Goal: Task Accomplishment & Management: Use online tool/utility

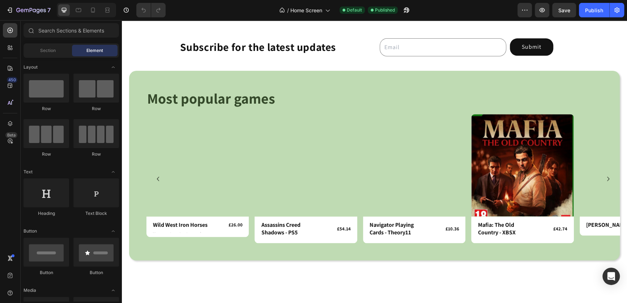
scroll to position [468, 0]
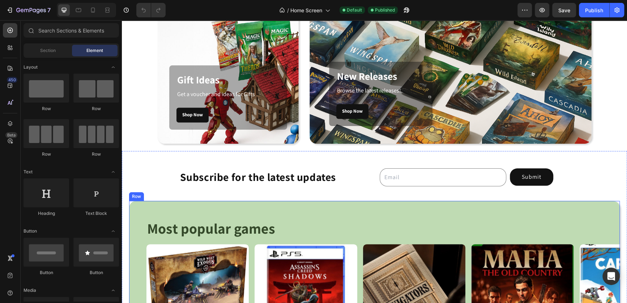
click at [377, 207] on div "Most popular games Heading Row Product Images Row Wild West Iron Horses Product…" at bounding box center [374, 296] width 491 height 190
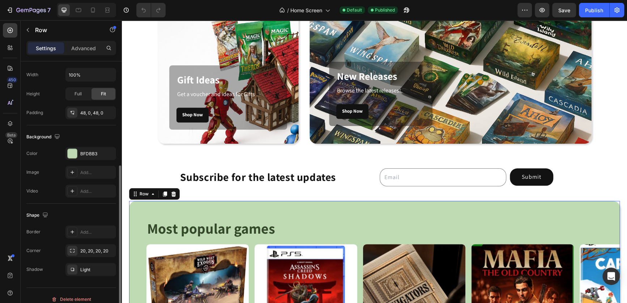
scroll to position [173, 0]
click at [71, 151] on div at bounding box center [72, 152] width 9 height 9
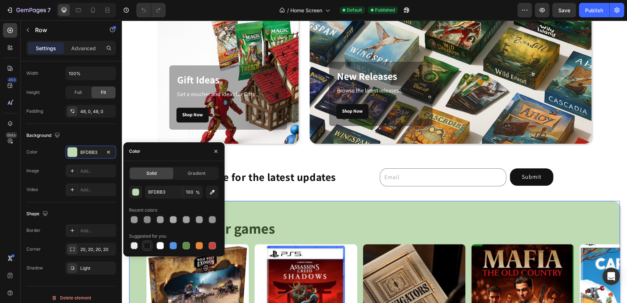
click at [142, 247] on div at bounding box center [147, 246] width 10 height 10
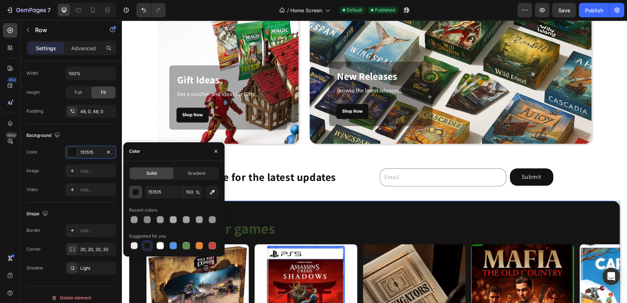
click at [133, 192] on div "button" at bounding box center [135, 192] width 7 height 7
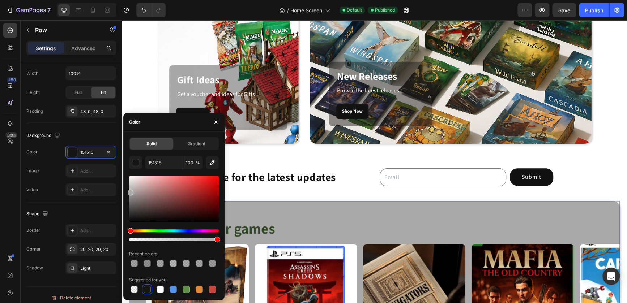
drag, startPoint x: 128, startPoint y: 197, endPoint x: 128, endPoint y: 191, distance: 6.2
click at [129, 191] on div at bounding box center [174, 199] width 90 height 46
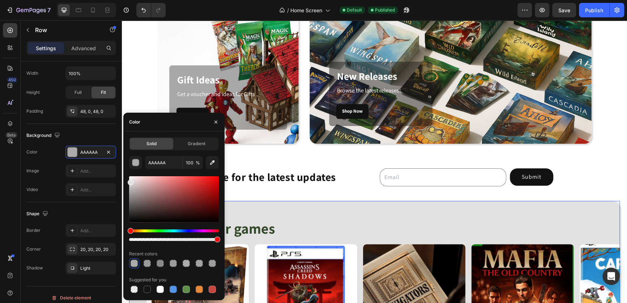
drag, startPoint x: 128, startPoint y: 191, endPoint x: 127, endPoint y: 182, distance: 9.8
click at [127, 182] on div "Solid Gradient AAAAAA 100 % Recent colors Suggested for you" at bounding box center [173, 215] width 101 height 157
type input "E2E2E2"
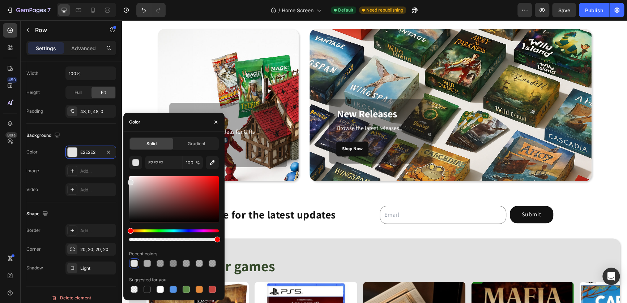
scroll to position [584, 0]
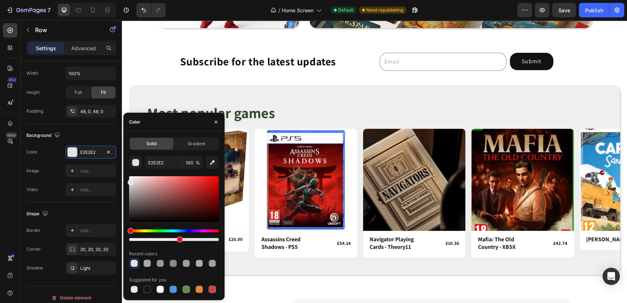
click at [178, 239] on div at bounding box center [174, 239] width 90 height 3
drag, startPoint x: 178, startPoint y: 239, endPoint x: 168, endPoint y: 240, distance: 10.2
click at [168, 240] on div at bounding box center [170, 240] width 6 height 6
type input "43"
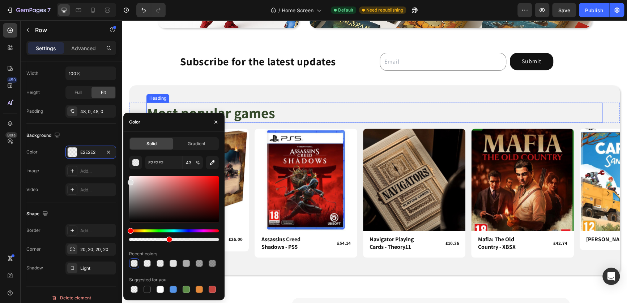
click at [258, 113] on h2 "Most popular games" at bounding box center [374, 113] width 456 height 20
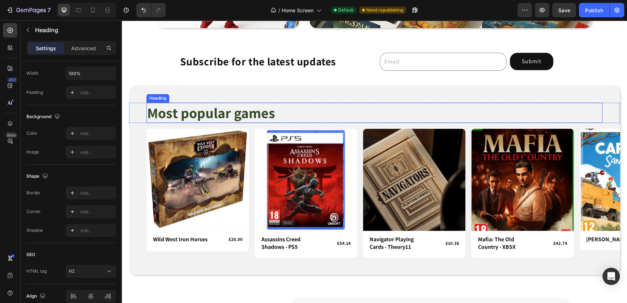
scroll to position [0, 0]
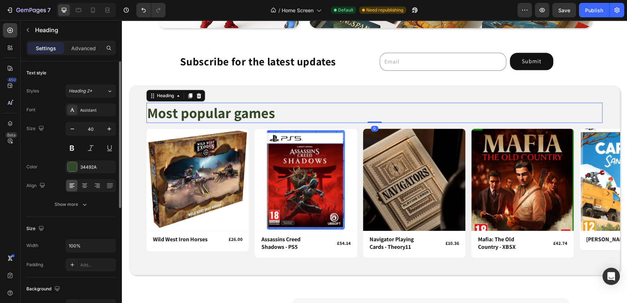
click at [258, 113] on h2 "Most popular games" at bounding box center [374, 113] width 456 height 20
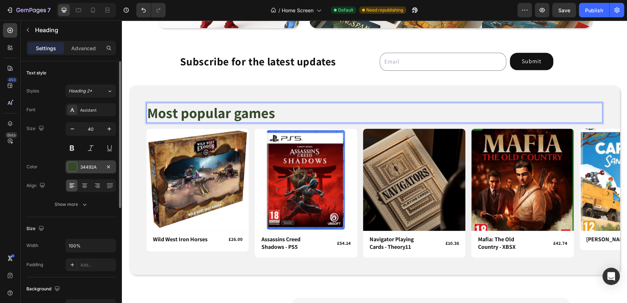
click at [75, 167] on div at bounding box center [72, 166] width 9 height 9
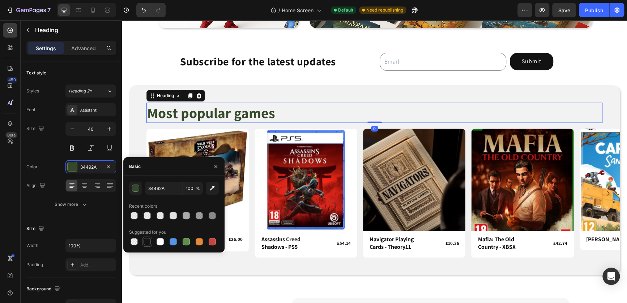
click at [147, 245] on div at bounding box center [147, 241] width 7 height 7
type input "151515"
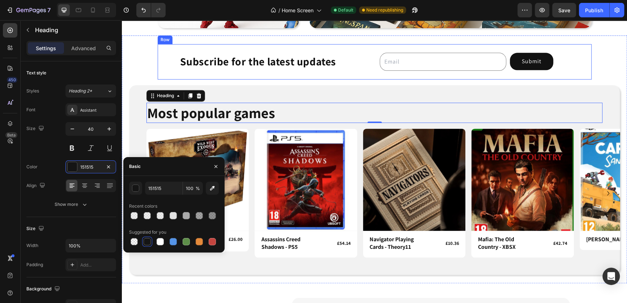
click at [359, 78] on div "Email Field Submit Submit Button Row Newsletter" at bounding box center [467, 61] width 250 height 35
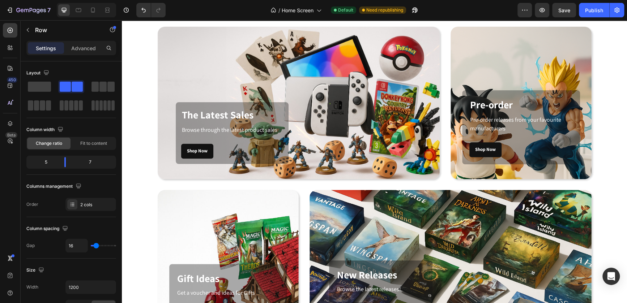
scroll to position [22, 0]
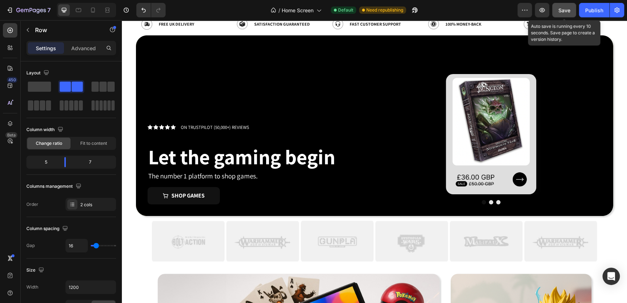
click at [562, 11] on span "Save" at bounding box center [564, 10] width 12 height 6
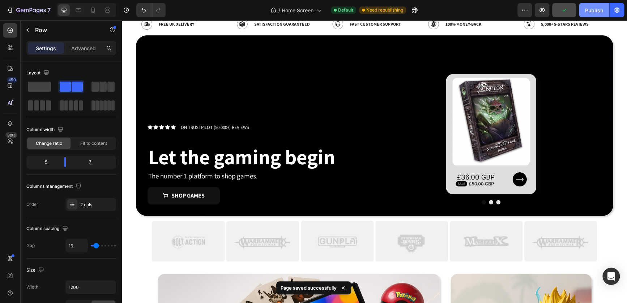
click at [594, 10] on div "Publish" at bounding box center [594, 11] width 18 height 8
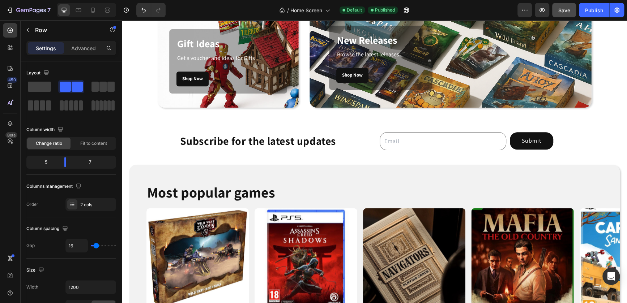
scroll to position [605, 0]
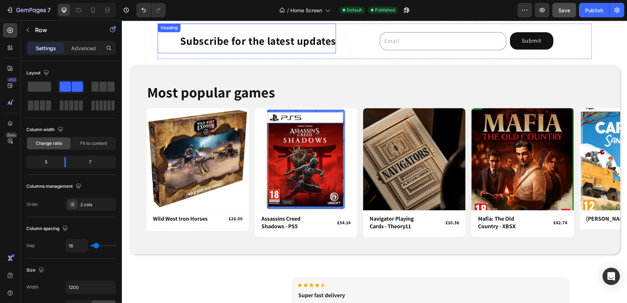
click at [266, 41] on h4 "Subscribe for the latest updates" at bounding box center [247, 39] width 178 height 30
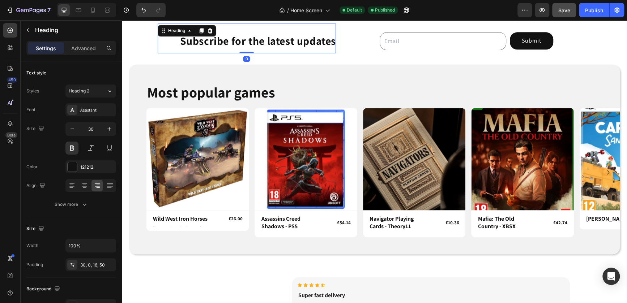
click at [266, 41] on h4 "Subscribe for the latest updates" at bounding box center [247, 39] width 178 height 30
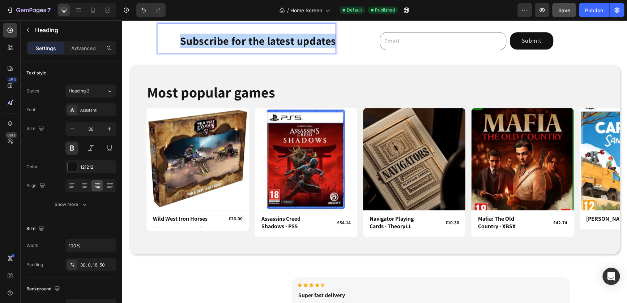
click at [266, 41] on p "Subscribe for the latest updates" at bounding box center [256, 40] width 160 height 13
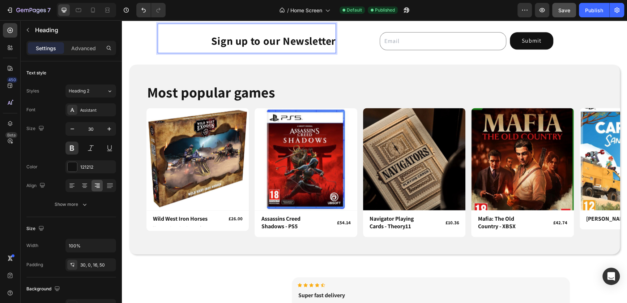
click at [233, 43] on p "Sign up to our Newsletter" at bounding box center [256, 40] width 160 height 13
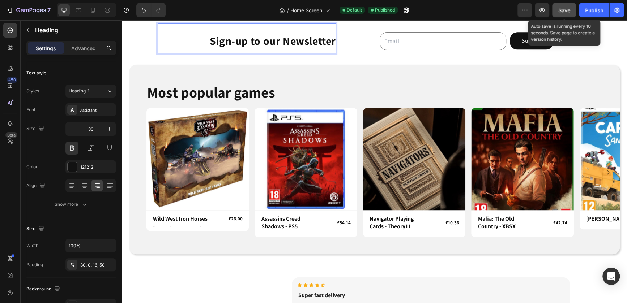
click at [572, 12] on button "Save" at bounding box center [564, 10] width 24 height 14
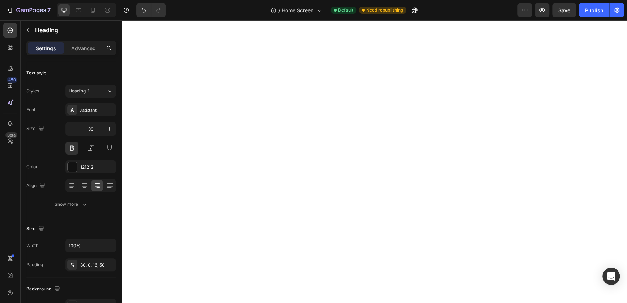
scroll to position [0, 0]
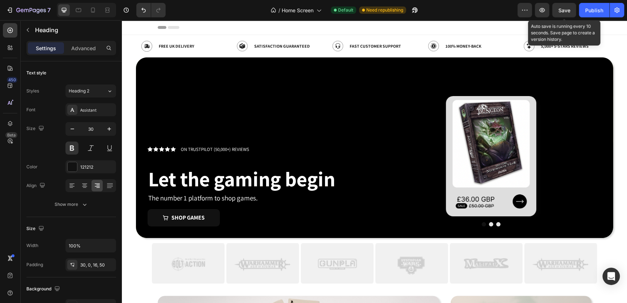
click at [567, 8] on span "Save" at bounding box center [564, 10] width 12 height 6
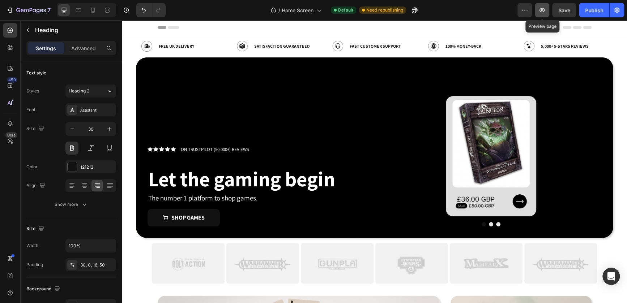
click at [542, 9] on icon "button" at bounding box center [542, 10] width 5 height 4
click at [24, 10] on icon "button" at bounding box center [26, 10] width 4 height 3
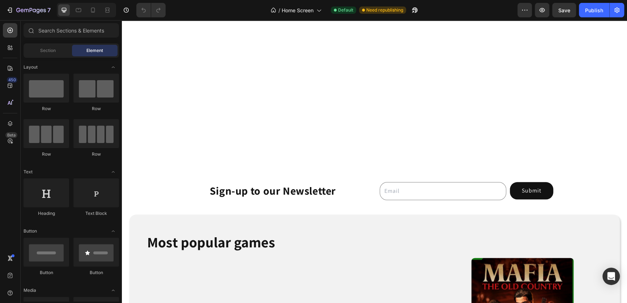
scroll to position [618, 0]
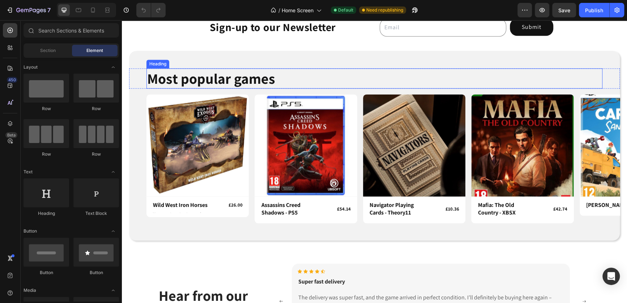
click at [187, 51] on div "Most popular games Heading Row Product Images Row Wild West Iron Horses Product…" at bounding box center [374, 146] width 491 height 190
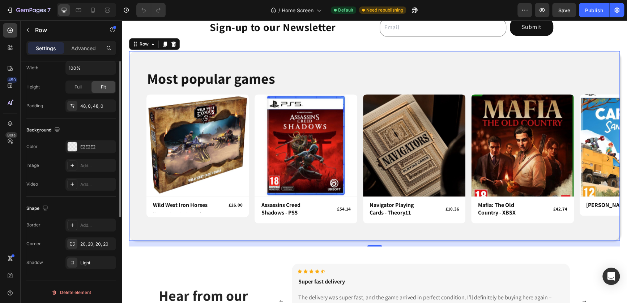
scroll to position [0, 0]
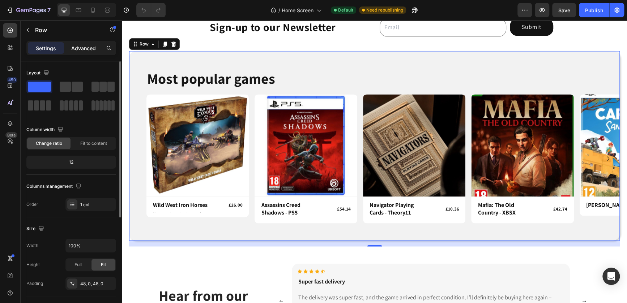
click at [77, 52] on div "Advanced" at bounding box center [83, 48] width 36 height 12
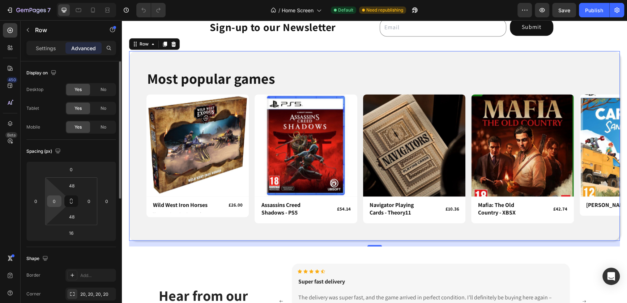
click at [57, 206] on input "0" at bounding box center [54, 201] width 11 height 11
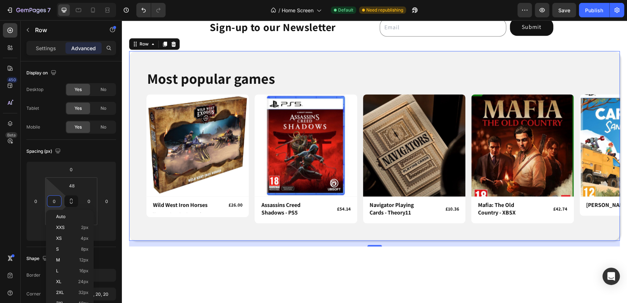
scroll to position [429, 0]
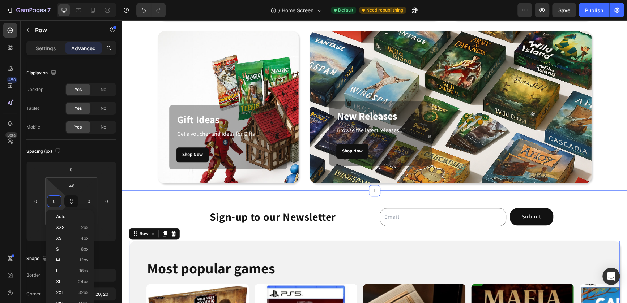
click at [154, 77] on div "The Latest Sales Heading Browse through the latest product sales Text block Sho…" at bounding box center [374, 26] width 494 height 316
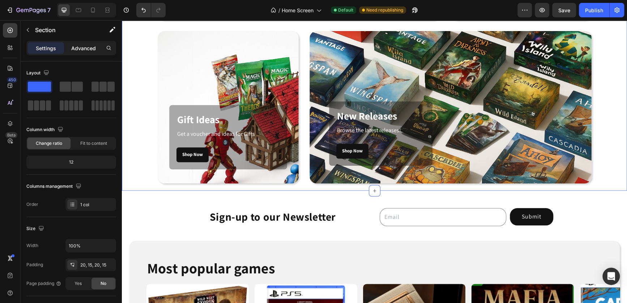
click at [84, 53] on div "Advanced" at bounding box center [83, 48] width 36 height 12
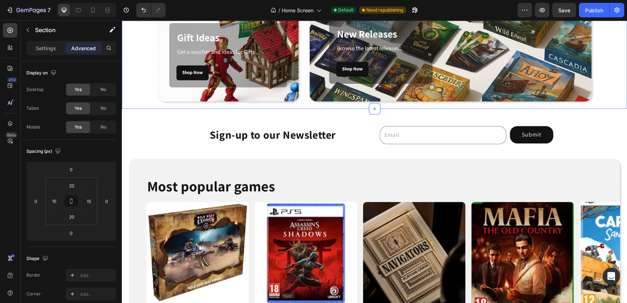
scroll to position [582, 0]
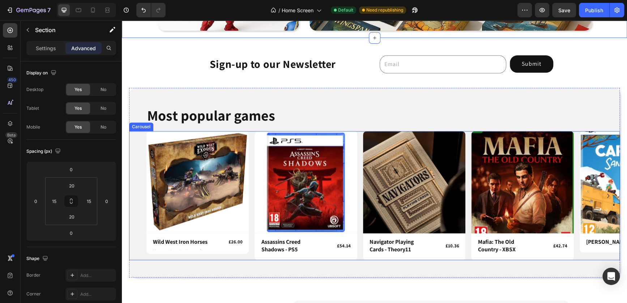
click at [141, 169] on div "Product Images Row Wild West Iron Horses Product Title £26.00 Product Price Pro…" at bounding box center [374, 195] width 491 height 129
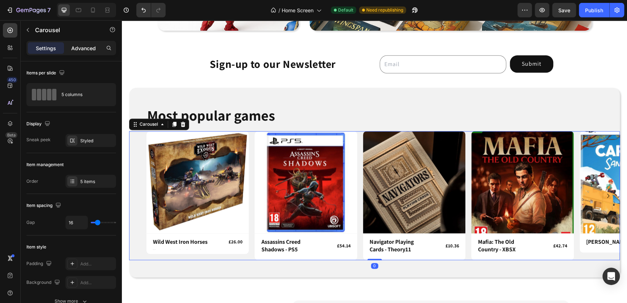
click at [89, 50] on p "Advanced" at bounding box center [83, 48] width 25 height 8
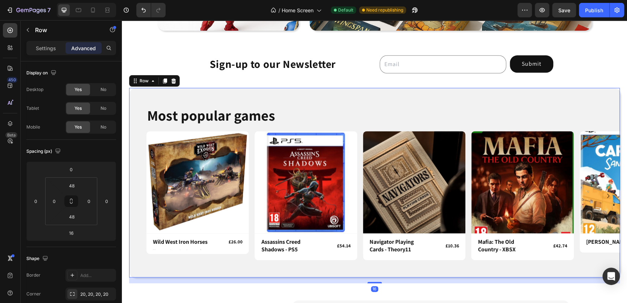
click at [134, 96] on div "Most popular games Heading Row Product Images Row Wild West Iron Horses Product…" at bounding box center [374, 183] width 491 height 190
click at [59, 200] on div "0" at bounding box center [54, 202] width 14 height 12
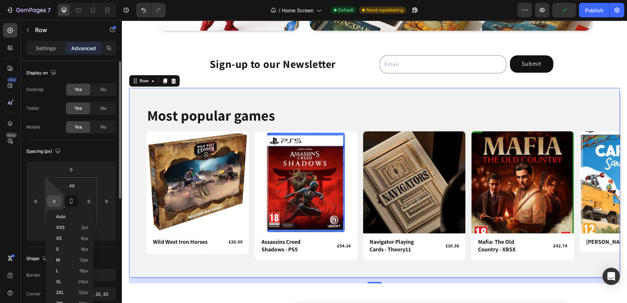
click at [55, 201] on input "0" at bounding box center [54, 201] width 11 height 11
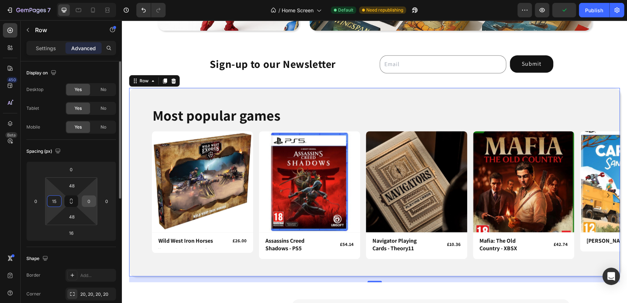
type input "15"
click at [89, 202] on input "0" at bounding box center [89, 201] width 11 height 11
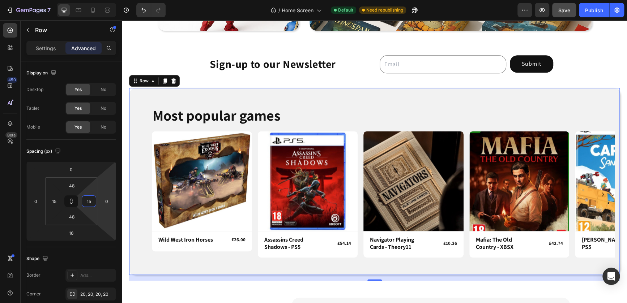
type input "15"
click at [566, 12] on span "Save" at bounding box center [564, 10] width 12 height 6
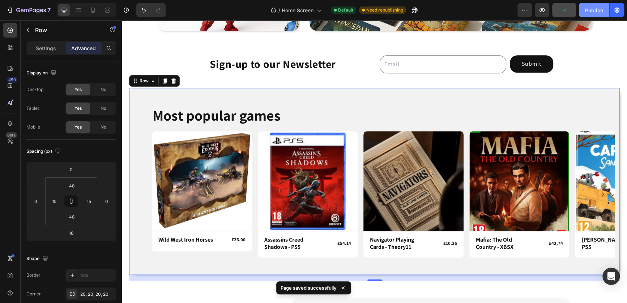
click at [589, 13] on div "Publish" at bounding box center [594, 11] width 18 height 8
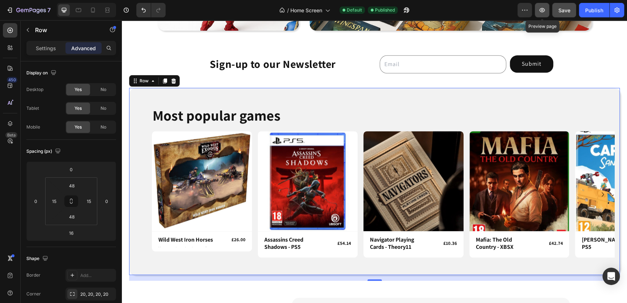
click at [545, 10] on icon "button" at bounding box center [542, 10] width 7 height 7
click at [595, 10] on div "Publish" at bounding box center [594, 11] width 18 height 8
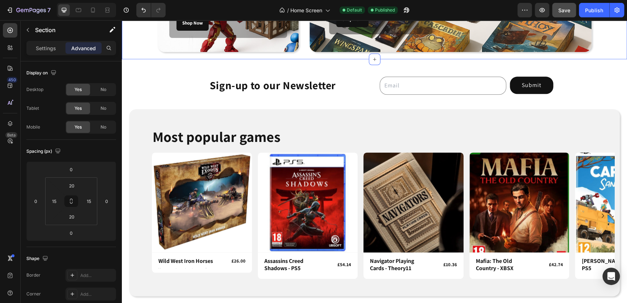
scroll to position [564, 0]
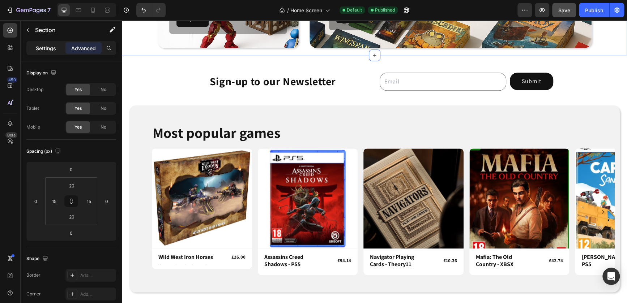
click at [51, 52] on div "Settings" at bounding box center [46, 48] width 36 height 12
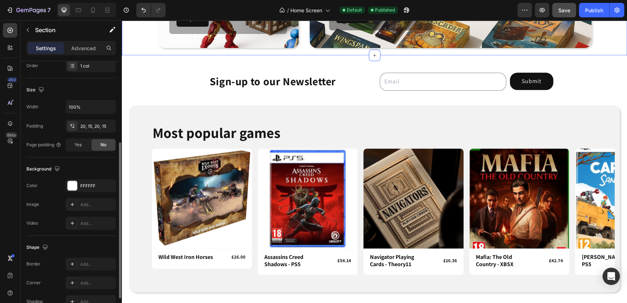
scroll to position [138, 0]
click at [97, 124] on div "20, 15, 20, 15" at bounding box center [90, 127] width 21 height 7
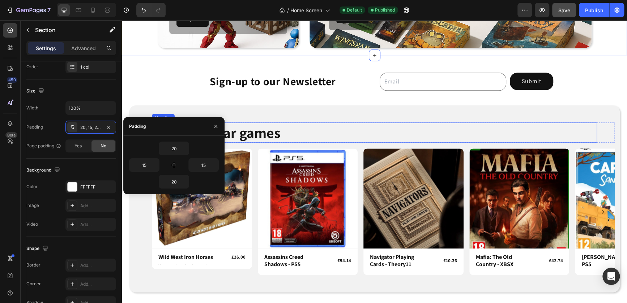
click at [292, 123] on h2 "Most popular games" at bounding box center [374, 133] width 445 height 20
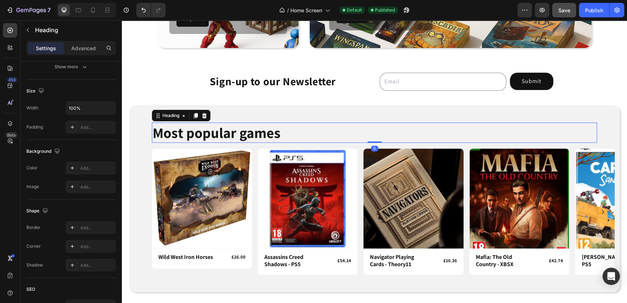
scroll to position [0, 0]
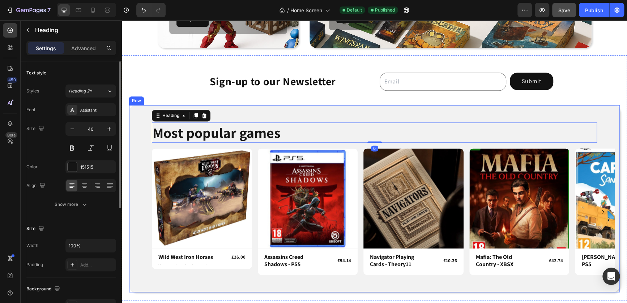
click at [303, 111] on div "Most popular games Heading 0 Row Product Images Row Wild West Iron Horses Produ…" at bounding box center [374, 198] width 491 height 187
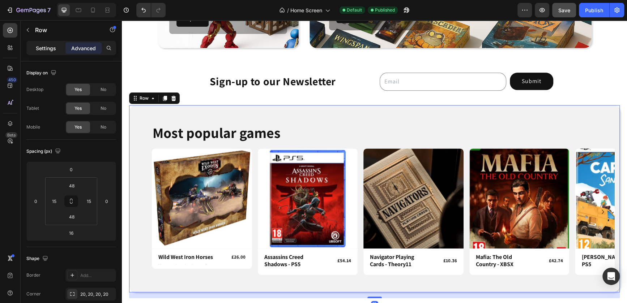
click at [54, 48] on p "Settings" at bounding box center [46, 48] width 20 height 8
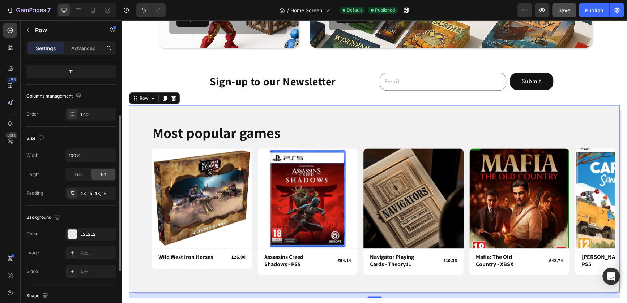
scroll to position [90, 0]
click at [90, 193] on div "48, 15, 48, 15" at bounding box center [90, 194] width 21 height 7
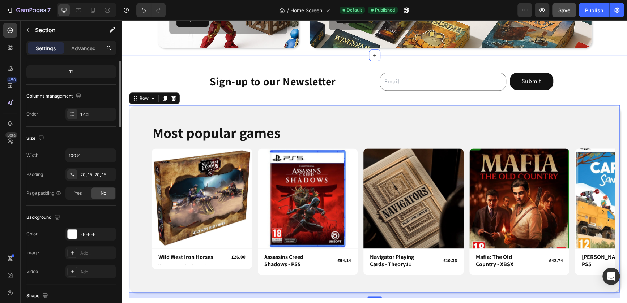
scroll to position [0, 0]
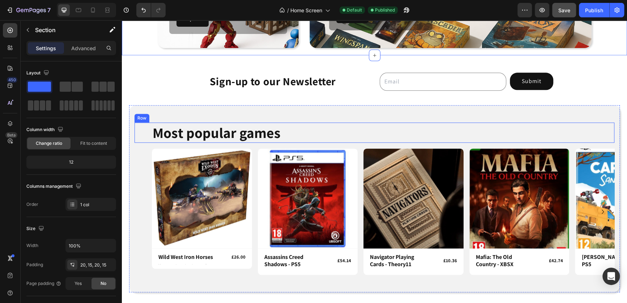
click at [139, 109] on div "Most popular games Heading Row Product Images Row Wild West Iron Horses Product…" at bounding box center [374, 198] width 491 height 187
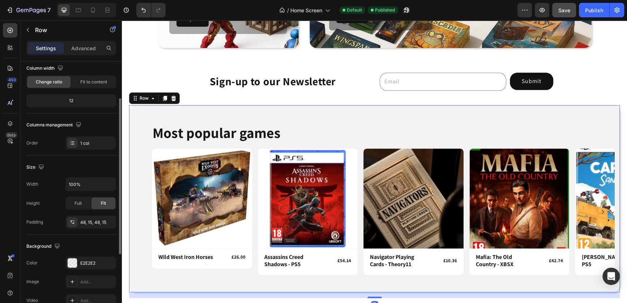
scroll to position [62, 0]
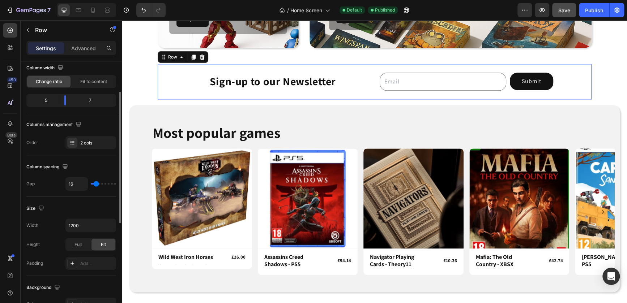
click at [212, 96] on div "Sign-up to our Newsletter Heading" at bounding box center [247, 81] width 178 height 35
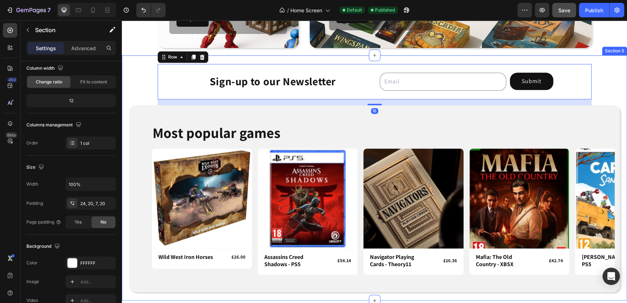
click at [124, 115] on div "Sign-up to our Newsletter Heading Email Field Submit Submit Button Row Newslett…" at bounding box center [374, 178] width 505 height 246
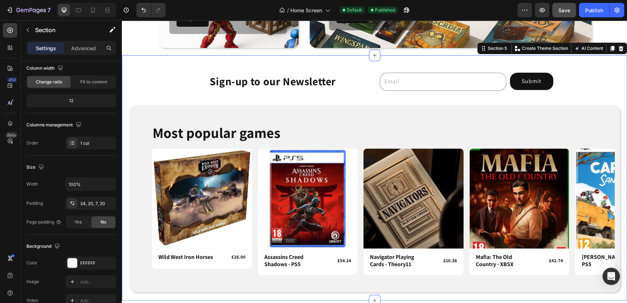
scroll to position [0, 0]
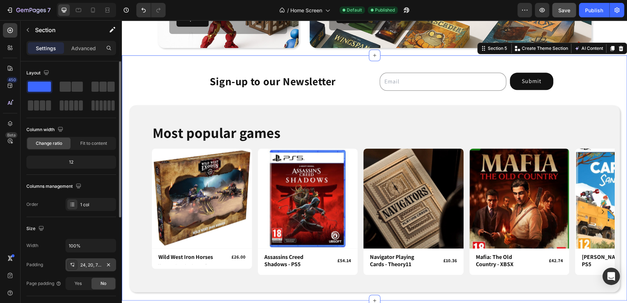
click at [92, 266] on div "24, 20, 7, 20" at bounding box center [90, 265] width 21 height 7
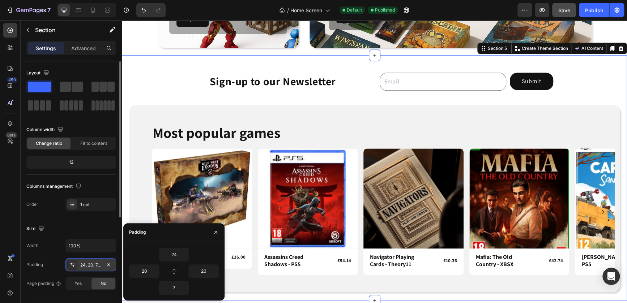
click at [92, 266] on div "24, 20, 7, 20" at bounding box center [90, 265] width 21 height 7
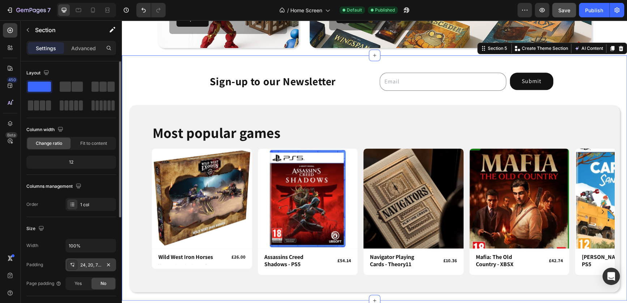
click at [92, 266] on div "24, 20, 7, 20" at bounding box center [90, 265] width 21 height 7
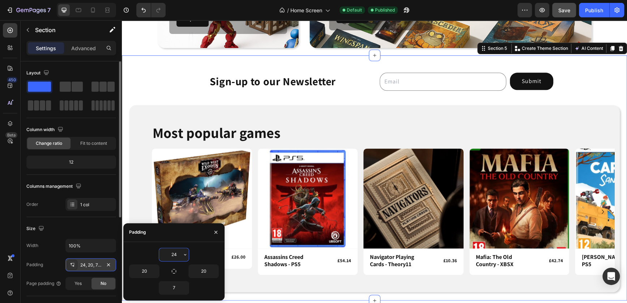
click at [92, 266] on div "24, 20, 7, 20" at bounding box center [90, 265] width 21 height 7
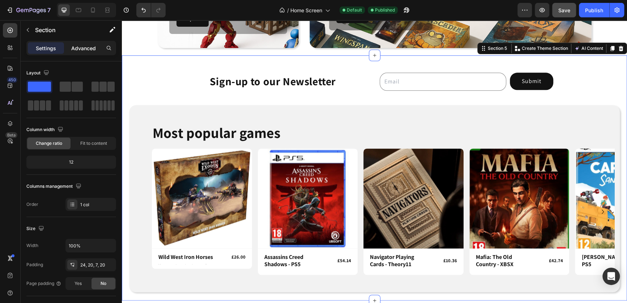
click at [81, 45] on p "Advanced" at bounding box center [83, 48] width 25 height 8
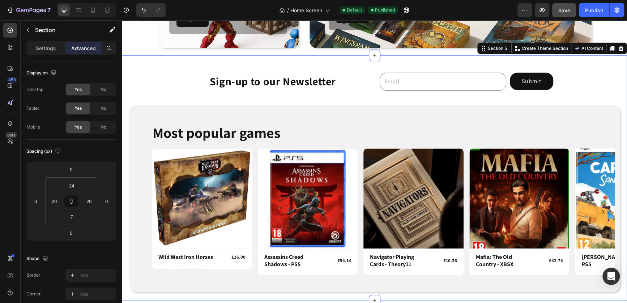
click at [129, 87] on div "Sign-up to our Newsletter Heading Email Field Submit Submit Button Row Newslett…" at bounding box center [374, 181] width 491 height 234
click at [337, 115] on div "Most popular games Heading Row Product Images Row Wild West Iron Horses Product…" at bounding box center [374, 198] width 491 height 187
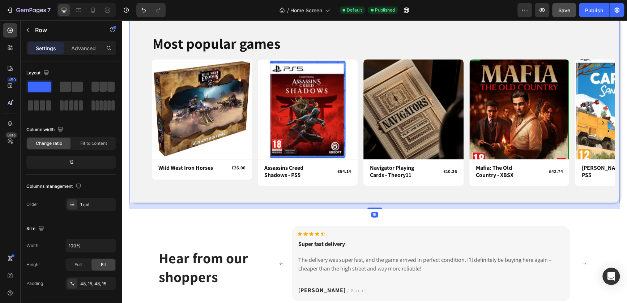
scroll to position [651, 0]
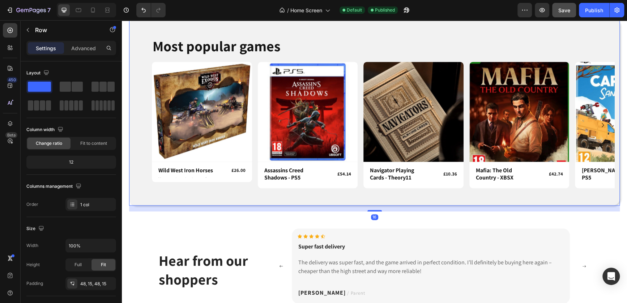
click at [155, 199] on div "Most popular games Heading Row Product Images Row Wild West Iron Horses Product…" at bounding box center [374, 111] width 491 height 187
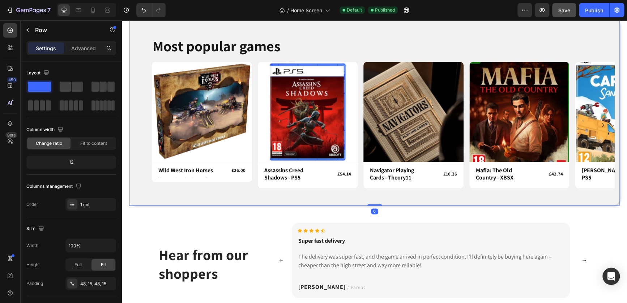
drag, startPoint x: 368, startPoint y: 210, endPoint x: 306, endPoint y: 204, distance: 62.5
click at [368, 203] on div "Most popular games Heading Row Product Images Row Wild West Iron Horses Product…" at bounding box center [374, 111] width 491 height 187
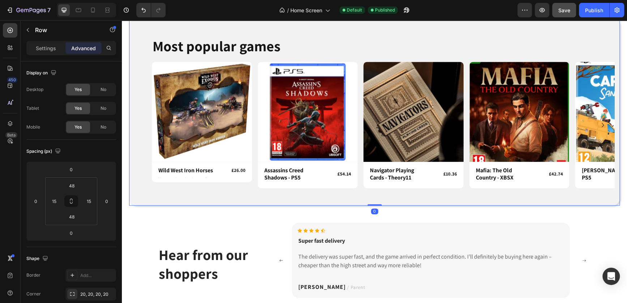
click at [180, 202] on div "Most popular games Heading Row Product Images Row Wild West Iron Horses Product…" at bounding box center [374, 111] width 491 height 187
click at [36, 201] on input "0" at bounding box center [35, 201] width 11 height 11
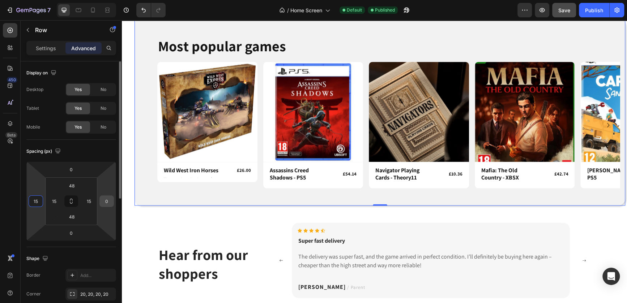
type input "15"
click at [111, 200] on input "0" at bounding box center [106, 201] width 11 height 11
type input "15"
click at [563, 8] on span "Save" at bounding box center [564, 10] width 12 height 6
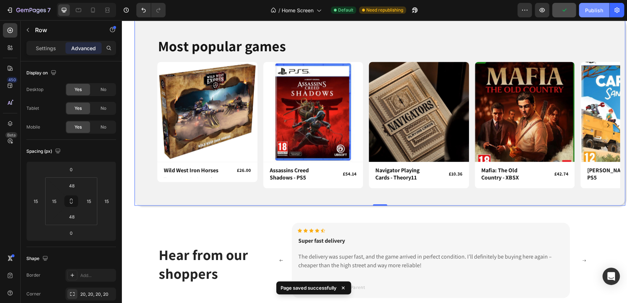
click at [583, 9] on button "Publish" at bounding box center [594, 10] width 30 height 14
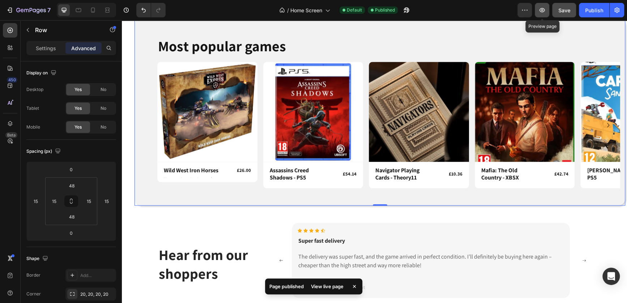
click at [546, 10] on button "button" at bounding box center [542, 10] width 14 height 14
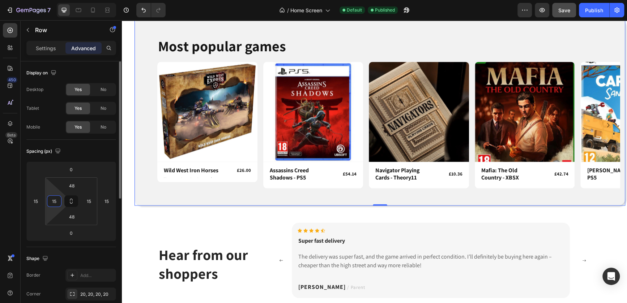
drag, startPoint x: 55, startPoint y: 201, endPoint x: 64, endPoint y: 202, distance: 9.8
click at [55, 201] on input "15" at bounding box center [54, 201] width 11 height 11
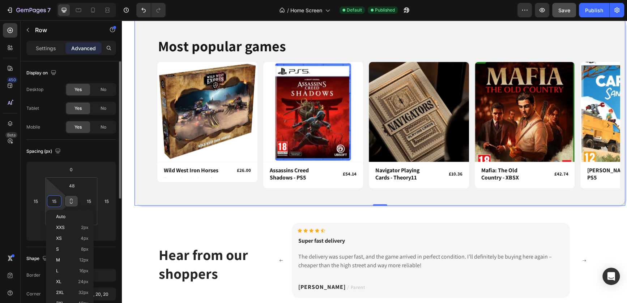
type input "1"
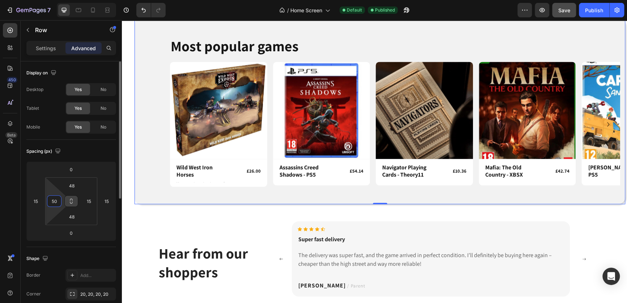
type input "5"
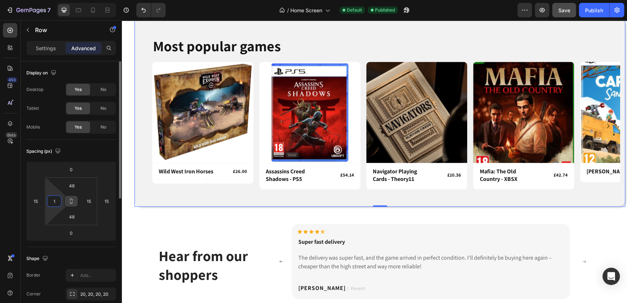
type input "15"
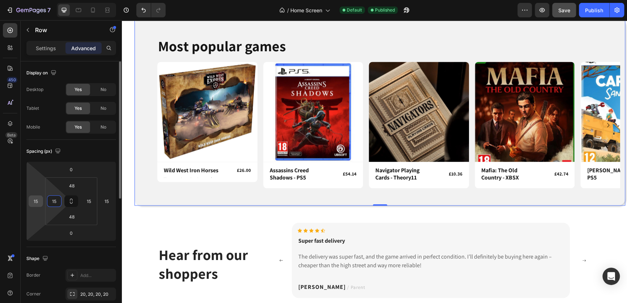
click at [41, 201] on div "15" at bounding box center [36, 202] width 14 height 12
click at [40, 201] on input "15" at bounding box center [35, 201] width 11 height 11
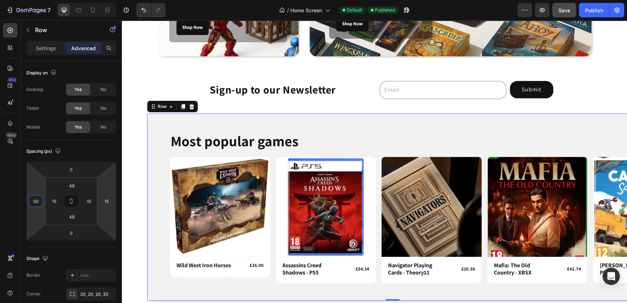
scroll to position [420, 0]
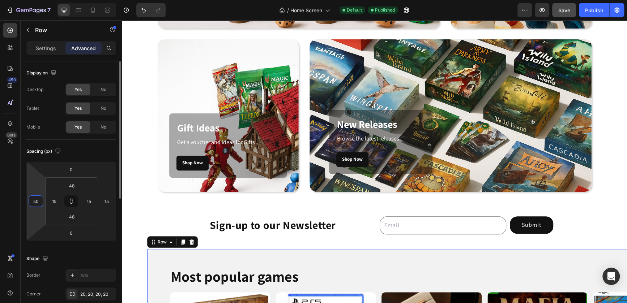
click at [38, 200] on input "50" at bounding box center [35, 201] width 11 height 11
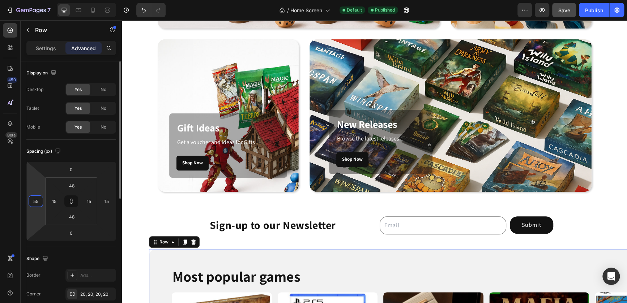
type input "5"
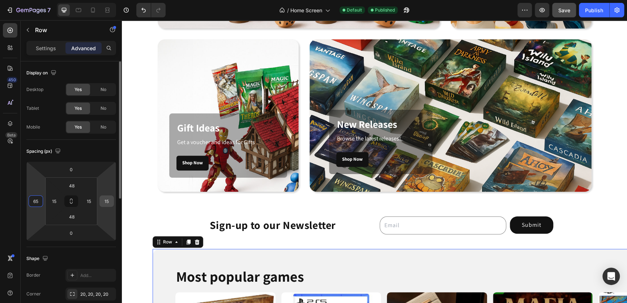
type input "65"
click at [109, 205] on input "15" at bounding box center [106, 201] width 11 height 11
type input "65"
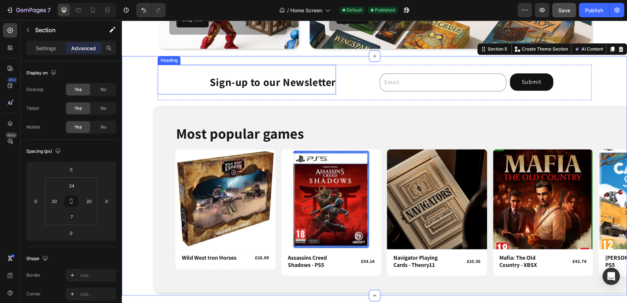
scroll to position [563, 0]
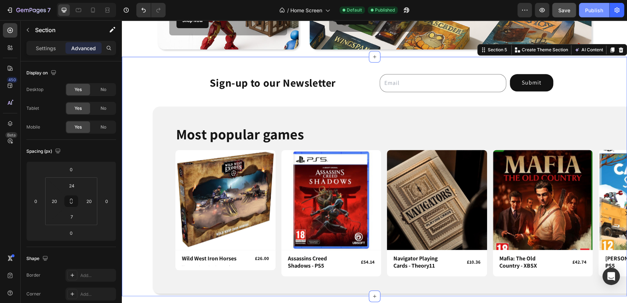
click at [596, 7] on div "Publish" at bounding box center [594, 11] width 18 height 8
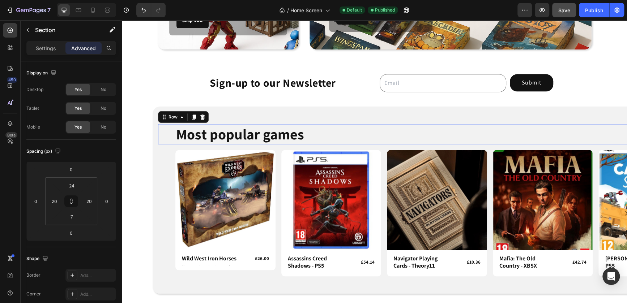
click at [160, 139] on div "Most popular games Heading Row 0" at bounding box center [398, 134] width 480 height 20
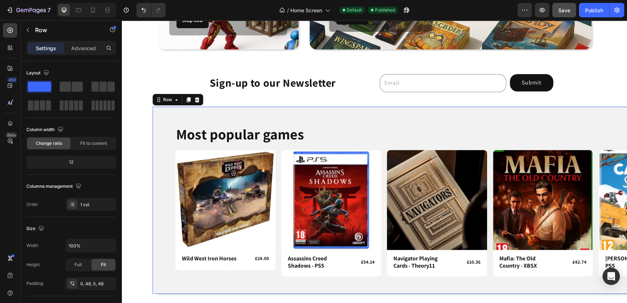
click at [153, 140] on div "Most popular games Heading Row Product Images Row Wild West Iron Horses Product…" at bounding box center [398, 200] width 491 height 187
click at [86, 282] on div "48, 15, 48, 15" at bounding box center [90, 284] width 21 height 7
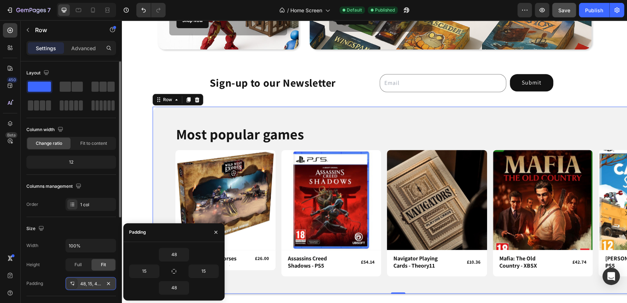
click at [86, 282] on div "48, 15, 48, 15" at bounding box center [90, 284] width 21 height 7
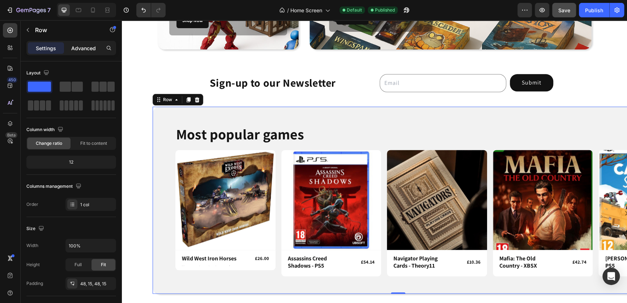
click at [76, 46] on p "Advanced" at bounding box center [83, 48] width 25 height 8
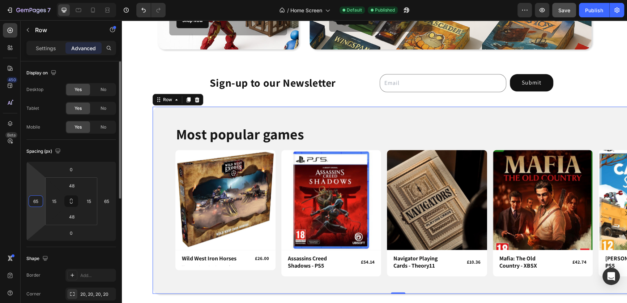
click at [39, 202] on input "65" at bounding box center [35, 201] width 11 height 11
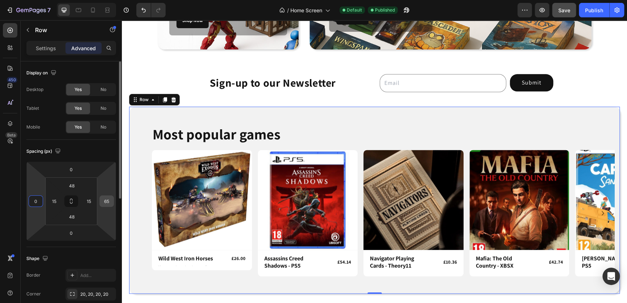
type input "0"
click at [106, 201] on input "65" at bounding box center [106, 201] width 11 height 11
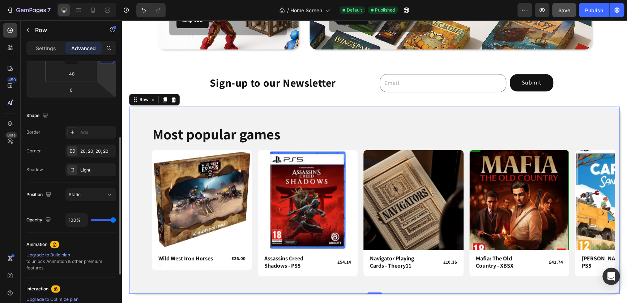
scroll to position [144, 0]
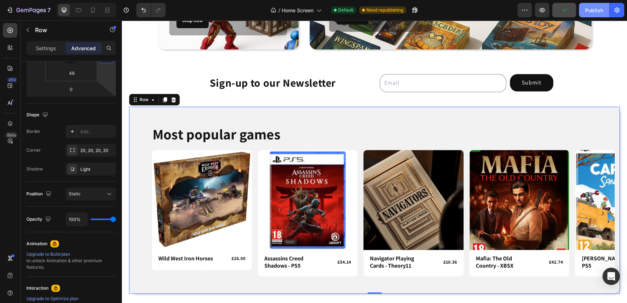
type input "0"
click at [591, 14] on div "Publish" at bounding box center [594, 11] width 18 height 8
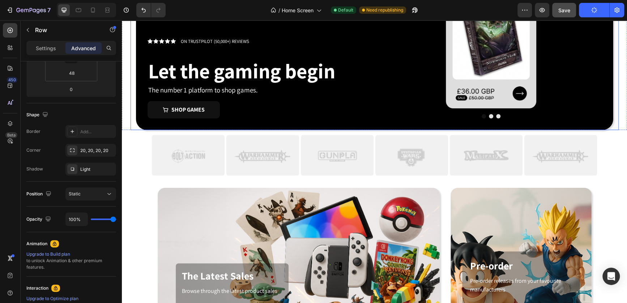
scroll to position [0, 0]
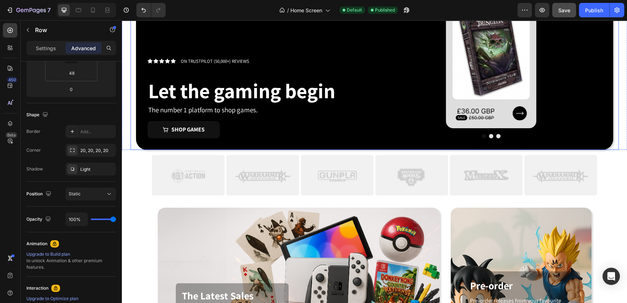
click at [208, 184] on img at bounding box center [188, 175] width 73 height 43
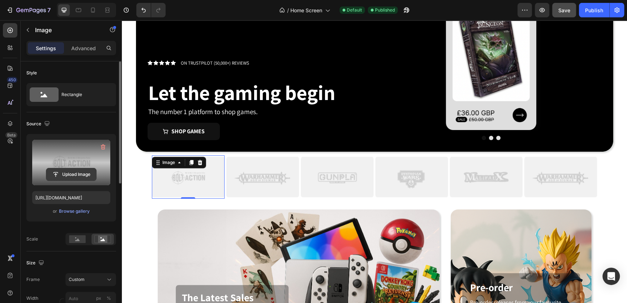
click at [89, 177] on input "file" at bounding box center [71, 175] width 50 height 12
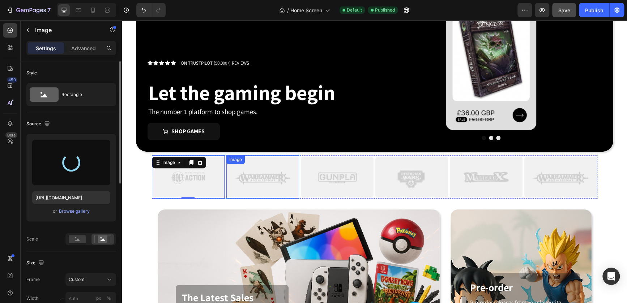
type input "https://cdn.shopify.com/s/files/1/0947/2140/9411/files/gempages_581327406824948…"
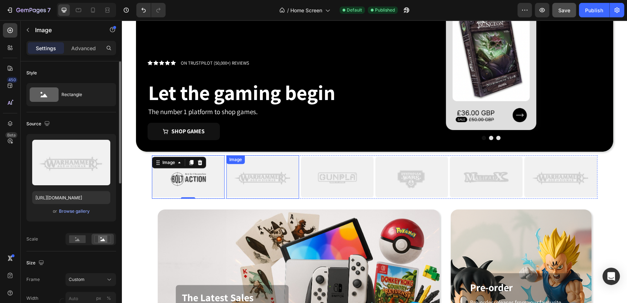
click at [264, 186] on img at bounding box center [262, 177] width 73 height 43
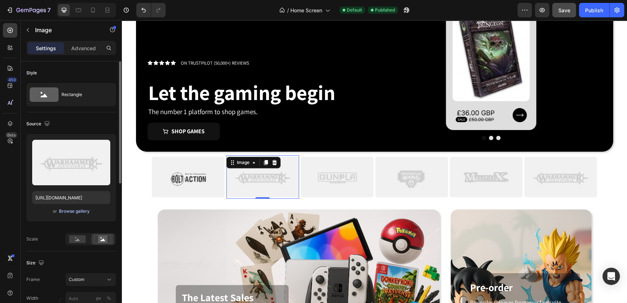
click at [77, 210] on div "Browse gallery" at bounding box center [74, 211] width 31 height 7
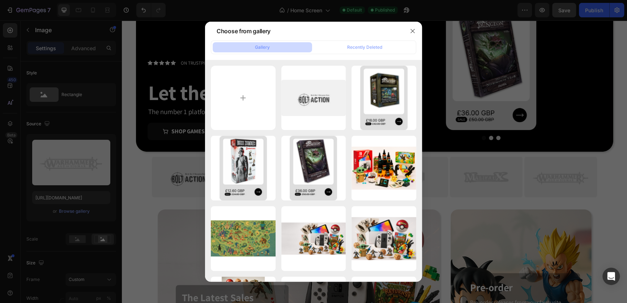
click at [136, 174] on div at bounding box center [313, 151] width 627 height 303
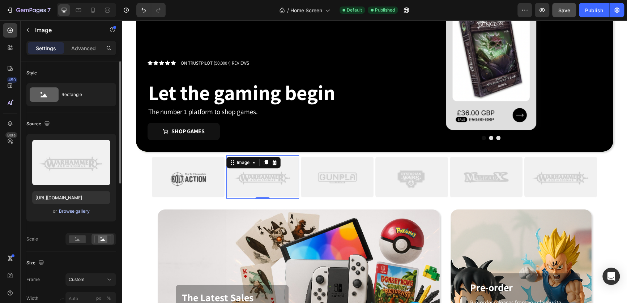
click at [66, 209] on div "Browse gallery" at bounding box center [74, 211] width 31 height 7
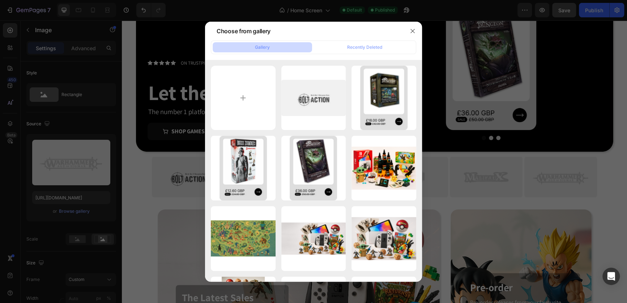
click at [144, 199] on div at bounding box center [313, 151] width 627 height 303
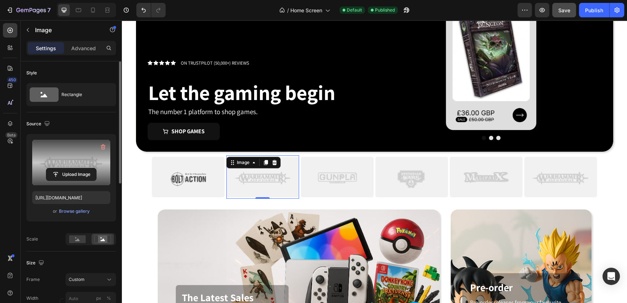
click at [85, 166] on label at bounding box center [71, 163] width 78 height 46
click at [85, 169] on input "file" at bounding box center [71, 175] width 50 height 12
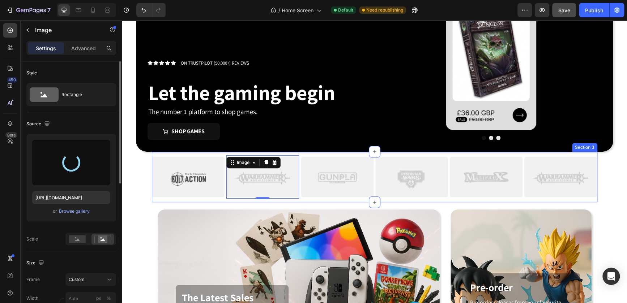
type input "https://cdn.shopify.com/s/files/1/0947/2140/9411/files/gempages_581327406824948…"
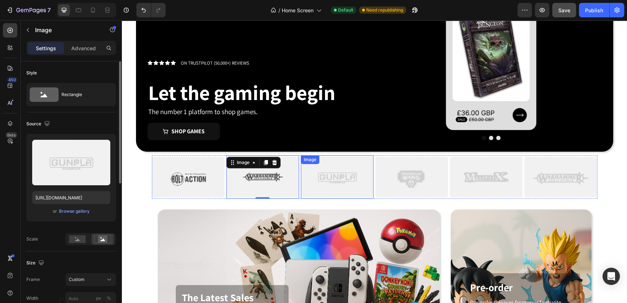
click at [333, 166] on div "Image" at bounding box center [337, 177] width 73 height 43
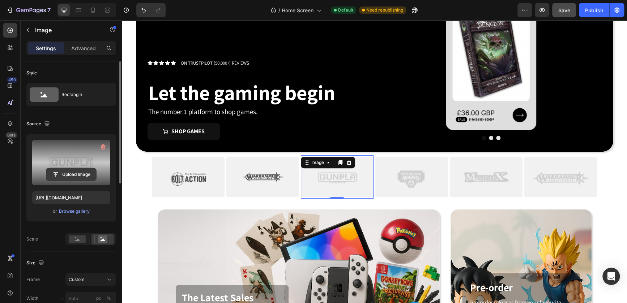
click at [69, 175] on input "file" at bounding box center [71, 175] width 50 height 12
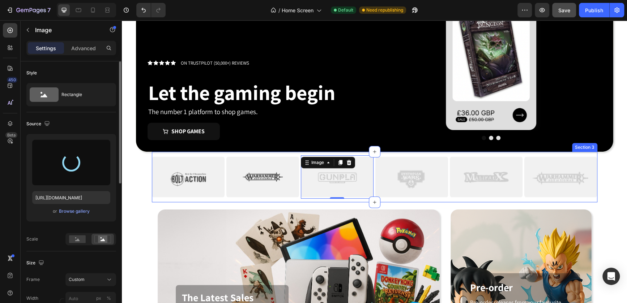
type input "https://cdn.shopify.com/s/files/1/0947/2140/9411/files/gempages_581327406824948…"
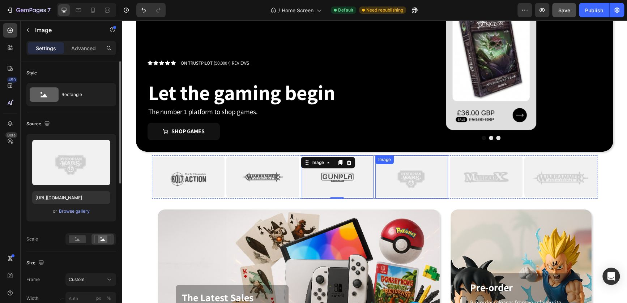
click at [423, 188] on img at bounding box center [411, 177] width 73 height 43
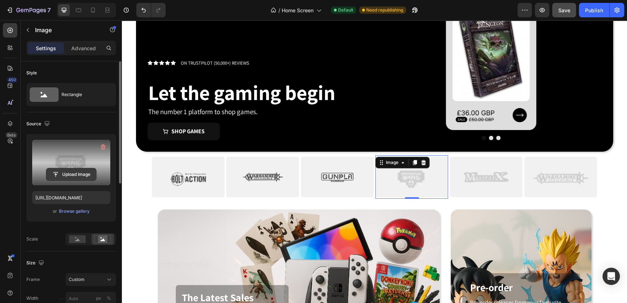
click at [75, 170] on input "file" at bounding box center [71, 175] width 50 height 12
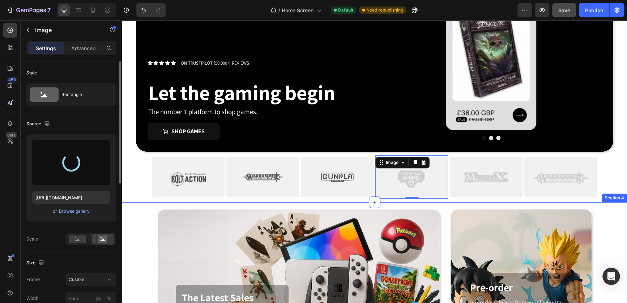
type input "https://cdn.shopify.com/s/files/1/0947/2140/9411/files/gempages_581327406824948…"
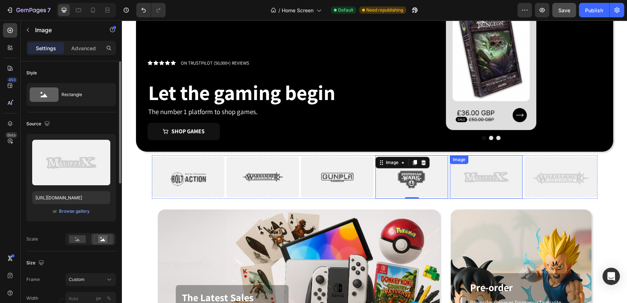
click at [467, 190] on img at bounding box center [486, 177] width 73 height 43
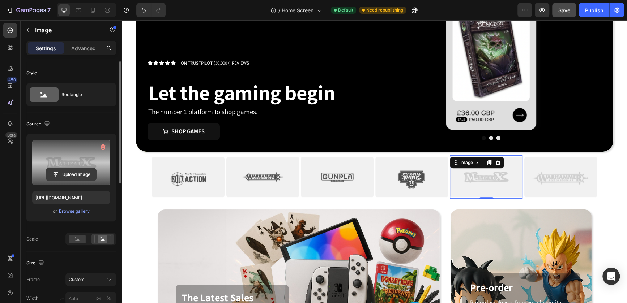
click at [69, 176] on input "file" at bounding box center [71, 175] width 50 height 12
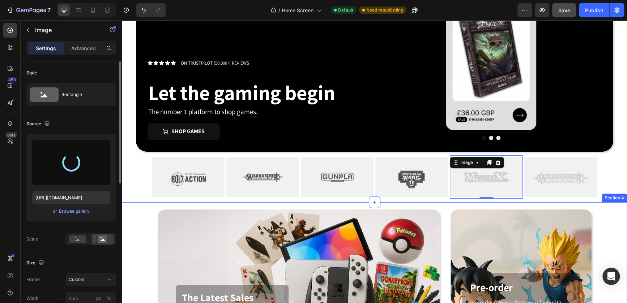
type input "https://cdn.shopify.com/s/files/1/0947/2140/9411/files/gempages_581327406824948…"
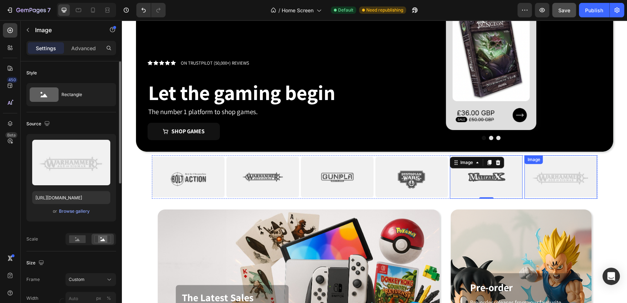
click at [547, 179] on img at bounding box center [560, 177] width 73 height 43
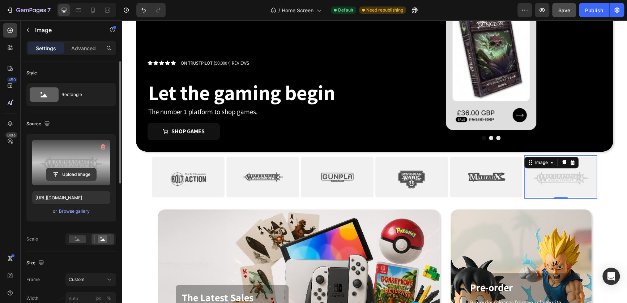
click at [67, 173] on input "file" at bounding box center [71, 175] width 50 height 12
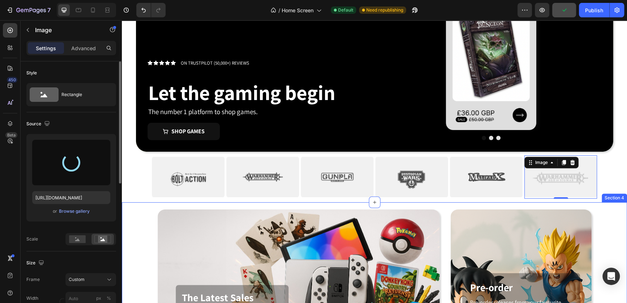
type input "https://cdn.shopify.com/s/files/1/0947/2140/9411/files/gempages_581327406824948…"
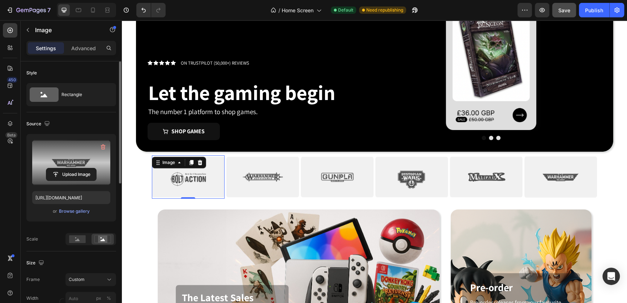
click at [209, 184] on img at bounding box center [188, 177] width 73 height 43
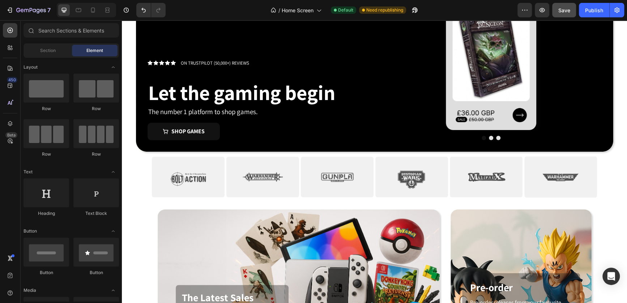
drag, startPoint x: 132, startPoint y: 190, endPoint x: 151, endPoint y: 190, distance: 18.8
click at [163, 192] on img at bounding box center [188, 177] width 73 height 43
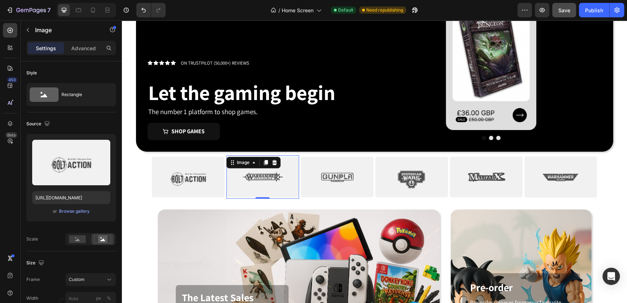
click at [233, 197] on img at bounding box center [262, 177] width 73 height 43
click at [229, 201] on div "Image Image 0 Image Image Image Image Image Image Image Image Image Image Carou…" at bounding box center [375, 177] width 446 height 51
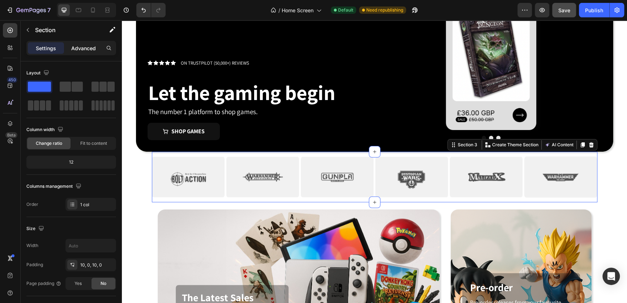
click at [73, 52] on p "Advanced" at bounding box center [83, 48] width 25 height 8
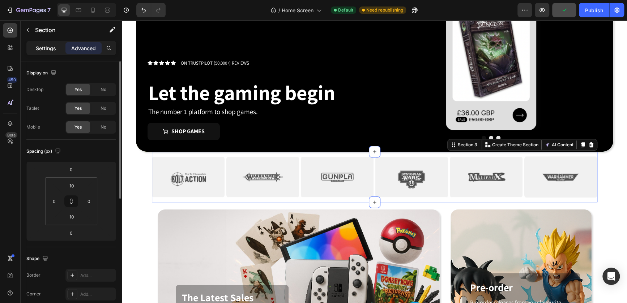
click at [44, 47] on p "Settings" at bounding box center [46, 48] width 20 height 8
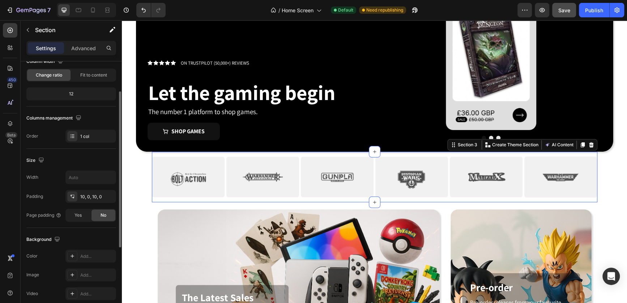
scroll to position [43, 0]
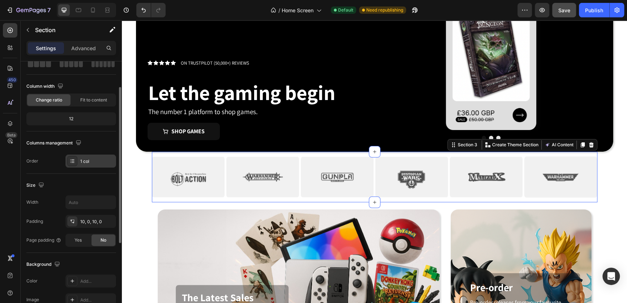
click at [93, 158] on div "1 col" at bounding box center [97, 161] width 34 height 7
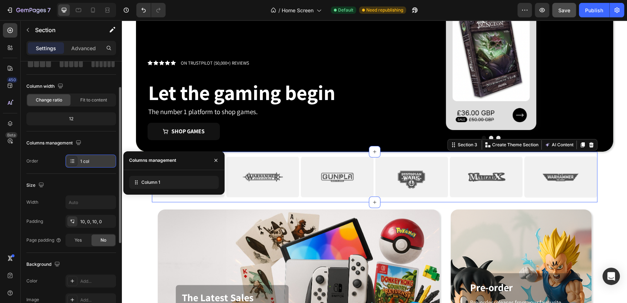
click at [93, 158] on div "1 col" at bounding box center [97, 161] width 34 height 7
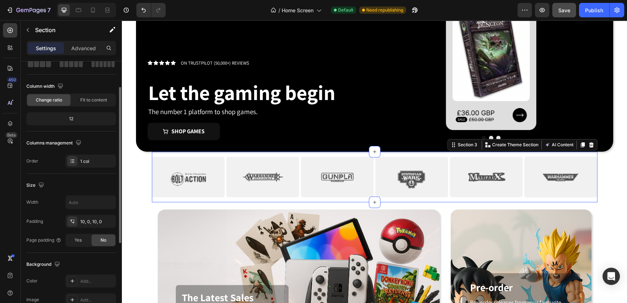
click at [75, 117] on div "12" at bounding box center [71, 119] width 87 height 10
click at [72, 118] on div "12" at bounding box center [71, 119] width 87 height 10
click at [85, 101] on span "Fit to content" at bounding box center [93, 100] width 27 height 7
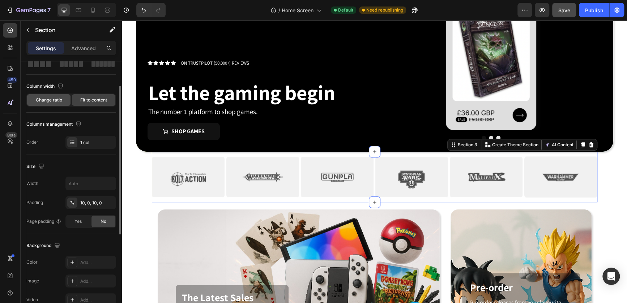
click at [58, 101] on span "Change ratio" at bounding box center [49, 100] width 26 height 7
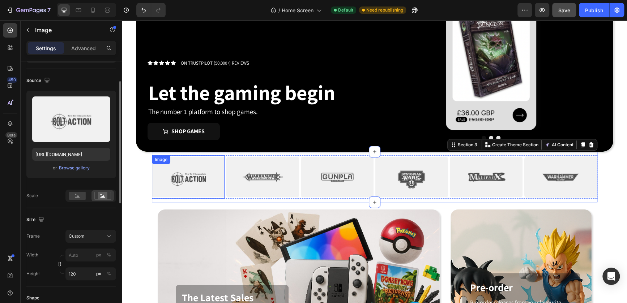
click at [204, 174] on img at bounding box center [188, 177] width 73 height 43
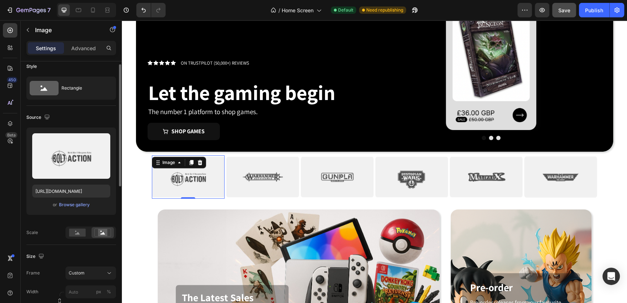
scroll to position [0, 0]
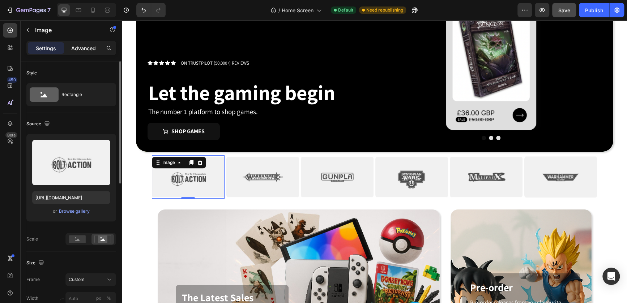
click at [84, 48] on p "Advanced" at bounding box center [83, 48] width 25 height 8
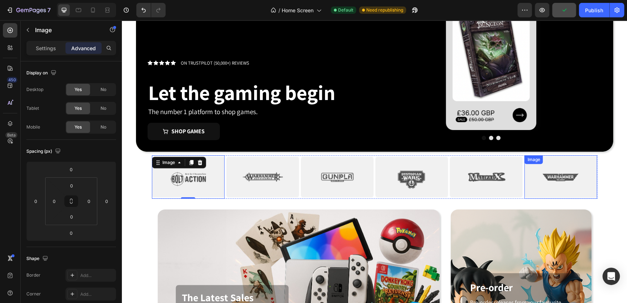
click at [560, 169] on img at bounding box center [560, 177] width 73 height 43
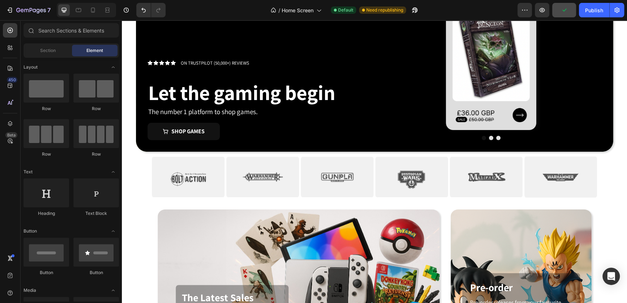
drag, startPoint x: 600, startPoint y: 196, endPoint x: 613, endPoint y: 193, distance: 14.0
click at [578, 157] on img at bounding box center [560, 177] width 73 height 43
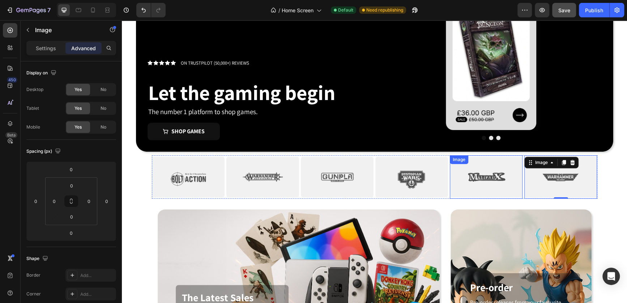
click at [477, 175] on img at bounding box center [486, 177] width 73 height 43
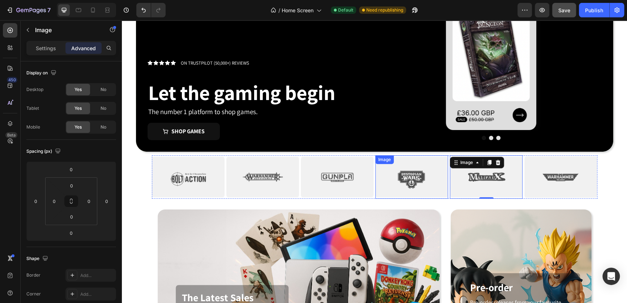
click at [444, 198] on div at bounding box center [411, 177] width 73 height 43
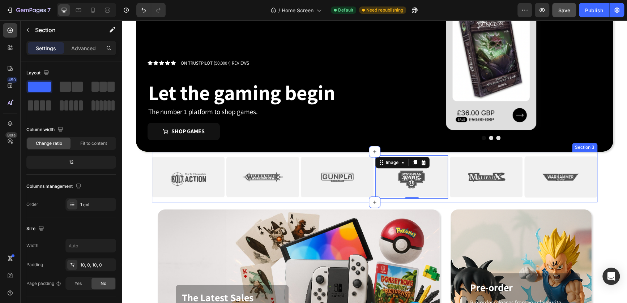
click at [447, 200] on div "Image Image Image Image 0 Image Image Image Image Image Image Image Image Carou…" at bounding box center [375, 177] width 446 height 51
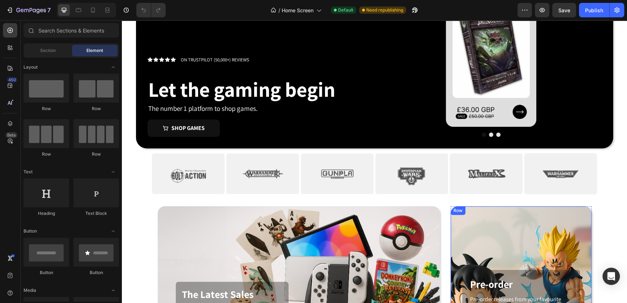
scroll to position [95, 0]
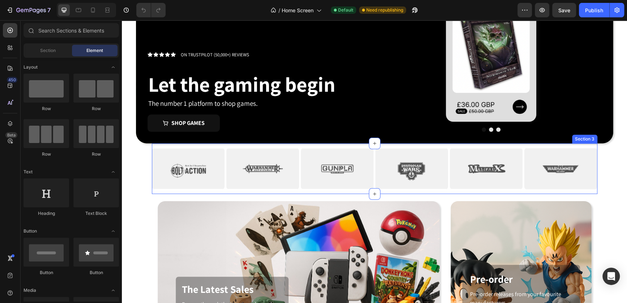
click at [448, 193] on div "Image Image Image Image Image Image Image Image Image Image Image Image Carouse…" at bounding box center [375, 169] width 446 height 51
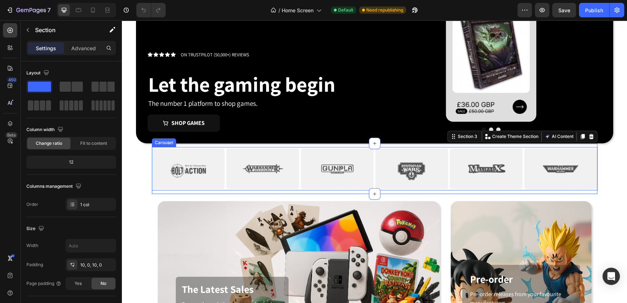
click at [447, 168] on div "Image Image Image Image Image Image Image Image Image Image Image Image" at bounding box center [375, 168] width 446 height 43
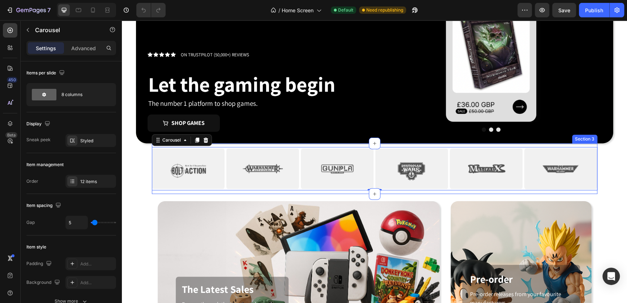
click at [389, 192] on div "Image Image Image Image Image Image Image Image Image Image Image Image Carouse…" at bounding box center [375, 169] width 446 height 51
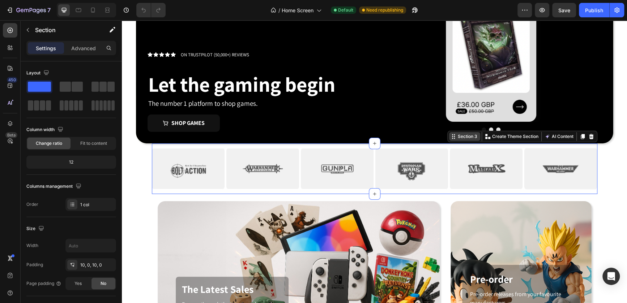
click at [460, 137] on div "Section 3" at bounding box center [467, 136] width 22 height 7
click at [449, 138] on div "Section 3" at bounding box center [464, 136] width 31 height 9
click at [459, 137] on div "Section 3" at bounding box center [467, 136] width 22 height 7
click at [104, 107] on span at bounding box center [104, 106] width 3 height 10
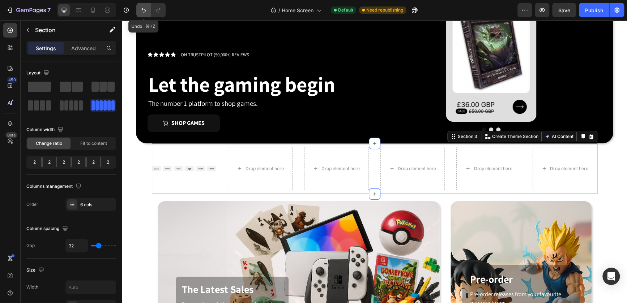
click at [142, 12] on icon "Undo/Redo" at bounding box center [143, 10] width 7 height 7
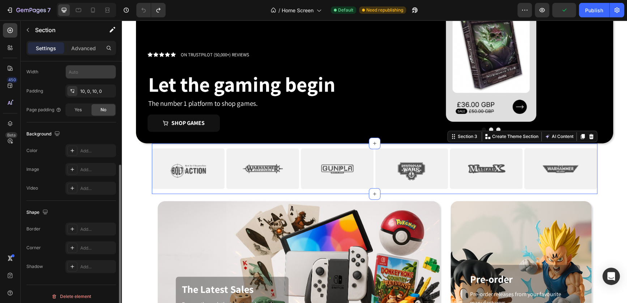
scroll to position [0, 0]
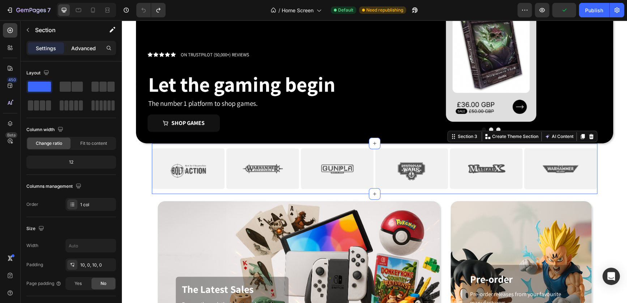
click at [87, 49] on p "Advanced" at bounding box center [83, 48] width 25 height 8
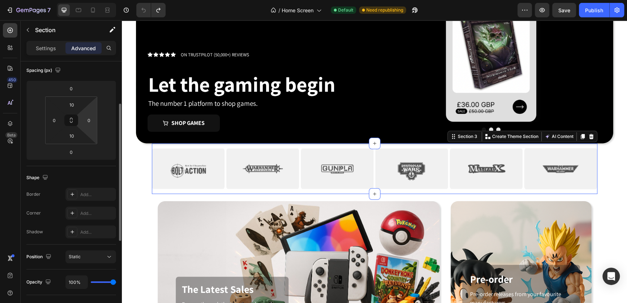
scroll to position [102, 0]
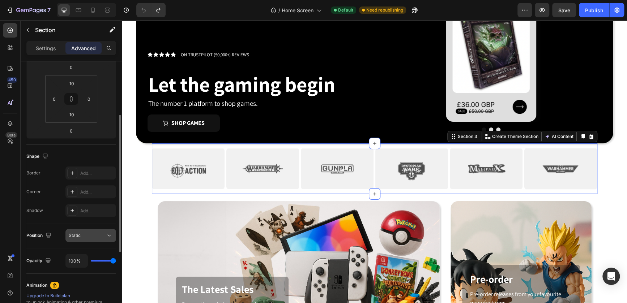
click at [94, 236] on div "Static" at bounding box center [87, 236] width 37 height 7
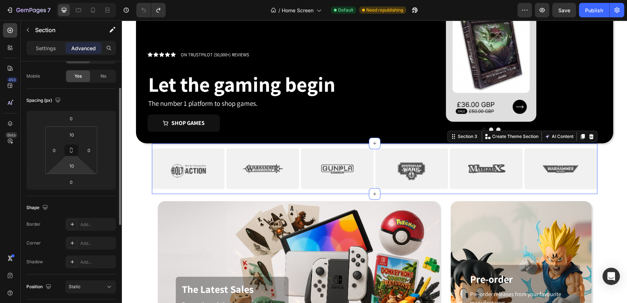
scroll to position [0, 0]
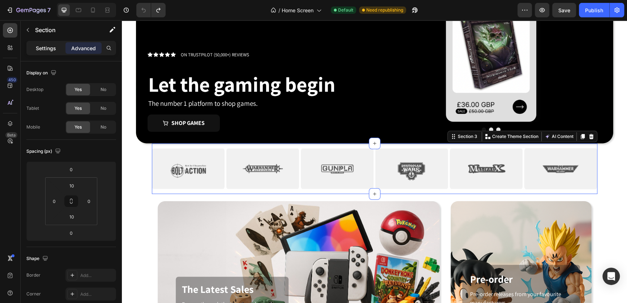
click at [52, 50] on p "Settings" at bounding box center [46, 48] width 20 height 8
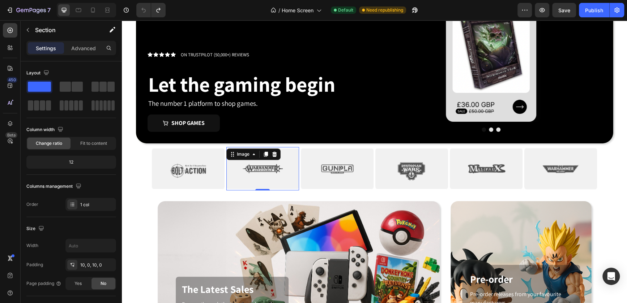
click at [282, 174] on img at bounding box center [262, 168] width 73 height 43
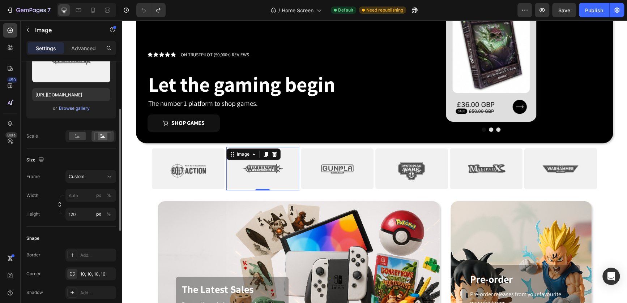
scroll to position [103, 0]
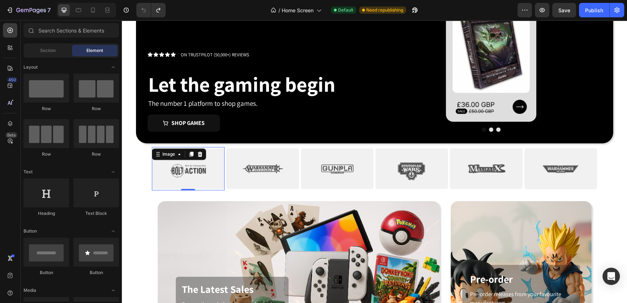
click at [155, 167] on img at bounding box center [188, 168] width 73 height 43
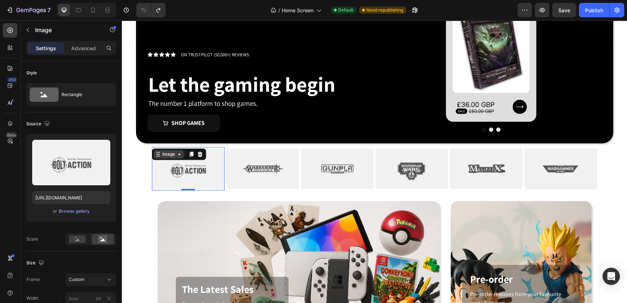
click at [156, 153] on icon at bounding box center [158, 155] width 6 height 6
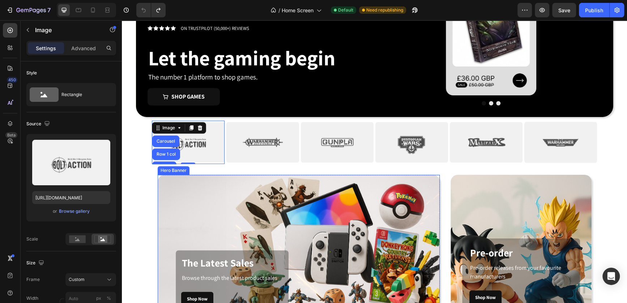
scroll to position [126, 0]
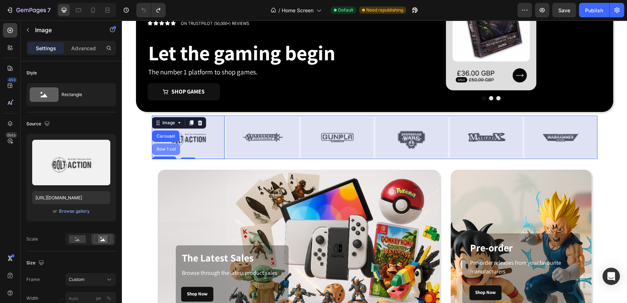
click at [169, 149] on div "Row 1 col" at bounding box center [166, 149] width 22 height 4
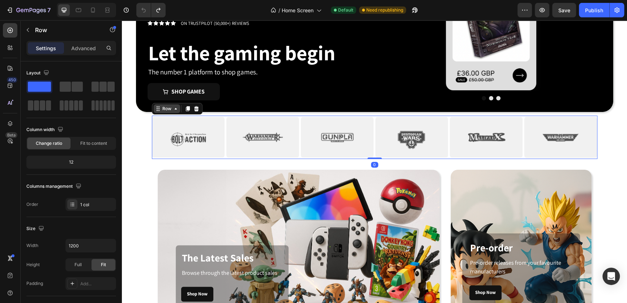
click at [167, 112] on div "Row" at bounding box center [167, 109] width 12 height 7
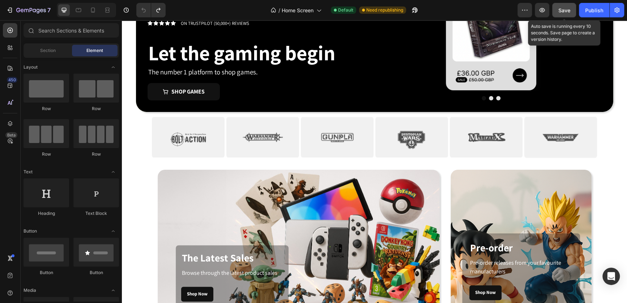
click at [562, 10] on span "Save" at bounding box center [564, 10] width 12 height 6
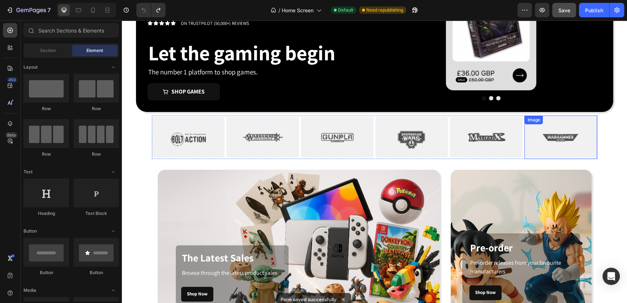
click at [571, 137] on img at bounding box center [560, 137] width 73 height 43
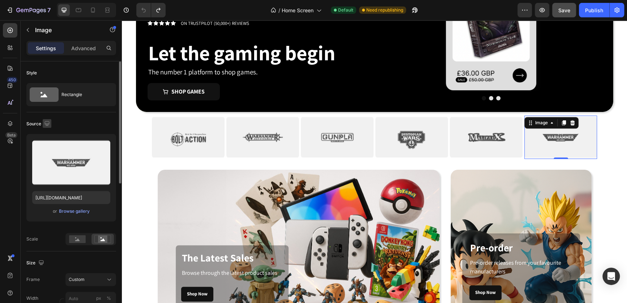
click at [45, 120] on icon "button" at bounding box center [46, 123] width 7 height 7
click at [48, 150] on icon "button" at bounding box center [48, 148] width 7 height 7
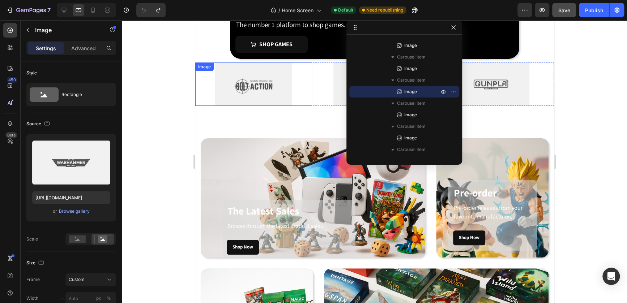
scroll to position [135, 0]
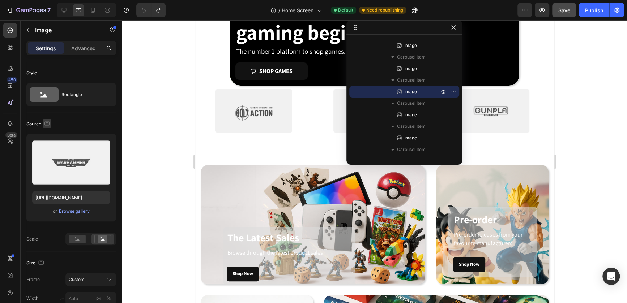
click at [48, 122] on icon "button" at bounding box center [46, 123] width 7 height 7
click at [50, 159] on icon "button" at bounding box center [48, 161] width 7 height 7
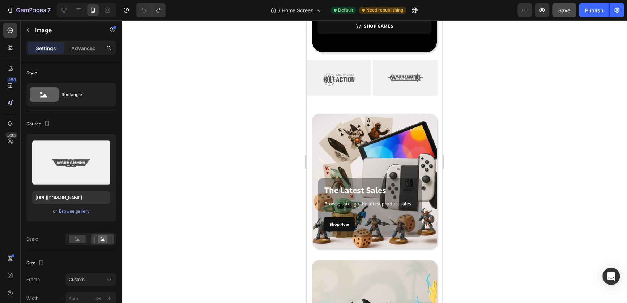
scroll to position [203, 0]
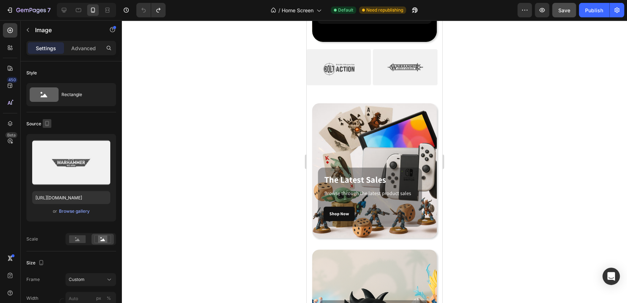
click at [48, 123] on icon "button" at bounding box center [46, 123] width 7 height 7
click at [47, 123] on icon "button" at bounding box center [46, 123] width 7 height 7
click at [47, 127] on button "button" at bounding box center [47, 123] width 9 height 9
click at [50, 132] on icon "button" at bounding box center [48, 135] width 7 height 7
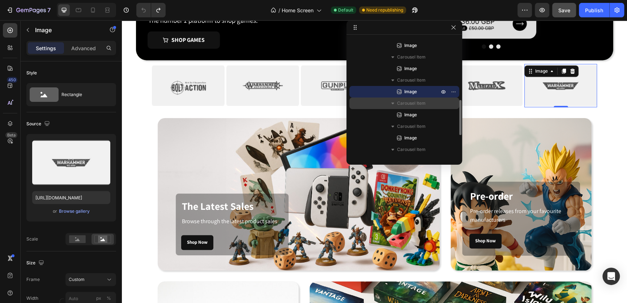
scroll to position [190, 0]
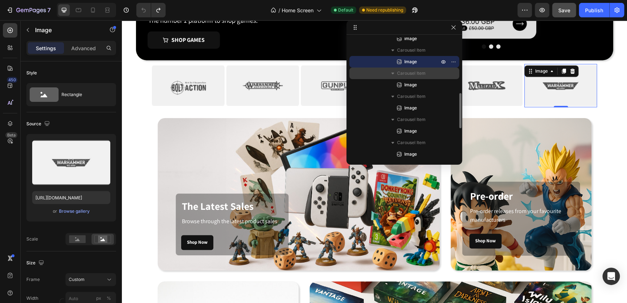
click at [405, 103] on div "Image" at bounding box center [404, 108] width 104 height 12
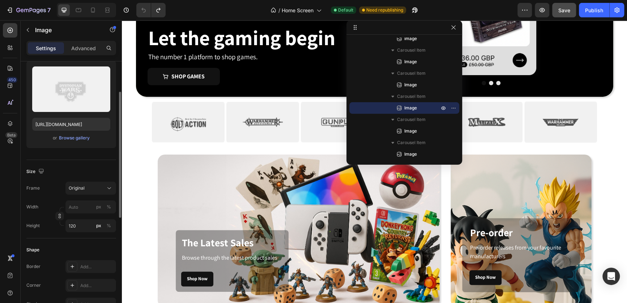
scroll to position [67, 0]
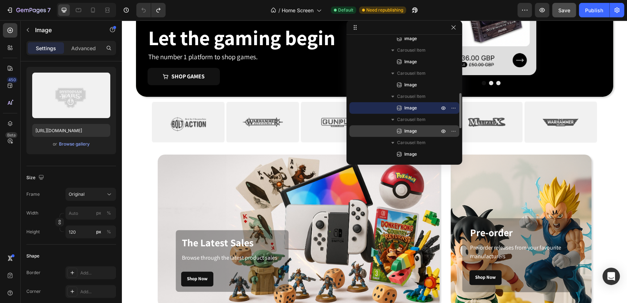
click at [408, 132] on span "Image" at bounding box center [410, 131] width 13 height 7
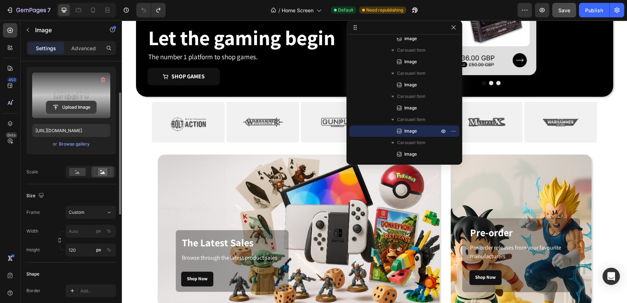
click at [73, 109] on input "file" at bounding box center [71, 107] width 50 height 12
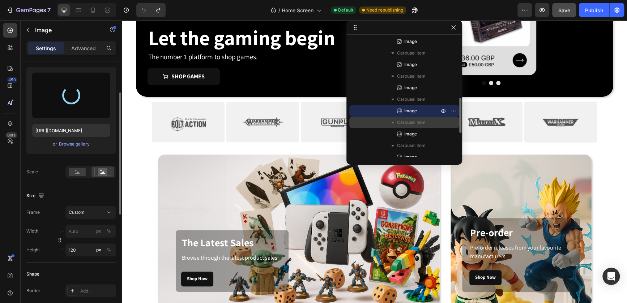
scroll to position [211, 0]
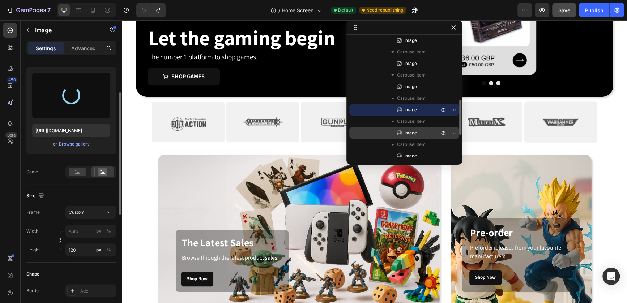
type input "https://cdn.shopify.com/s/files/1/0947/2140/9411/files/gempages_581327406824948…"
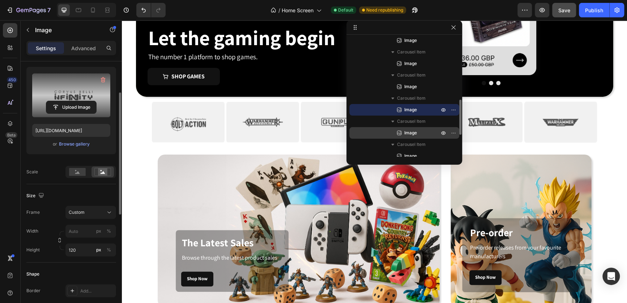
click at [407, 132] on span "Image" at bounding box center [410, 132] width 13 height 7
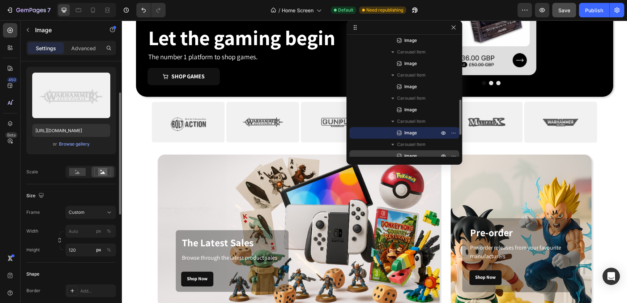
click at [409, 154] on span "Image" at bounding box center [410, 156] width 13 height 7
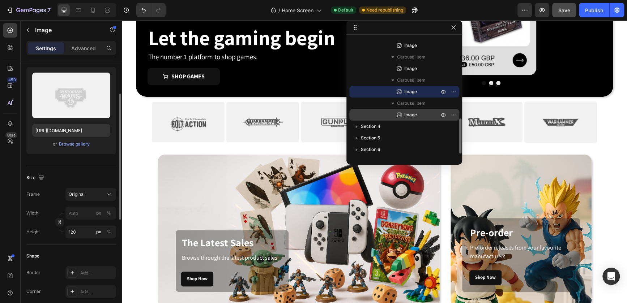
scroll to position [286, 0]
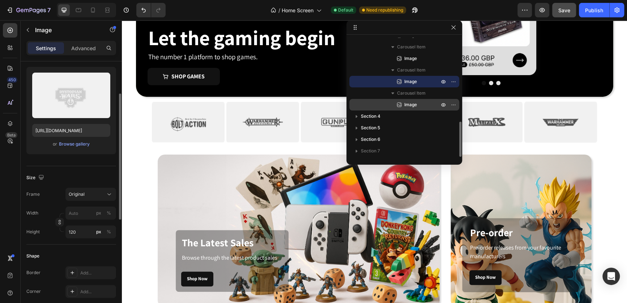
click at [409, 108] on span "Image" at bounding box center [410, 104] width 13 height 7
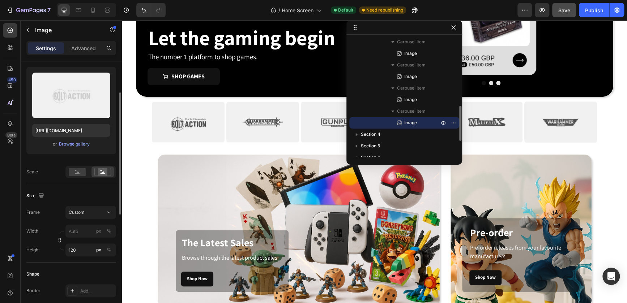
scroll to position [191, 0]
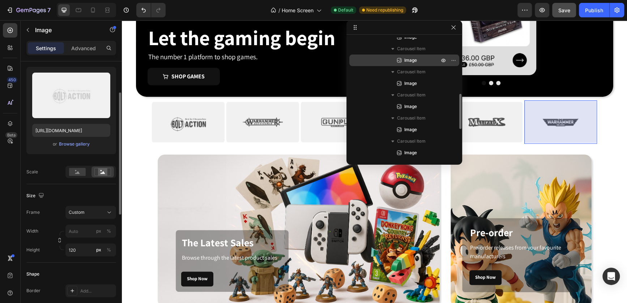
click at [405, 64] on div "Image" at bounding box center [404, 61] width 104 height 12
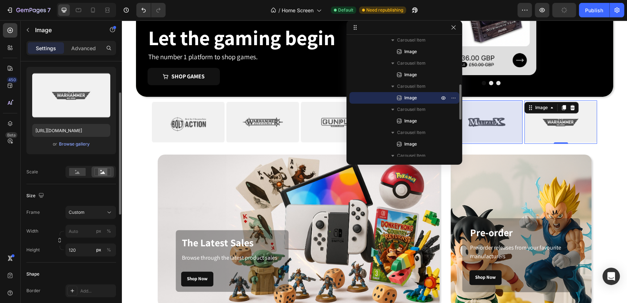
scroll to position [153, 0]
click at [407, 72] on span "Image" at bounding box center [410, 75] width 13 height 7
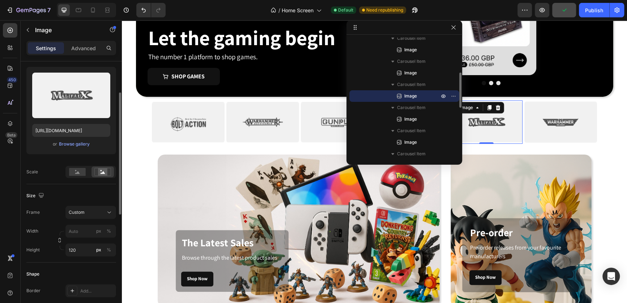
scroll to position [129, 0]
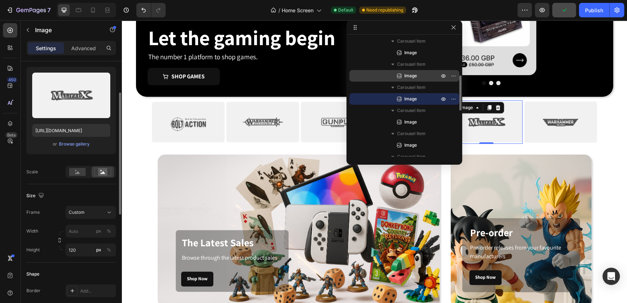
click at [407, 72] on span "Image" at bounding box center [410, 75] width 13 height 7
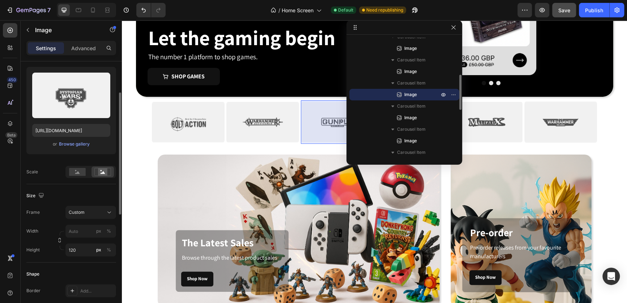
scroll to position [110, 0]
click at [407, 72] on span "Image" at bounding box center [410, 71] width 13 height 7
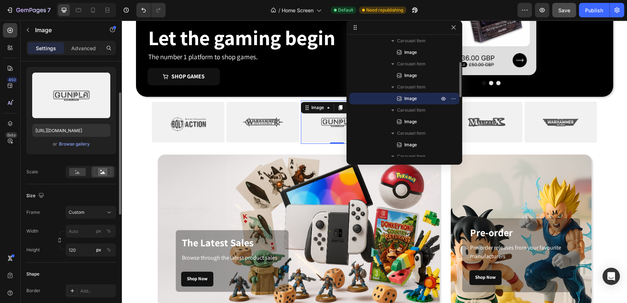
scroll to position [81, 0]
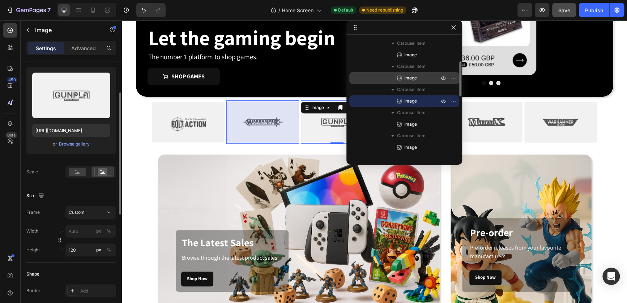
click at [409, 75] on span "Image" at bounding box center [410, 78] width 13 height 7
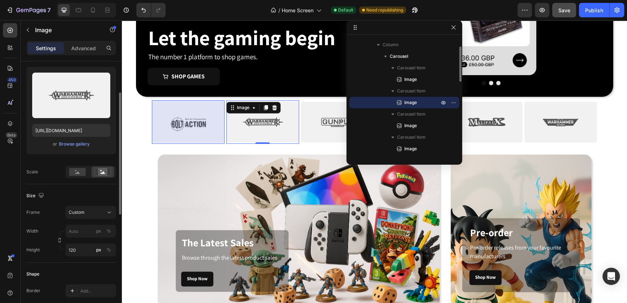
scroll to position [50, 0]
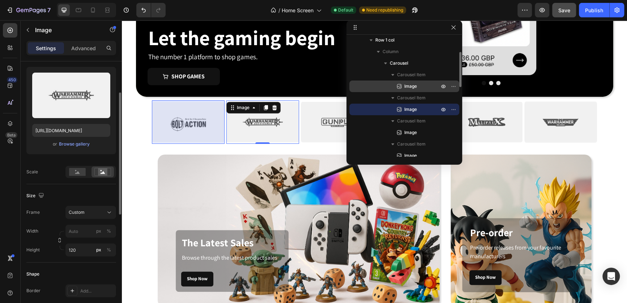
click at [410, 83] on span "Image" at bounding box center [410, 86] width 13 height 7
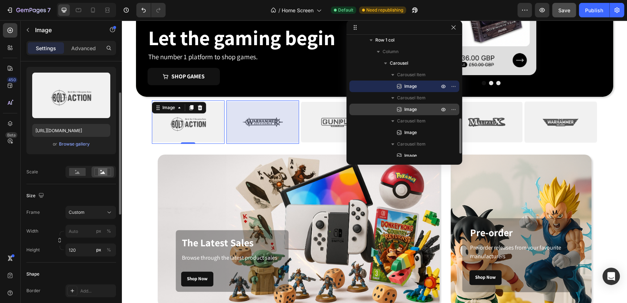
scroll to position [286, 0]
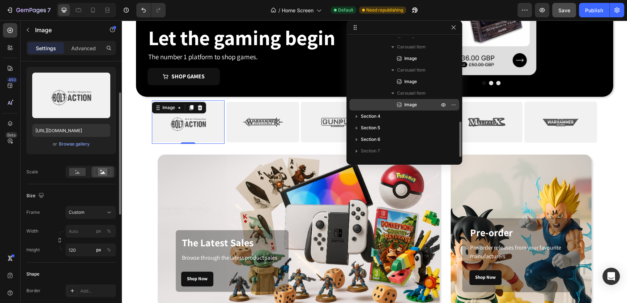
drag, startPoint x: 356, startPoint y: 114, endPoint x: 415, endPoint y: 104, distance: 59.4
click at [415, 105] on div "Section 1 Section 2 Section 3 Column Row 1 col Column Carousel Carousel Item Im…" at bounding box center [404, 97] width 116 height 119
click at [415, 104] on span "Image" at bounding box center [410, 104] width 13 height 7
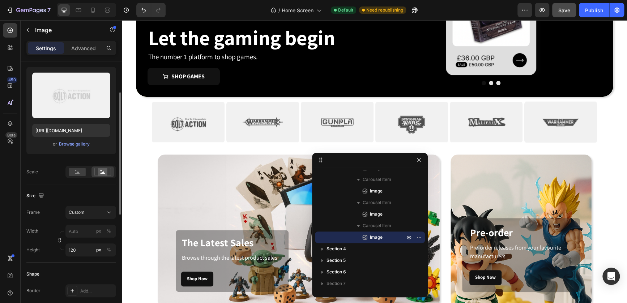
drag, startPoint x: 420, startPoint y: 23, endPoint x: 385, endPoint y: 156, distance: 137.3
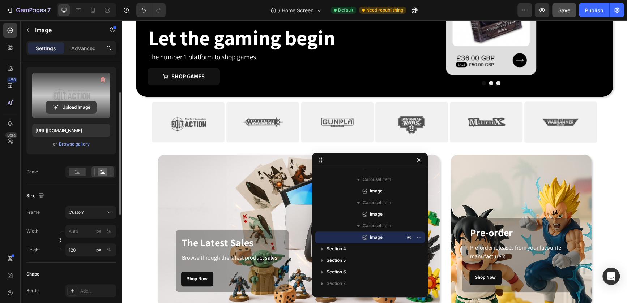
click at [68, 106] on input "file" at bounding box center [71, 107] width 50 height 12
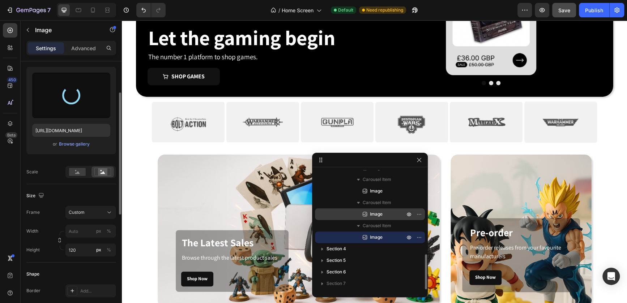
type input "https://cdn.shopify.com/s/files/1/0947/2140/9411/files/gempages_581327406824948…"
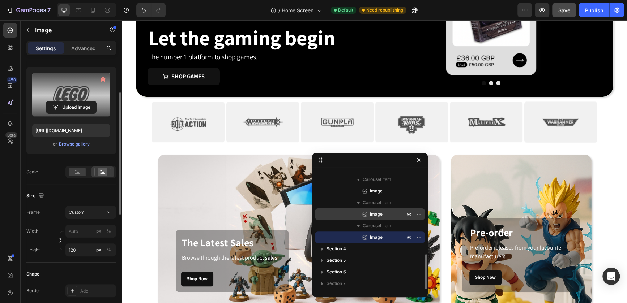
click at [376, 213] on span "Image" at bounding box center [376, 214] width 13 height 7
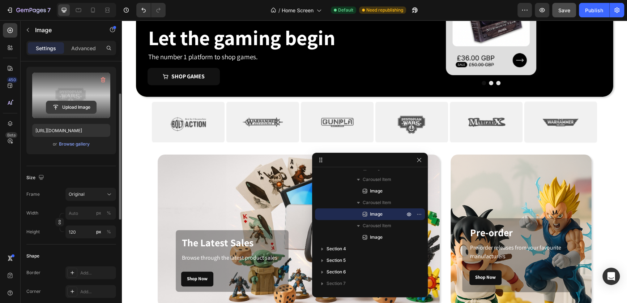
click at [82, 111] on input "file" at bounding box center [71, 107] width 50 height 12
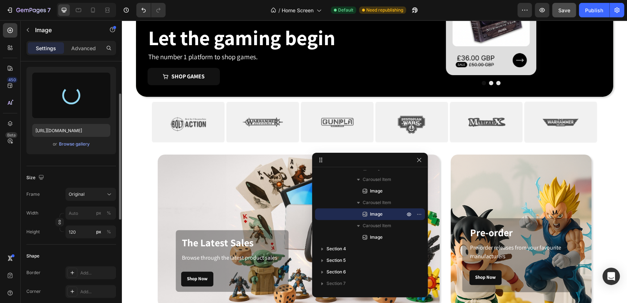
type input "https://cdn.shopify.com/s/files/1/0947/2140/9411/files/gempages_581327406824948…"
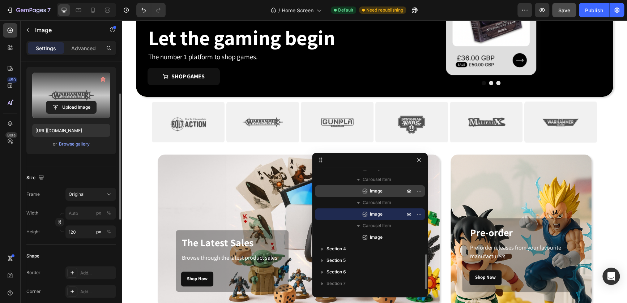
click at [375, 186] on div "Image" at bounding box center [370, 192] width 104 height 12
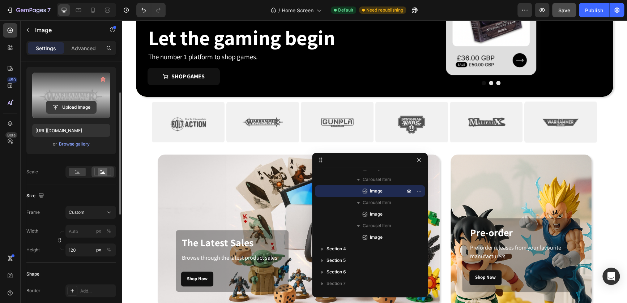
click at [83, 108] on input "file" at bounding box center [71, 107] width 50 height 12
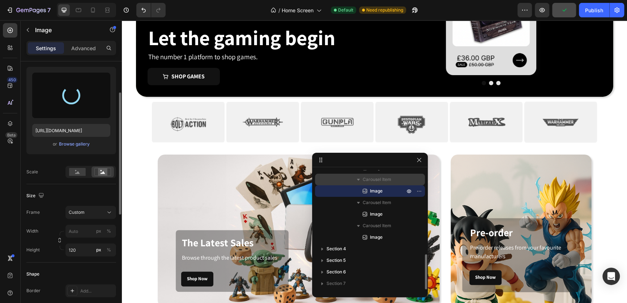
type input "https://cdn.shopify.com/s/files/1/0947/2140/9411/files/gempages_581327406824948…"
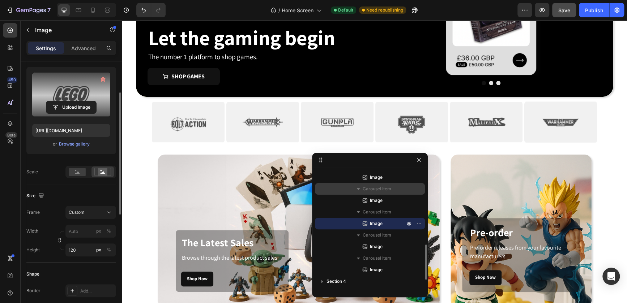
scroll to position [253, 0]
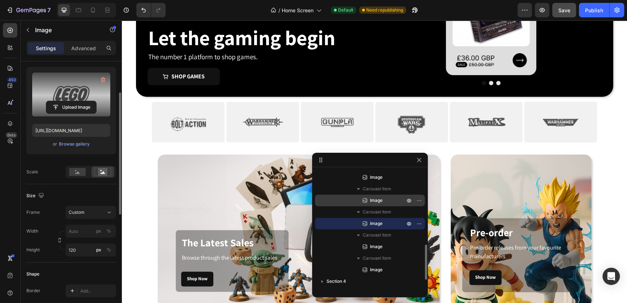
click at [376, 198] on span "Image" at bounding box center [376, 200] width 13 height 7
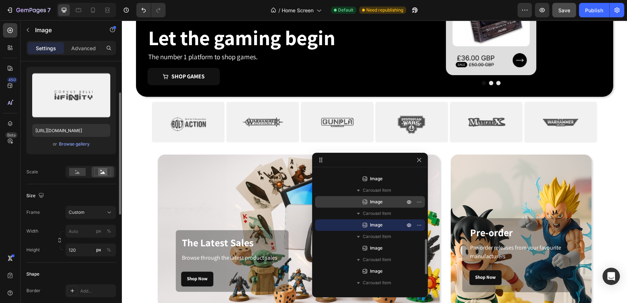
scroll to position [229, 0]
click at [376, 202] on span "Image" at bounding box center [376, 201] width 13 height 7
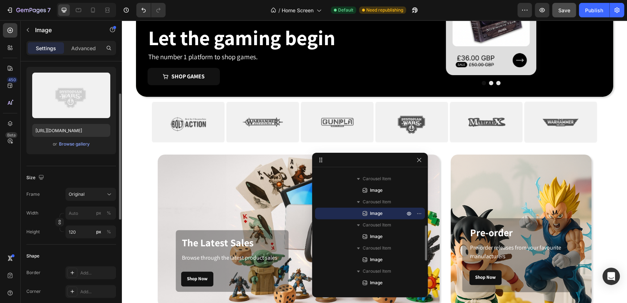
scroll to position [210, 0]
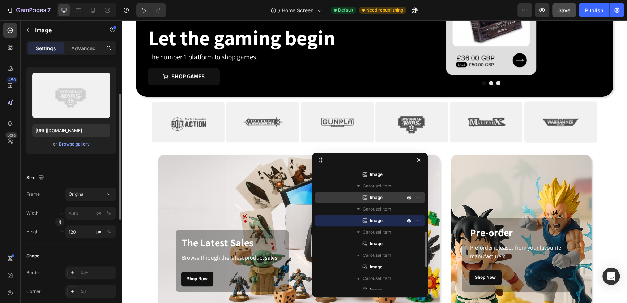
click at [375, 198] on span "Image" at bounding box center [376, 197] width 13 height 7
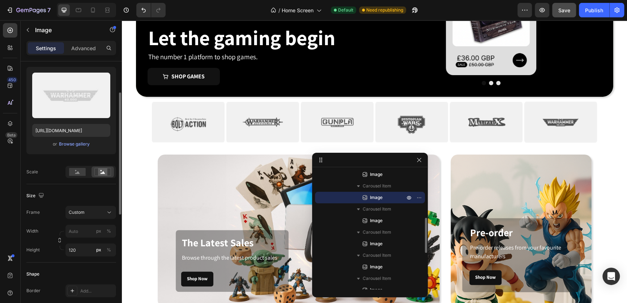
scroll to position [195, 0]
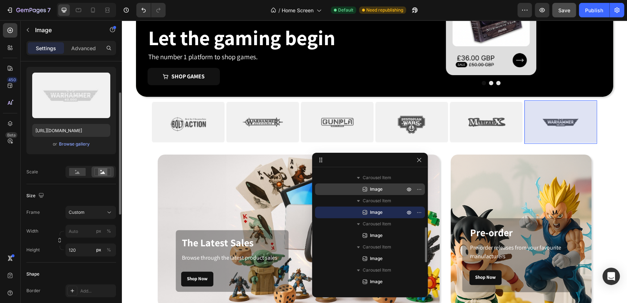
click at [375, 192] on span "Image" at bounding box center [376, 189] width 13 height 7
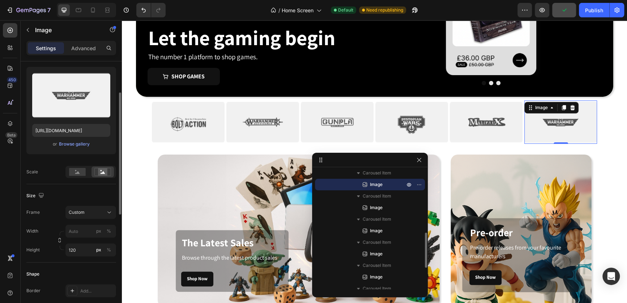
scroll to position [203, 0]
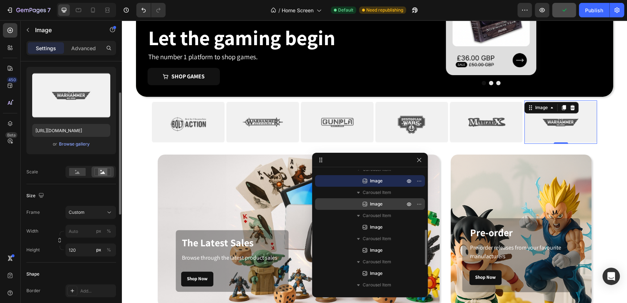
click at [377, 204] on span "Image" at bounding box center [376, 204] width 13 height 7
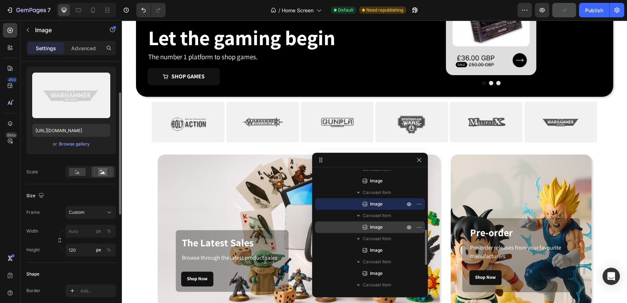
click at [376, 228] on span "Image" at bounding box center [376, 227] width 13 height 7
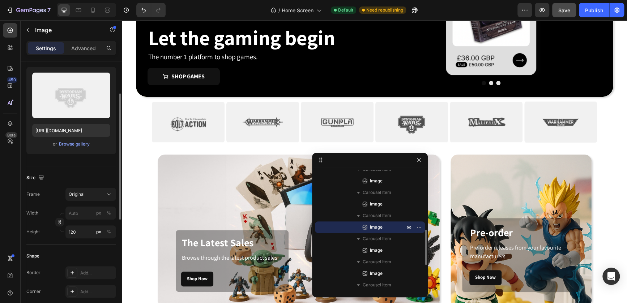
scroll to position [209, 0]
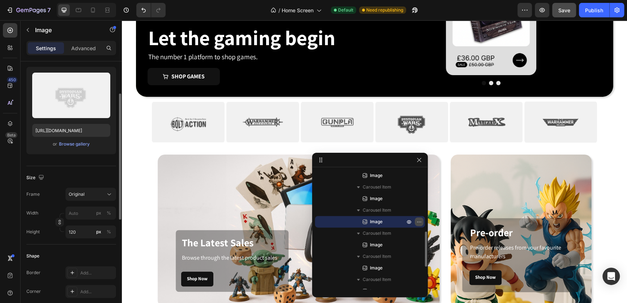
click at [422, 224] on icon "button" at bounding box center [419, 222] width 6 height 6
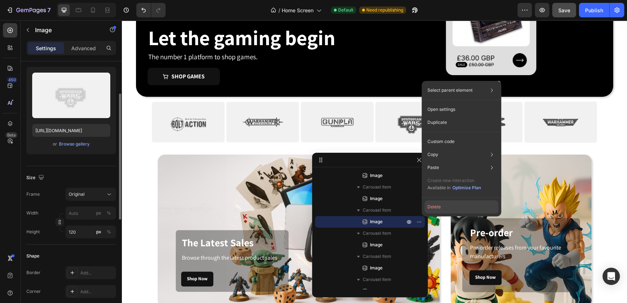
click at [430, 210] on button "Delete" at bounding box center [462, 207] width 74 height 13
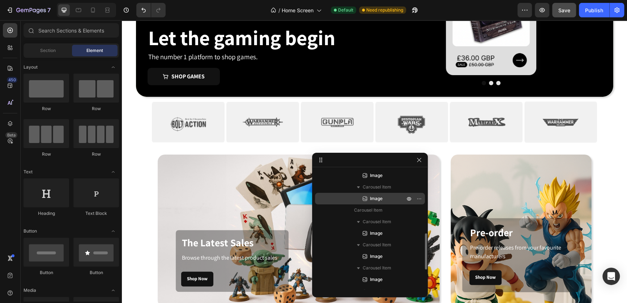
click at [380, 201] on span "Image" at bounding box center [376, 198] width 13 height 7
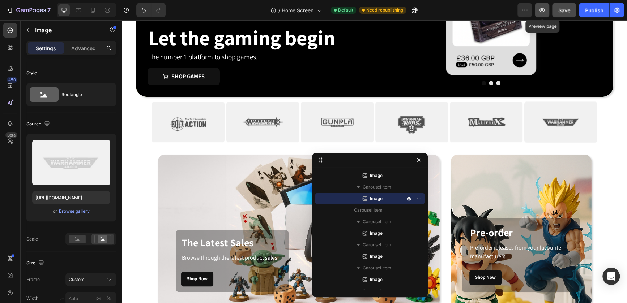
click at [541, 11] on icon "button" at bounding box center [542, 10] width 7 height 7
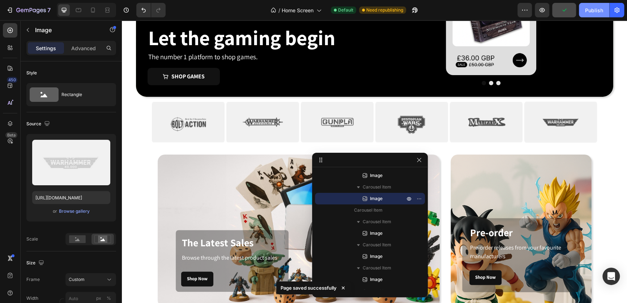
click at [593, 15] on button "Publish" at bounding box center [594, 10] width 30 height 14
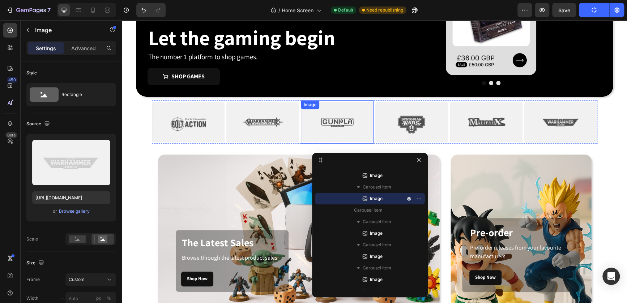
click at [355, 119] on img at bounding box center [337, 122] width 73 height 43
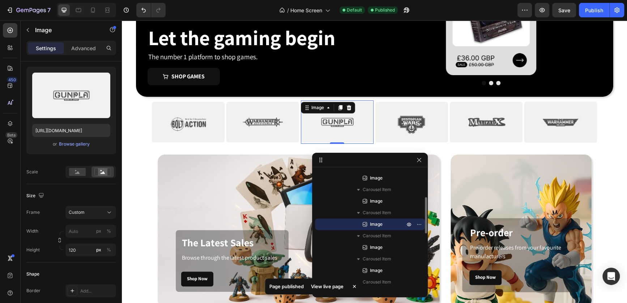
click at [378, 223] on span "Image" at bounding box center [376, 224] width 13 height 7
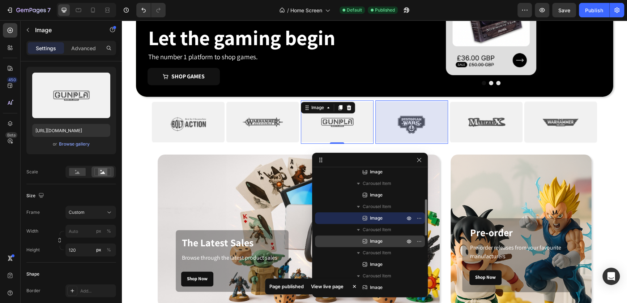
click at [379, 238] on span "Image" at bounding box center [376, 241] width 13 height 7
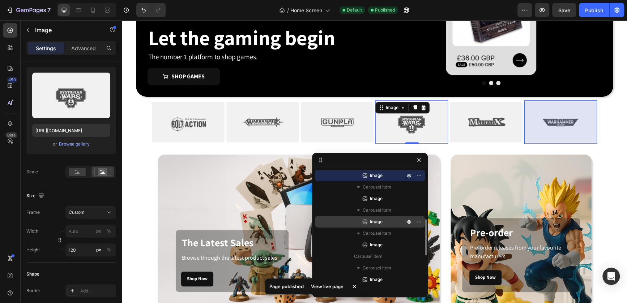
click at [381, 224] on span "Image" at bounding box center [376, 221] width 13 height 7
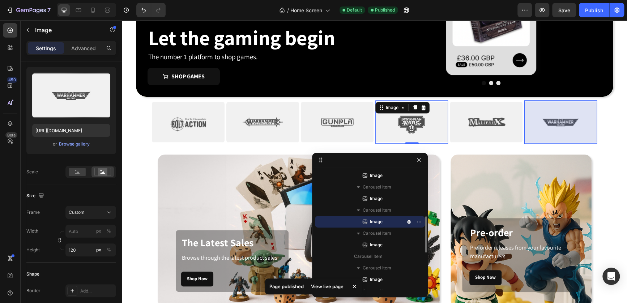
scroll to position [159, 0]
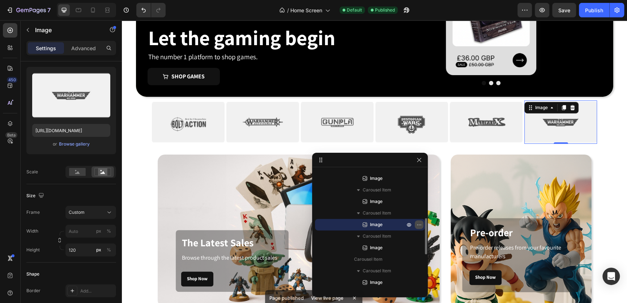
click at [419, 223] on icon "button" at bounding box center [419, 225] width 6 height 6
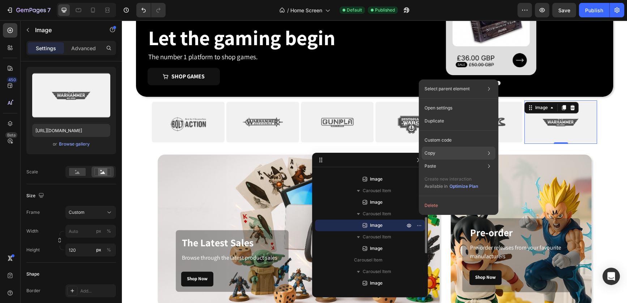
scroll to position [158, 0]
click at [441, 134] on div "Duplicate" at bounding box center [459, 140] width 74 height 13
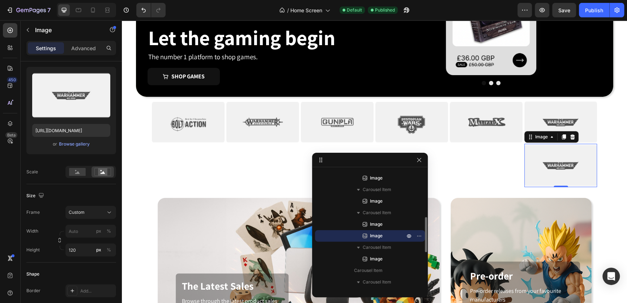
drag, startPoint x: 379, startPoint y: 238, endPoint x: 376, endPoint y: 232, distance: 6.8
click at [376, 232] on div "Image" at bounding box center [370, 236] width 104 height 12
click at [140, 14] on button "Undo/Redo" at bounding box center [143, 10] width 14 height 14
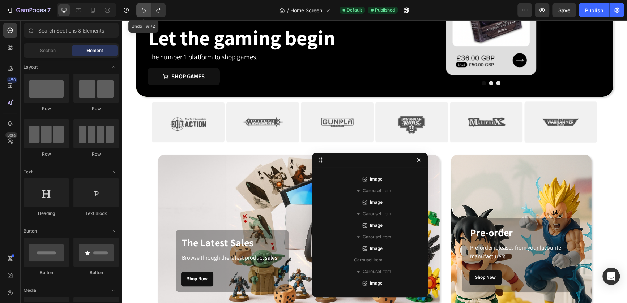
click at [142, 11] on icon "Undo/Redo" at bounding box center [143, 10] width 7 height 7
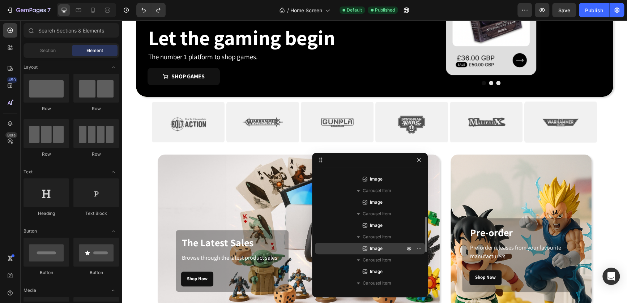
click at [374, 246] on span "Image" at bounding box center [376, 248] width 13 height 7
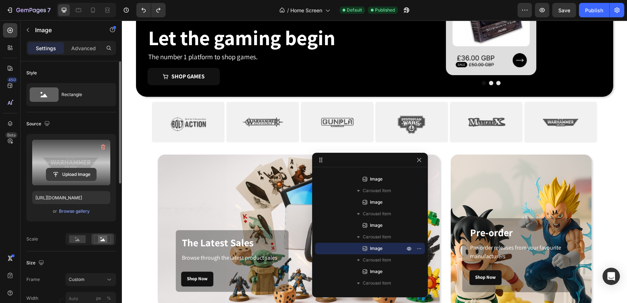
click at [71, 171] on input "file" at bounding box center [71, 175] width 50 height 12
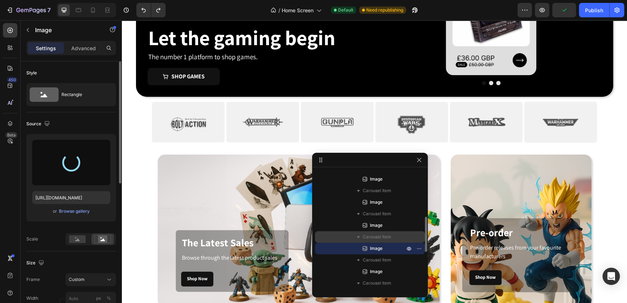
type input "https://cdn.shopify.com/s/files/1/0947/2140/9411/files/gempages_581327406824948…"
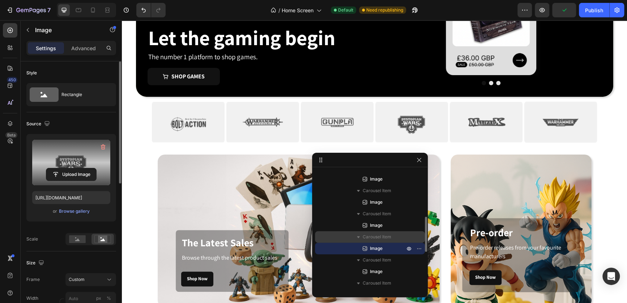
scroll to position [195, 0]
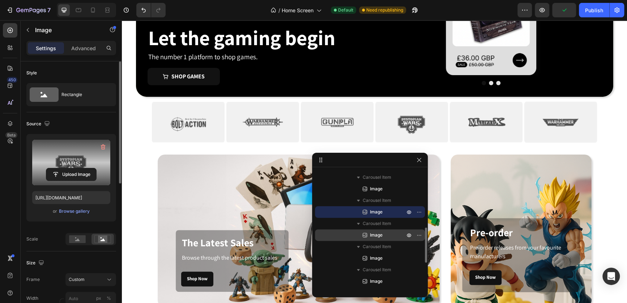
click at [383, 233] on p "Image" at bounding box center [379, 235] width 36 height 7
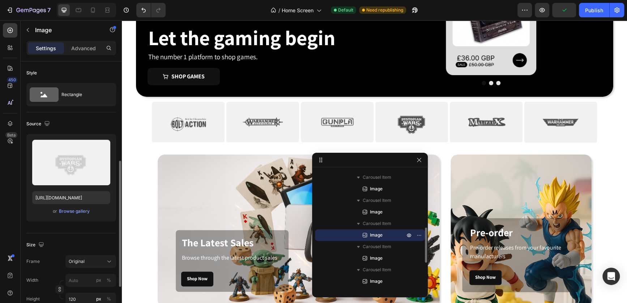
scroll to position [67, 0]
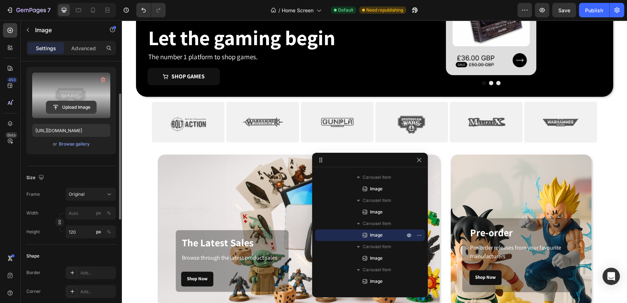
click at [71, 102] on input "file" at bounding box center [71, 107] width 50 height 12
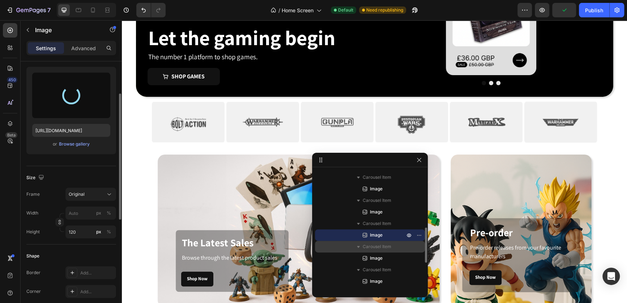
type input "https://cdn.shopify.com/s/files/1/0947/2140/9411/files/gempages_581327406824948…"
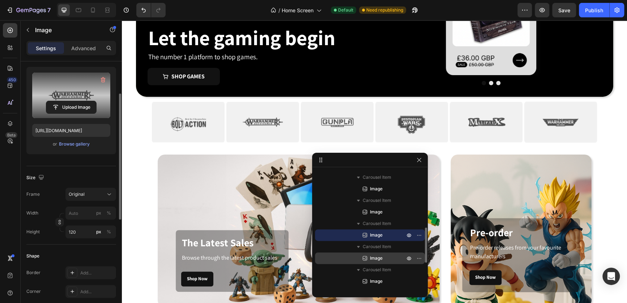
click at [378, 255] on span "Image" at bounding box center [376, 258] width 13 height 7
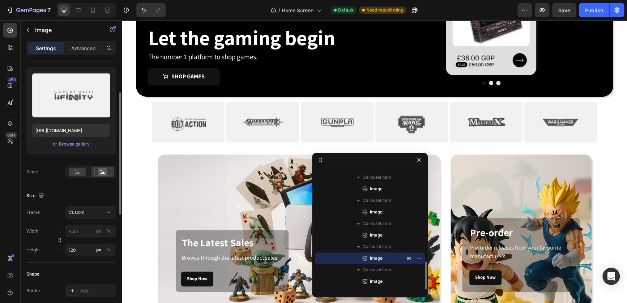
scroll to position [233, 0]
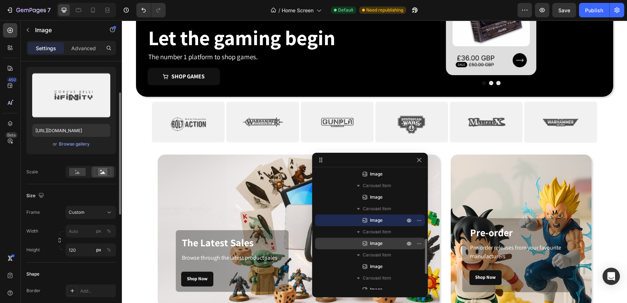
click at [378, 244] on span "Image" at bounding box center [376, 243] width 13 height 7
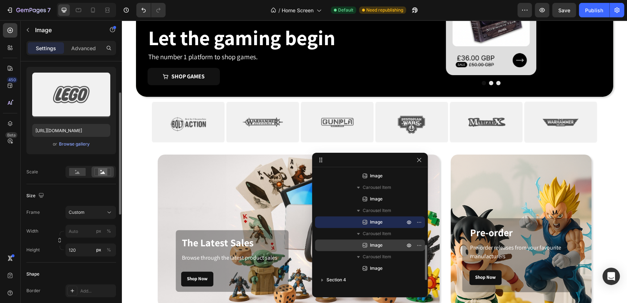
click at [378, 244] on span "Image" at bounding box center [376, 245] width 13 height 7
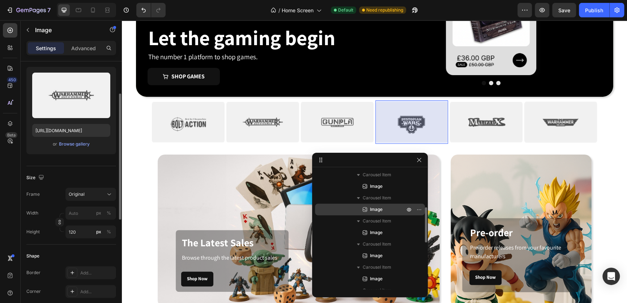
scroll to position [127, 0]
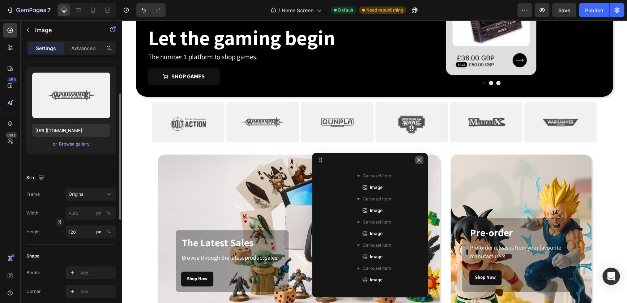
click at [415, 159] on button "button" at bounding box center [419, 160] width 9 height 9
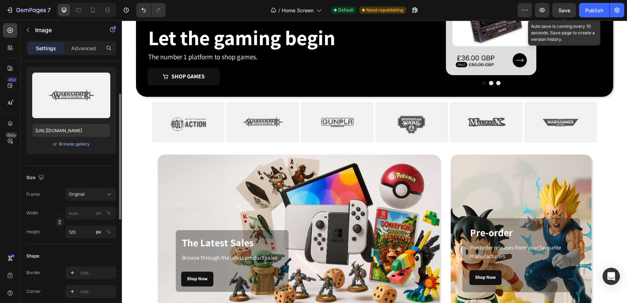
click at [560, 12] on button "Save" at bounding box center [564, 10] width 24 height 14
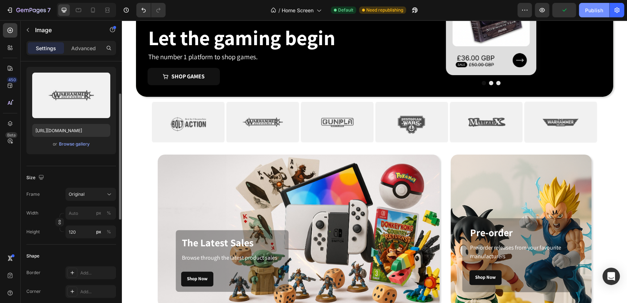
click at [579, 12] on button "Publish" at bounding box center [594, 10] width 30 height 14
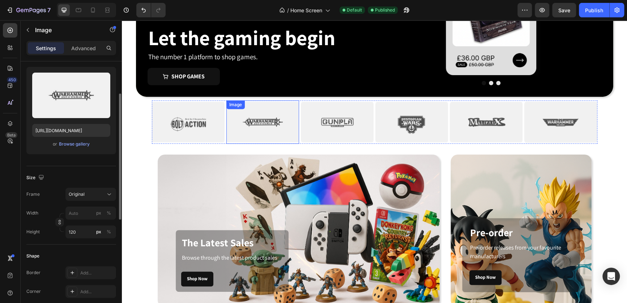
click at [274, 131] on img at bounding box center [262, 122] width 73 height 43
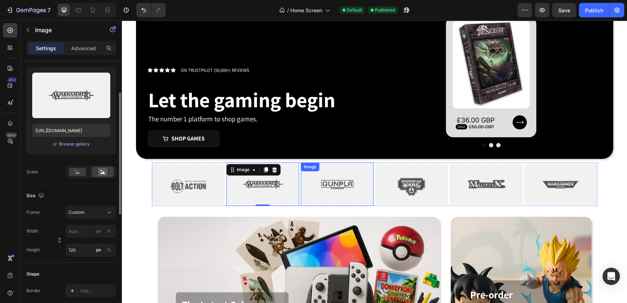
scroll to position [79, 0]
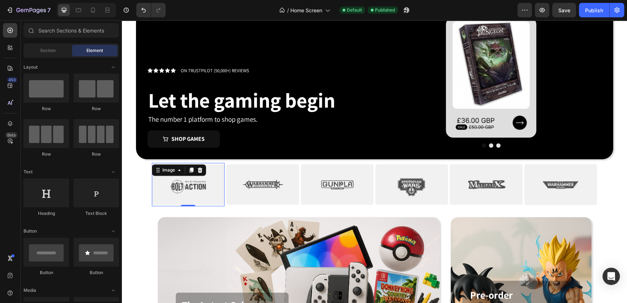
click at [157, 204] on img at bounding box center [188, 184] width 73 height 43
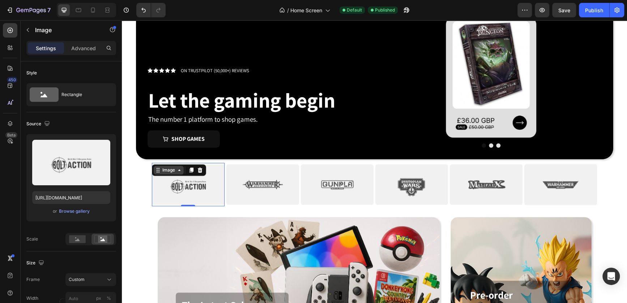
click at [162, 169] on div "Image" at bounding box center [169, 170] width 16 height 7
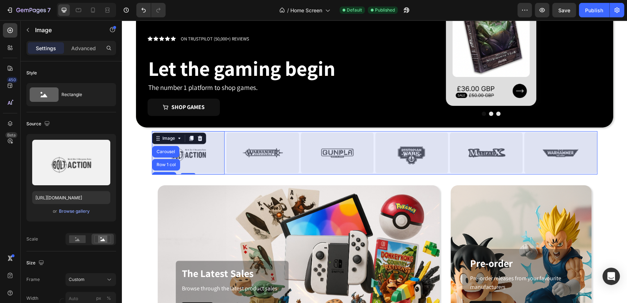
scroll to position [111, 0]
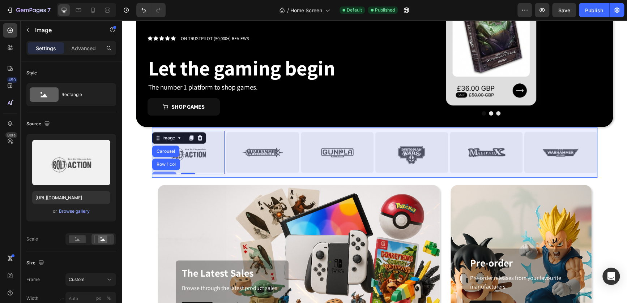
click at [167, 173] on div "Section" at bounding box center [164, 178] width 24 height 12
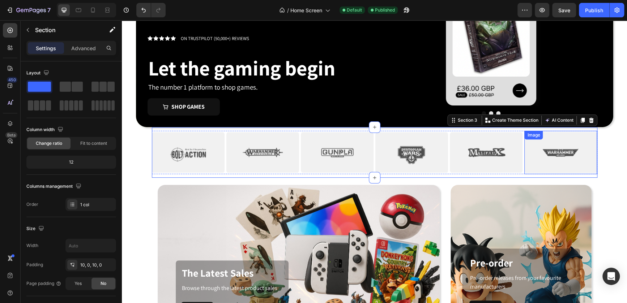
click at [582, 149] on img at bounding box center [560, 152] width 73 height 43
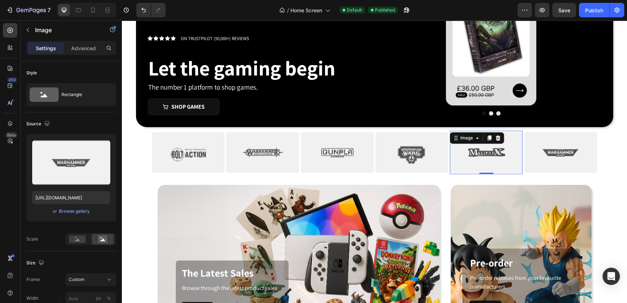
scroll to position [67, 0]
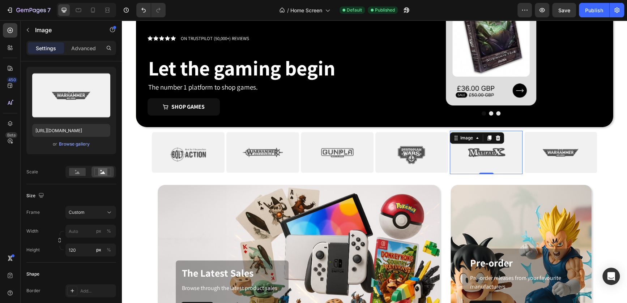
click at [492, 173] on img at bounding box center [486, 152] width 73 height 43
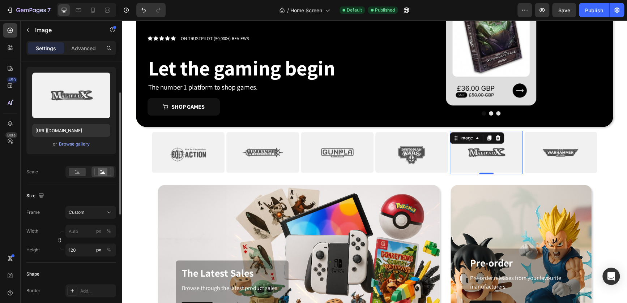
click at [450, 171] on img at bounding box center [486, 152] width 73 height 43
click at [450, 174] on div at bounding box center [486, 152] width 73 height 43
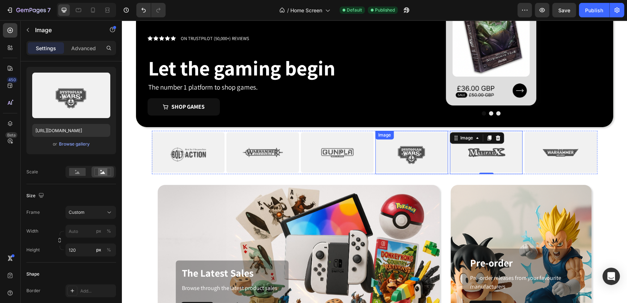
click at [441, 171] on img at bounding box center [411, 152] width 73 height 43
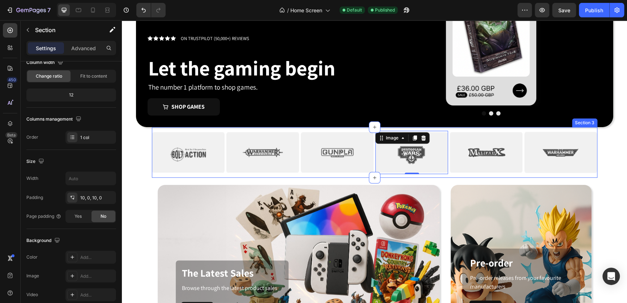
click at [439, 176] on div "Image Image Image Image 0 Image Image Image Image Image Image Image Image Carou…" at bounding box center [375, 152] width 446 height 51
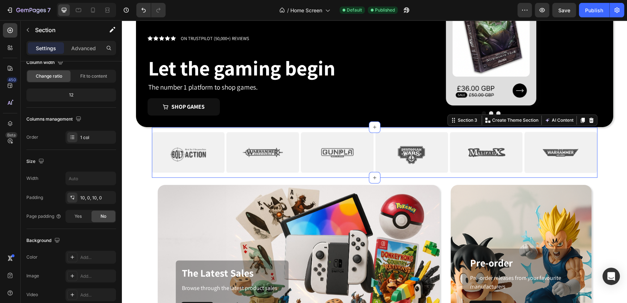
scroll to position [0, 0]
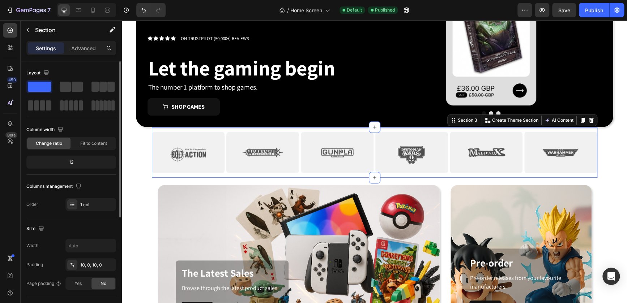
click at [441, 175] on div "Image Image Image Image Image Image Image Image Image Image Image Image Carouse…" at bounding box center [375, 152] width 446 height 51
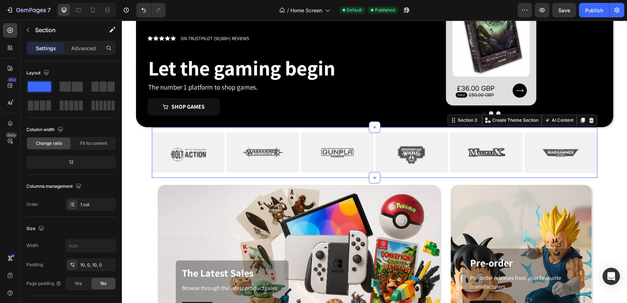
click at [441, 175] on div "Image Image Image Image Image Image Image Image Image Image Image Image Carouse…" at bounding box center [375, 152] width 446 height 51
click at [111, 32] on icon "button" at bounding box center [112, 29] width 7 height 7
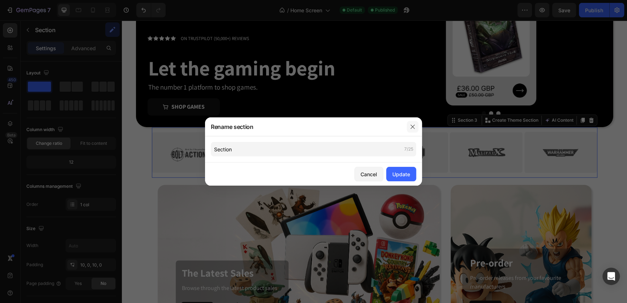
click at [413, 126] on icon "button" at bounding box center [413, 127] width 6 height 6
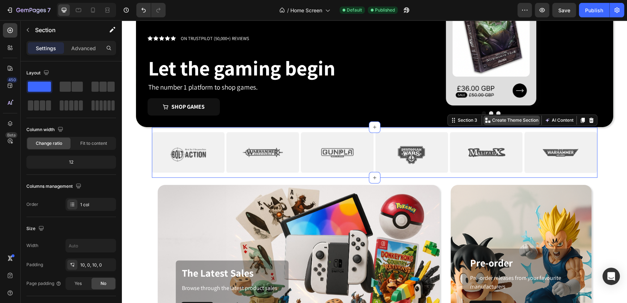
click at [528, 123] on p "Create Theme Section" at bounding box center [515, 120] width 46 height 7
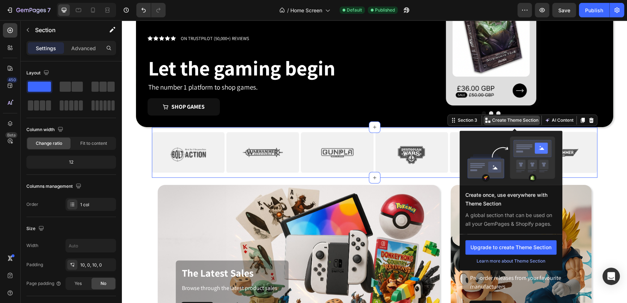
click at [528, 123] on p "Create Theme Section" at bounding box center [515, 120] width 46 height 7
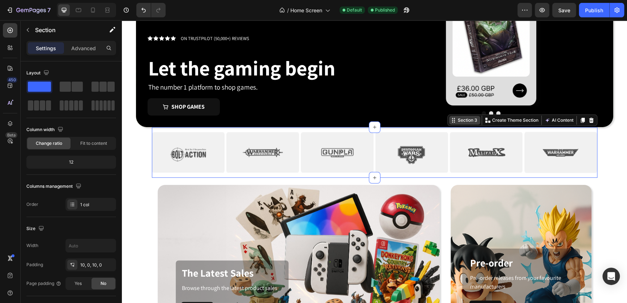
click at [458, 123] on div "Section 3" at bounding box center [467, 120] width 22 height 7
click at [453, 122] on icon at bounding box center [454, 121] width 6 height 6
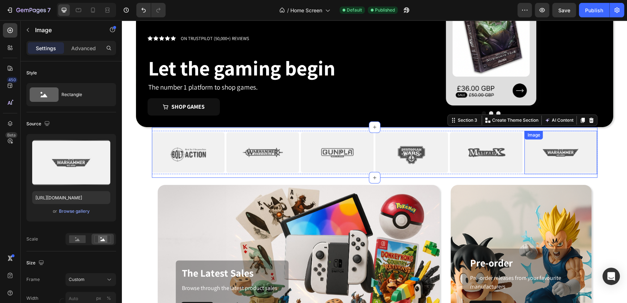
click at [587, 162] on img at bounding box center [560, 152] width 73 height 43
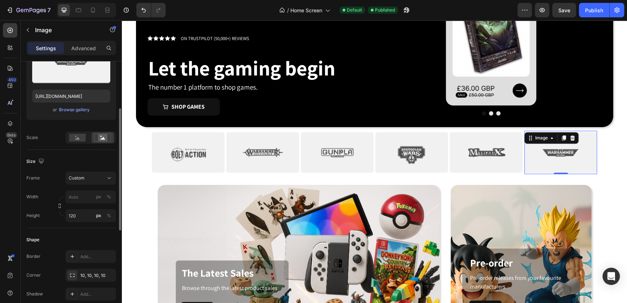
scroll to position [115, 0]
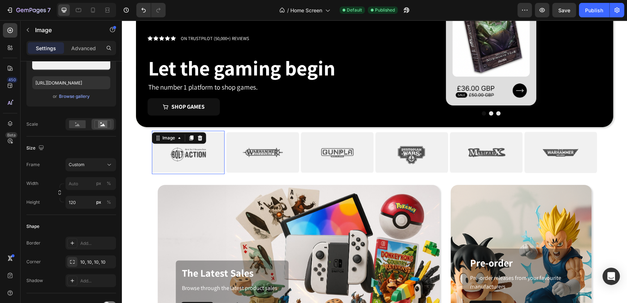
click at [183, 153] on img at bounding box center [188, 152] width 73 height 43
click at [250, 153] on img at bounding box center [262, 152] width 73 height 43
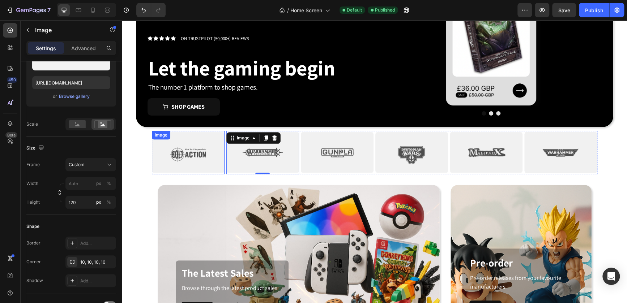
click at [182, 149] on img at bounding box center [188, 152] width 73 height 43
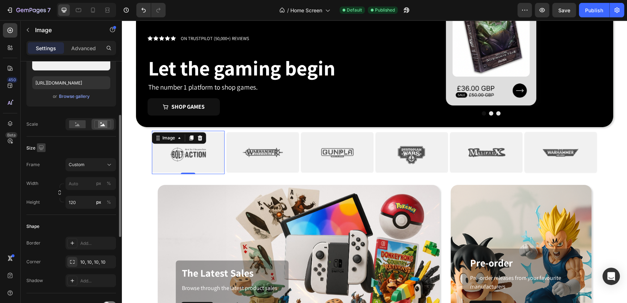
click at [43, 148] on icon "button" at bounding box center [41, 147] width 5 height 5
click at [43, 181] on button "button" at bounding box center [43, 186] width 12 height 12
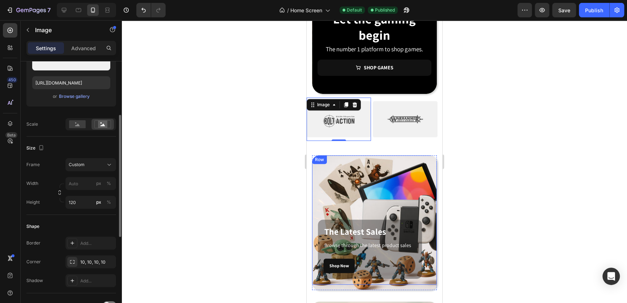
scroll to position [94, 0]
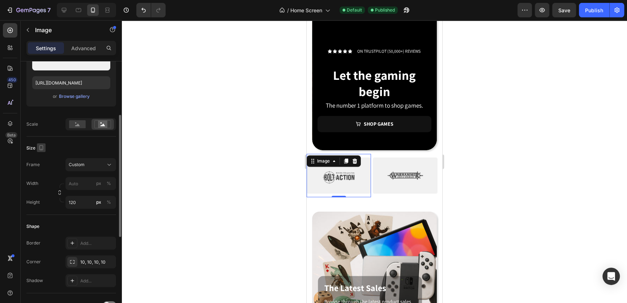
click at [39, 145] on icon "button" at bounding box center [41, 147] width 7 height 7
click at [43, 160] on icon "button" at bounding box center [43, 159] width 5 height 5
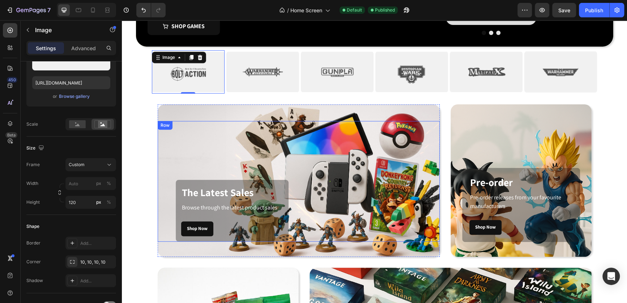
scroll to position [196, 0]
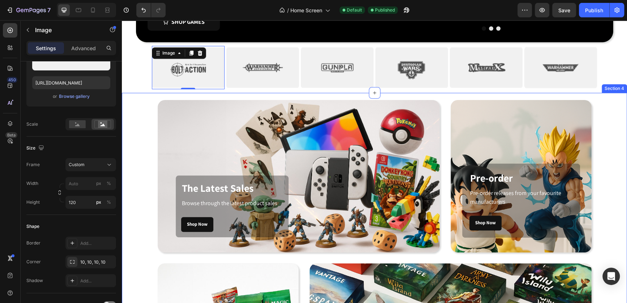
click at [232, 97] on div "The Latest Sales Heading Browse through the latest product sales Text block Sho…" at bounding box center [374, 258] width 505 height 331
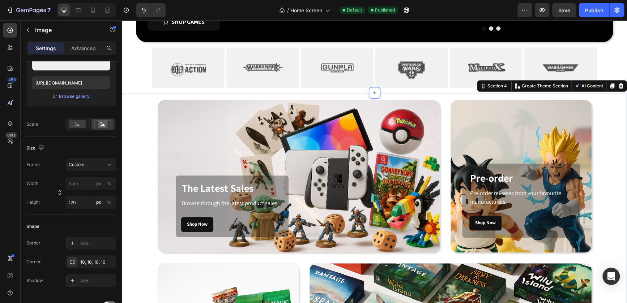
scroll to position [0, 0]
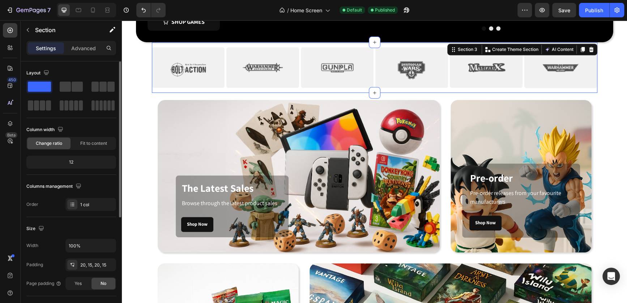
click at [234, 90] on div "Image Image Image Image Image Image Image Image Image Image Image Image Carouse…" at bounding box center [375, 67] width 446 height 51
click at [64, 127] on icon "button" at bounding box center [60, 129] width 7 height 7
click at [61, 152] on icon "button" at bounding box center [61, 154] width 5 height 4
type input "100%"
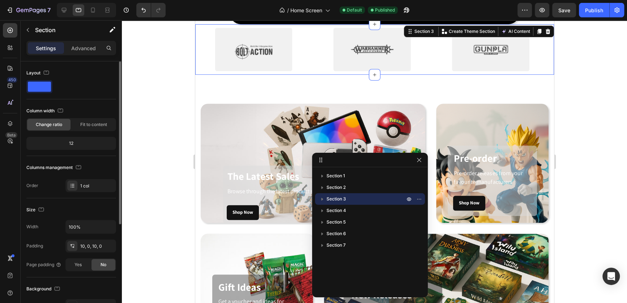
scroll to position [174, 0]
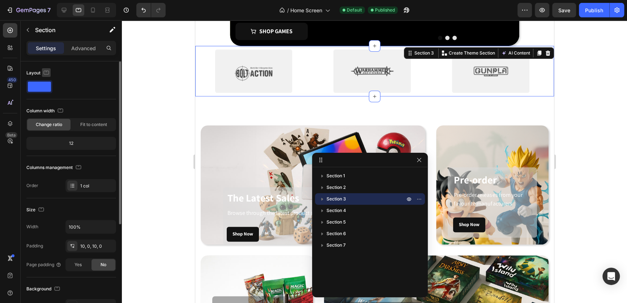
click at [42, 69] on button "button" at bounding box center [46, 72] width 9 height 9
click at [48, 82] on icon "button" at bounding box center [47, 84] width 7 height 7
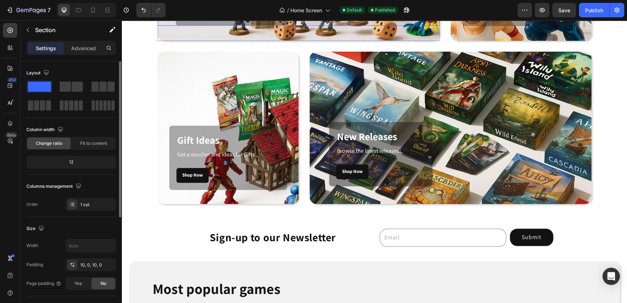
scroll to position [407, 0]
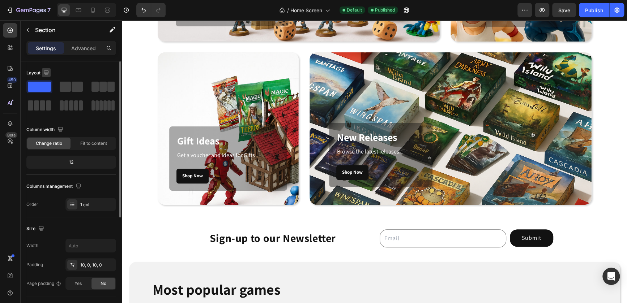
click at [48, 74] on icon "button" at bounding box center [46, 72] width 7 height 7
click at [52, 100] on button "button" at bounding box center [48, 98] width 12 height 12
type input "100%"
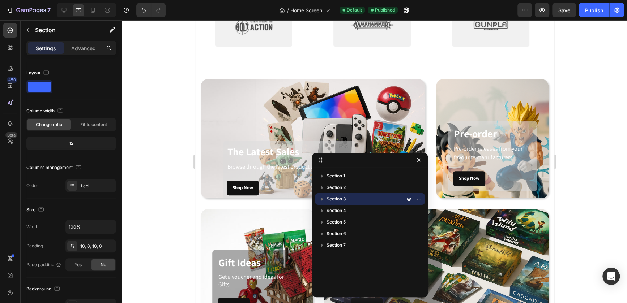
scroll to position [192, 0]
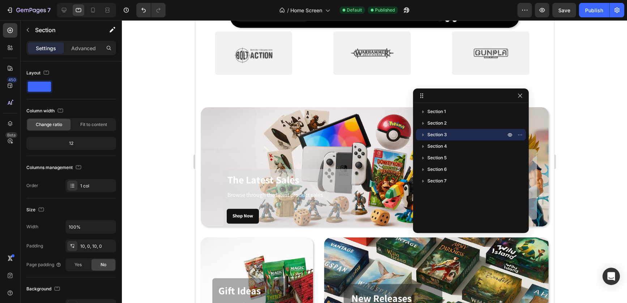
drag, startPoint x: 367, startPoint y: 163, endPoint x: 468, endPoint y: 95, distance: 122.1
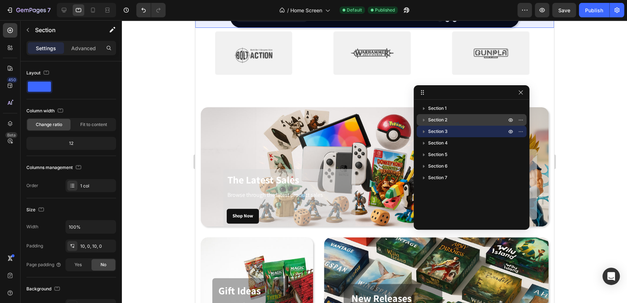
click at [421, 120] on icon "button" at bounding box center [423, 119] width 7 height 7
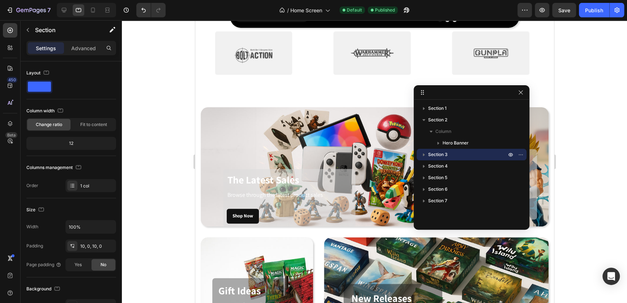
click at [423, 156] on icon "button" at bounding box center [424, 155] width 2 height 3
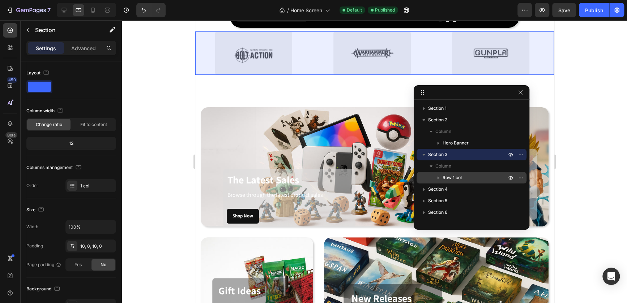
click at [439, 178] on icon "button" at bounding box center [438, 177] width 7 height 7
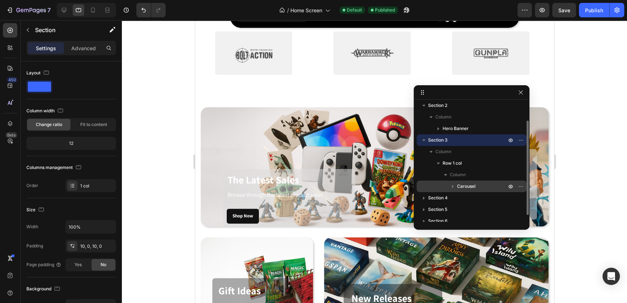
scroll to position [18, 0]
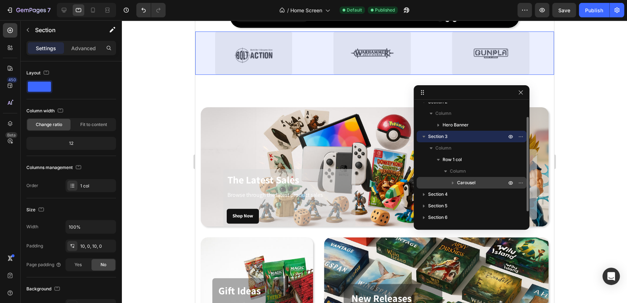
click at [448, 181] on div "Carousel" at bounding box center [472, 183] width 104 height 12
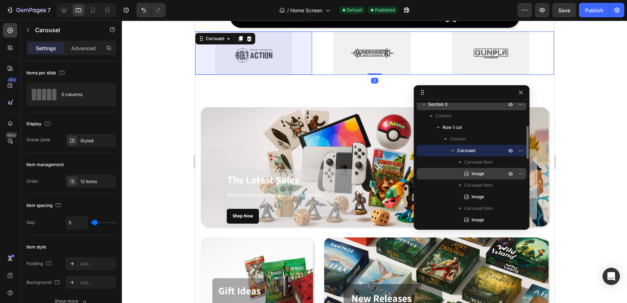
scroll to position [58, 0]
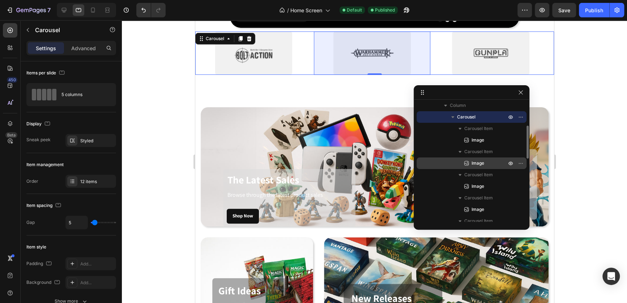
click at [479, 166] on div "Image" at bounding box center [472, 164] width 104 height 12
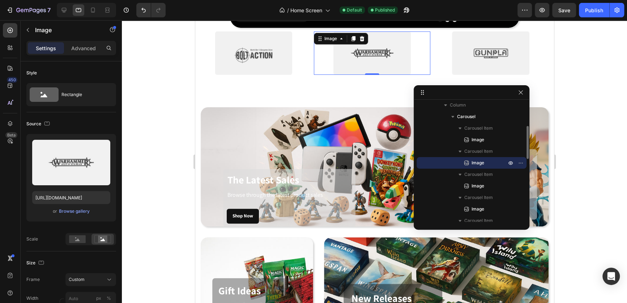
scroll to position [84, 0]
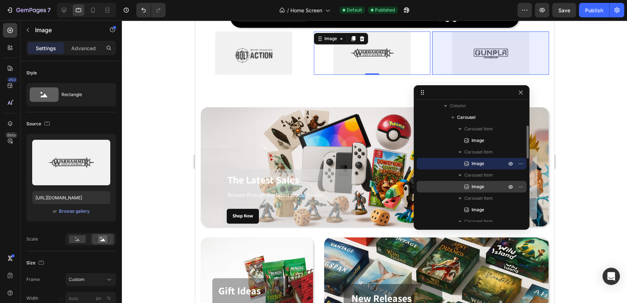
click at [489, 187] on p "Image" at bounding box center [481, 186] width 36 height 7
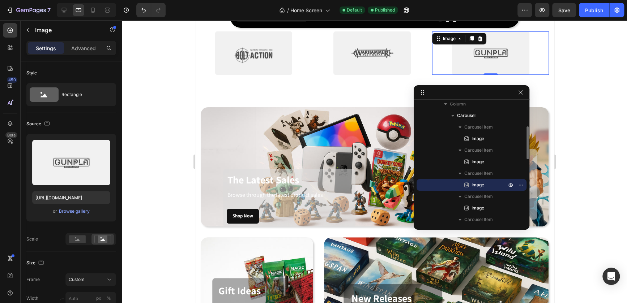
scroll to position [125, 0]
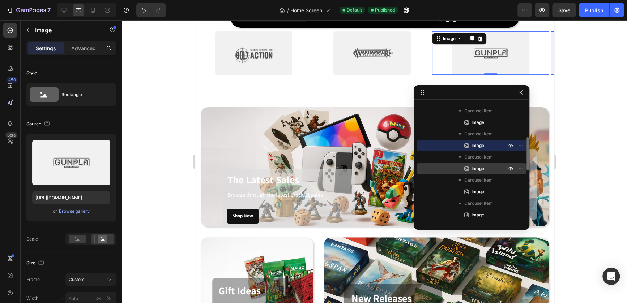
click at [483, 171] on span "Image" at bounding box center [478, 168] width 13 height 7
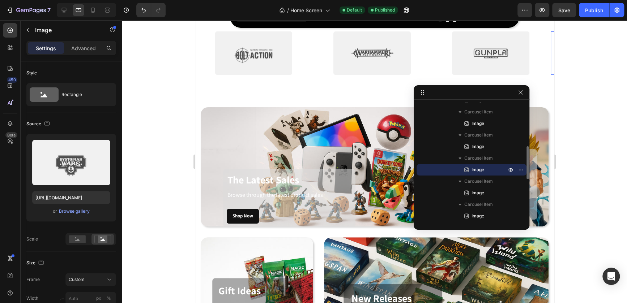
scroll to position [136, 0]
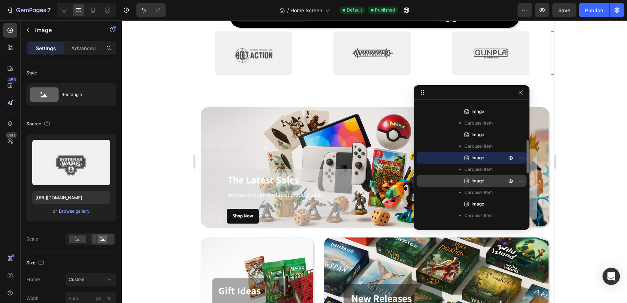
click at [481, 176] on div "Image" at bounding box center [472, 181] width 104 height 12
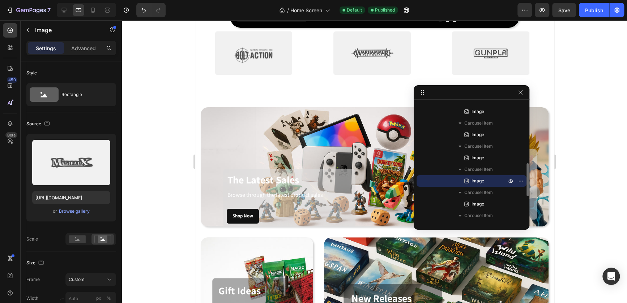
scroll to position [167, 0]
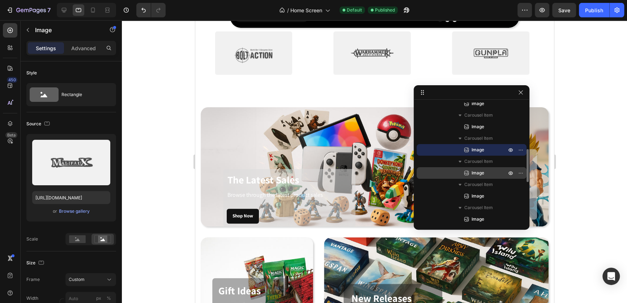
click at [482, 174] on span "Image" at bounding box center [478, 173] width 13 height 7
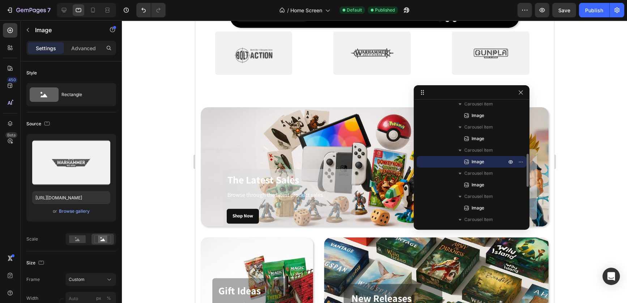
scroll to position [184, 0]
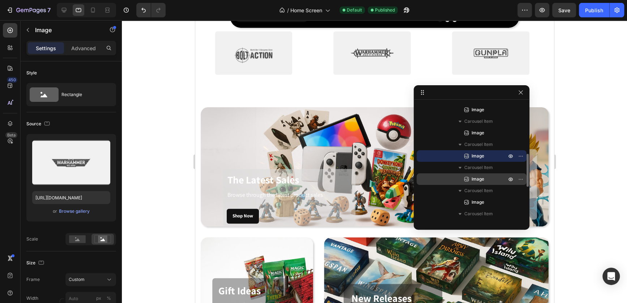
click at [482, 175] on div "Image" at bounding box center [472, 180] width 104 height 12
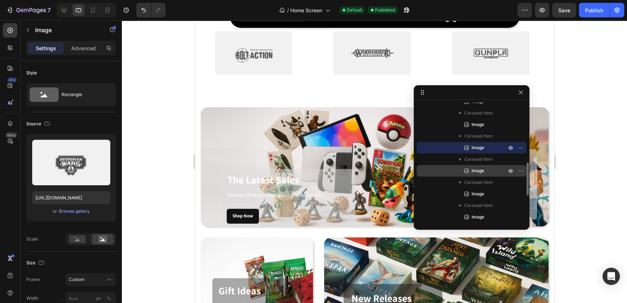
click at [482, 173] on span "Image" at bounding box center [478, 170] width 13 height 7
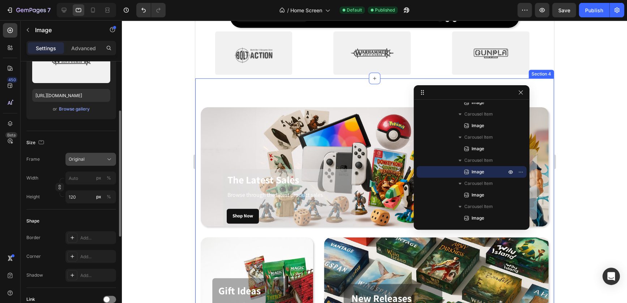
scroll to position [0, 0]
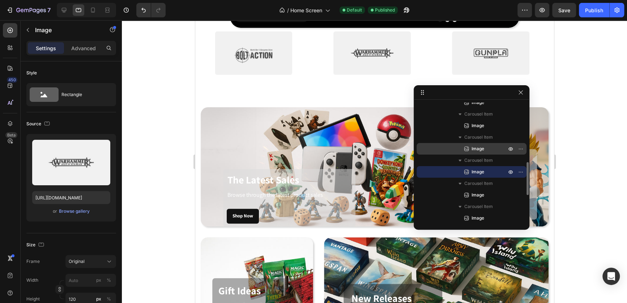
click at [495, 148] on p "Image" at bounding box center [481, 148] width 36 height 7
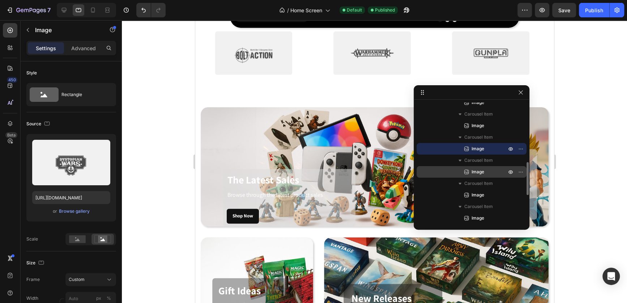
click at [486, 172] on p "Image" at bounding box center [481, 172] width 36 height 7
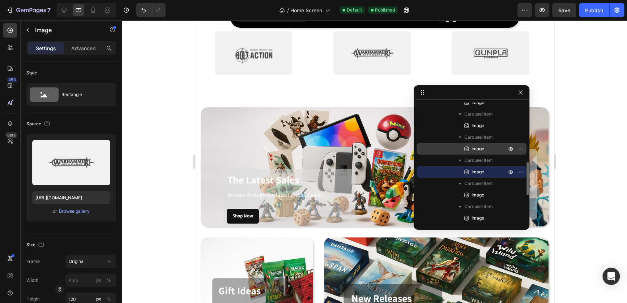
click at [484, 150] on p "Image" at bounding box center [481, 148] width 36 height 7
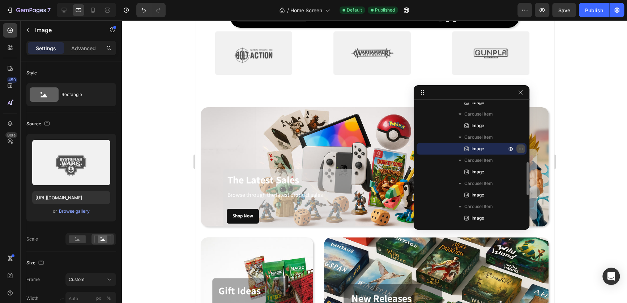
click at [520, 149] on icon "button" at bounding box center [521, 149] width 6 height 6
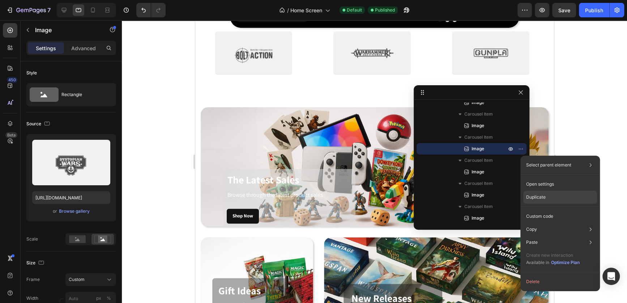
click at [543, 197] on p "Duplicate" at bounding box center [536, 197] width 20 height 7
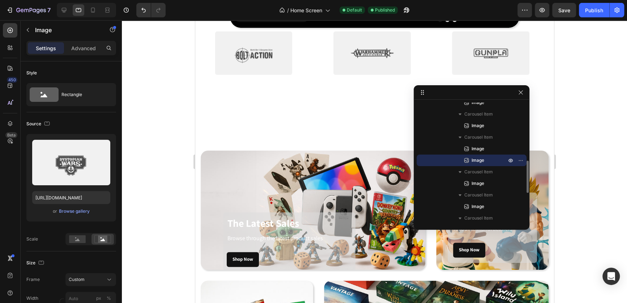
drag, startPoint x: 481, startPoint y: 159, endPoint x: 488, endPoint y: 165, distance: 9.2
click at [488, 165] on div "Image" at bounding box center [472, 161] width 104 height 12
click at [520, 158] on icon "button" at bounding box center [521, 161] width 6 height 6
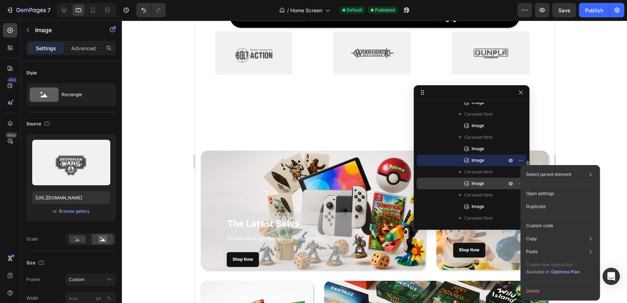
drag, startPoint x: 468, startPoint y: 159, endPoint x: 489, endPoint y: 184, distance: 32.8
click at [486, 187] on div "Carousel Item Image Carousel Item Image Carousel Item Image Carousel Item Image…" at bounding box center [472, 137] width 110 height 289
drag, startPoint x: 521, startPoint y: 158, endPoint x: 501, endPoint y: 182, distance: 31.1
click at [501, 182] on div "Carousel Item Image Carousel Item Image Carousel Item Image Carousel Item Image…" at bounding box center [472, 137] width 110 height 289
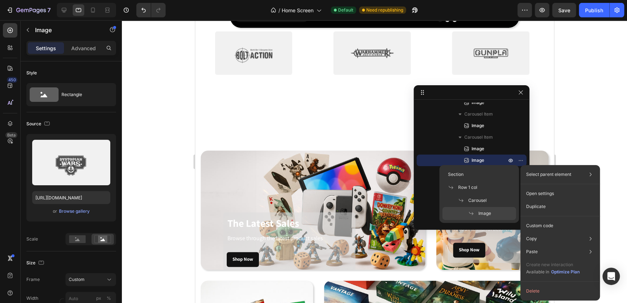
click at [480, 211] on span "Image" at bounding box center [484, 213] width 13 height 7
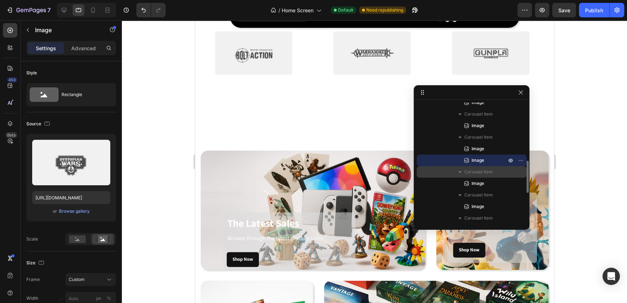
drag, startPoint x: 419, startPoint y: 161, endPoint x: 469, endPoint y: 169, distance: 50.2
click at [469, 169] on div "Carousel Item Image Carousel Item Image Carousel Item Image Carousel Item Image…" at bounding box center [472, 137] width 110 height 289
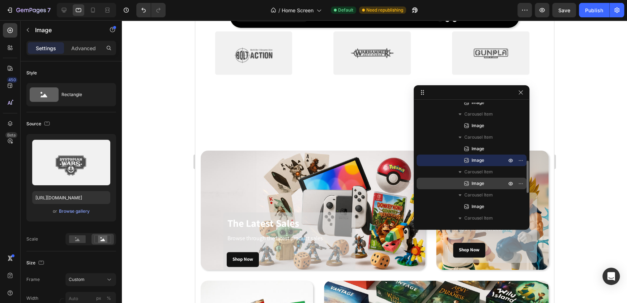
drag, startPoint x: 471, startPoint y: 159, endPoint x: 489, endPoint y: 180, distance: 28.4
click at [485, 189] on div "Carousel Item Image Carousel Item Image Carousel Item Image Carousel Item Image…" at bounding box center [472, 137] width 110 height 289
click at [512, 161] on icon "button" at bounding box center [511, 161] width 6 height 6
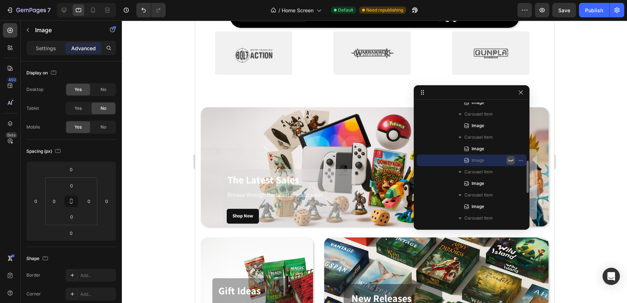
click at [512, 161] on icon "button" at bounding box center [511, 161] width 6 height 6
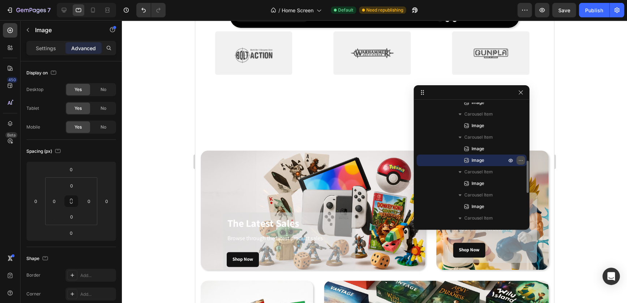
click at [521, 161] on icon "button" at bounding box center [521, 161] width 6 height 6
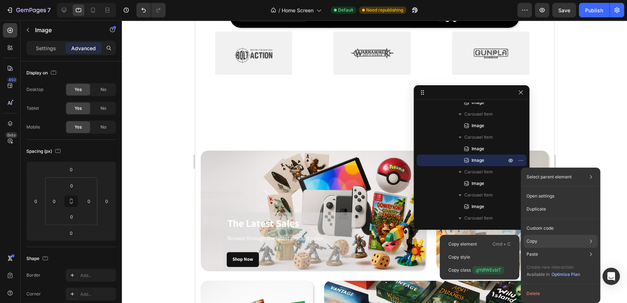
click at [537, 261] on div "Copy Copy element Cmd + C Copy style Copy class .gYdfWExblT" at bounding box center [561, 271] width 74 height 20
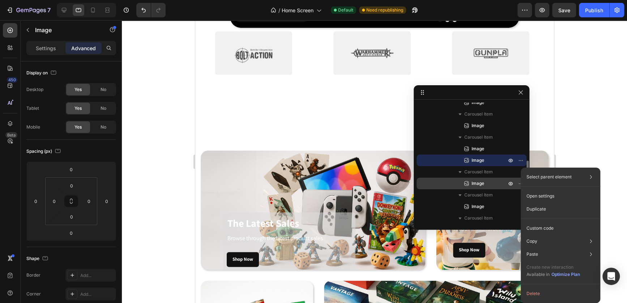
click at [488, 181] on p "Image" at bounding box center [481, 183] width 36 height 7
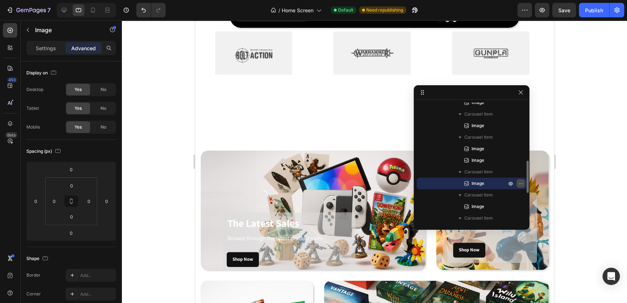
click at [520, 182] on icon "button" at bounding box center [521, 184] width 6 height 6
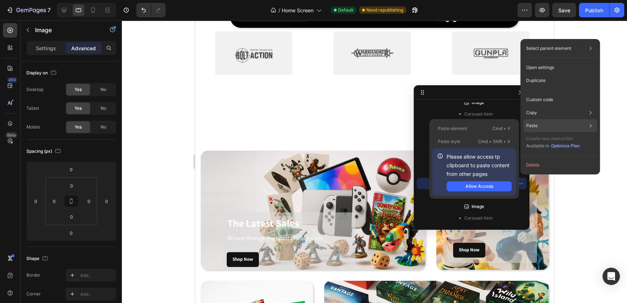
click at [531, 123] on p "Paste" at bounding box center [532, 126] width 12 height 7
click at [495, 184] on button "Allow Access" at bounding box center [479, 187] width 65 height 10
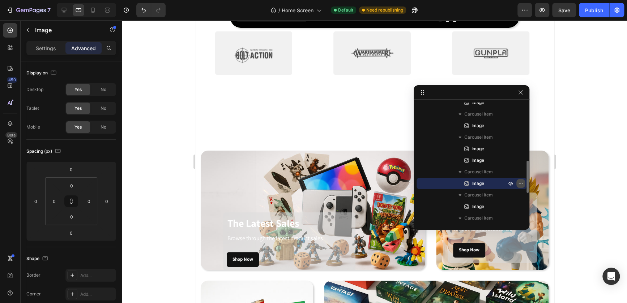
click at [519, 183] on icon "button" at bounding box center [521, 184] width 6 height 6
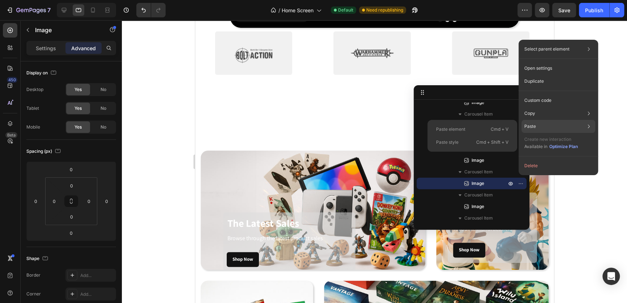
click at [535, 126] on p "Paste" at bounding box center [530, 126] width 12 height 7
click at [450, 142] on p "Paste style" at bounding box center [447, 142] width 22 height 7
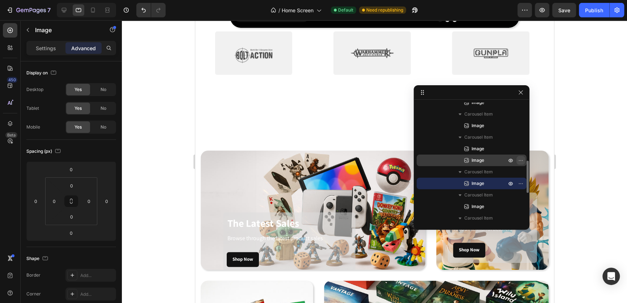
click at [521, 159] on icon "button" at bounding box center [521, 161] width 6 height 6
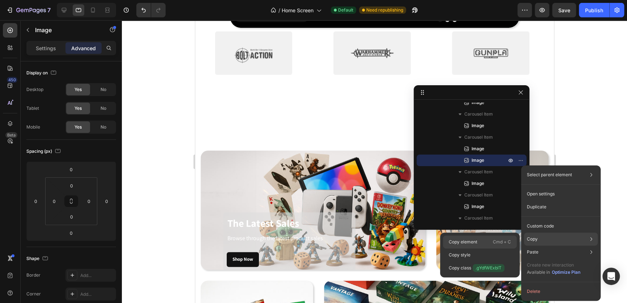
click at [477, 249] on div "Copy element Cmd + C" at bounding box center [480, 255] width 74 height 13
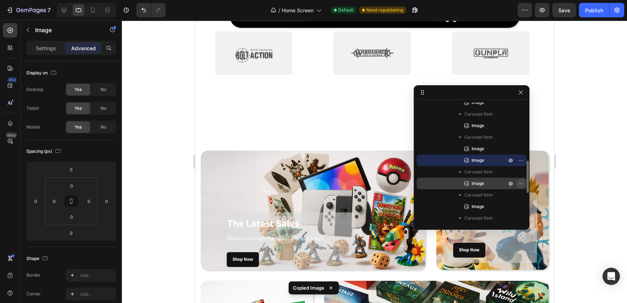
click at [518, 182] on icon "button" at bounding box center [521, 184] width 6 height 6
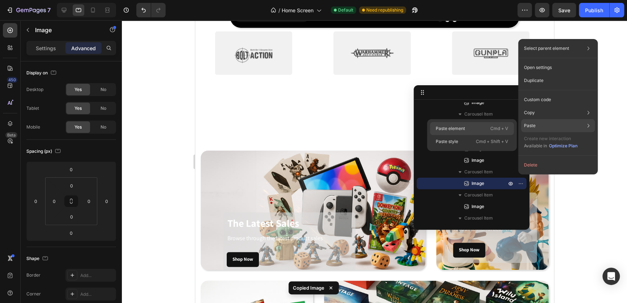
click at [480, 135] on div "Paste element Cmd + V" at bounding box center [472, 141] width 84 height 13
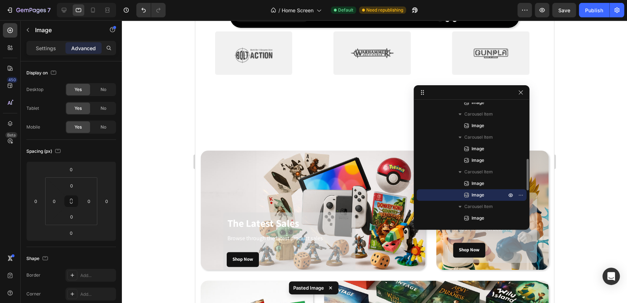
click at [467, 194] on icon at bounding box center [466, 195] width 7 height 7
click at [472, 184] on span "Image" at bounding box center [478, 183] width 13 height 7
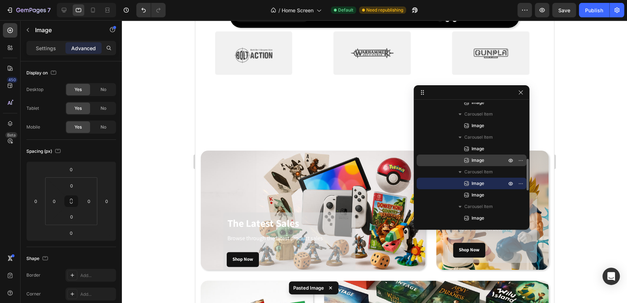
click at [472, 161] on span "Image" at bounding box center [478, 160] width 13 height 7
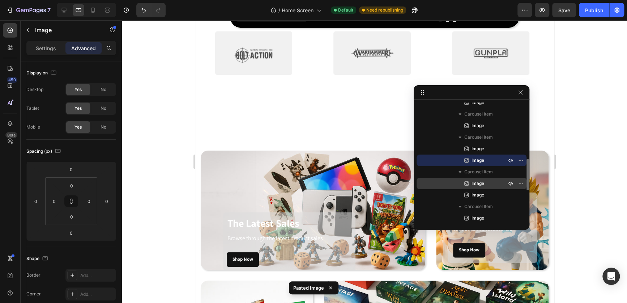
click at [478, 185] on span "Image" at bounding box center [478, 183] width 13 height 7
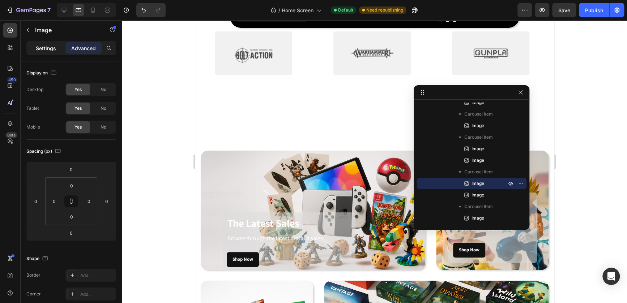
click at [54, 49] on p "Settings" at bounding box center [46, 48] width 20 height 8
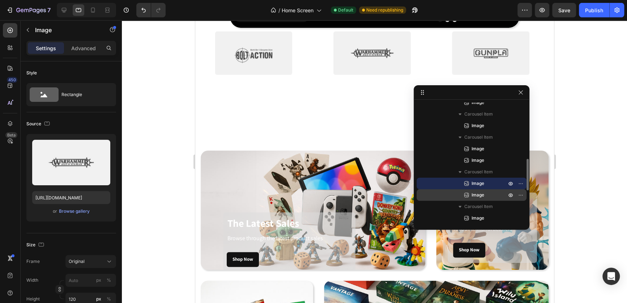
click at [475, 194] on span "Image" at bounding box center [478, 195] width 13 height 7
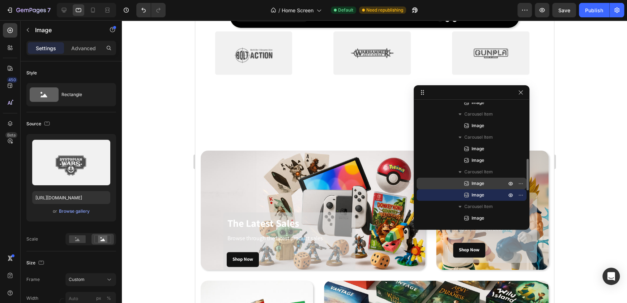
click at [473, 184] on span "Image" at bounding box center [478, 183] width 13 height 7
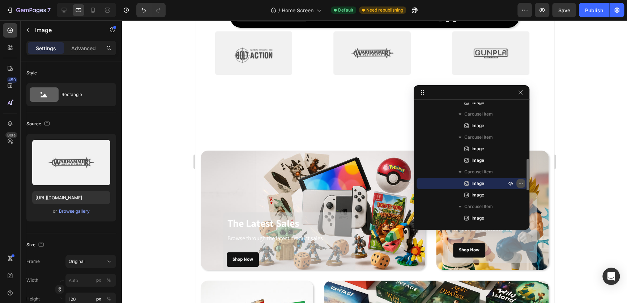
click at [520, 183] on icon "button" at bounding box center [521, 184] width 6 height 6
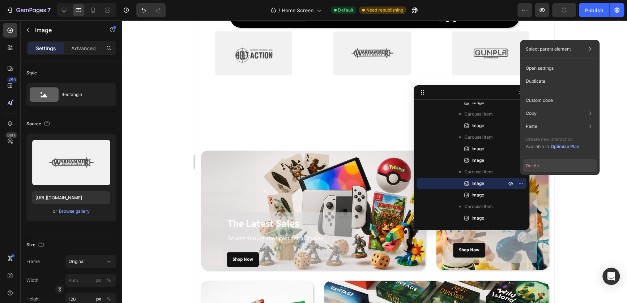
click at [533, 166] on button "Delete" at bounding box center [560, 165] width 74 height 13
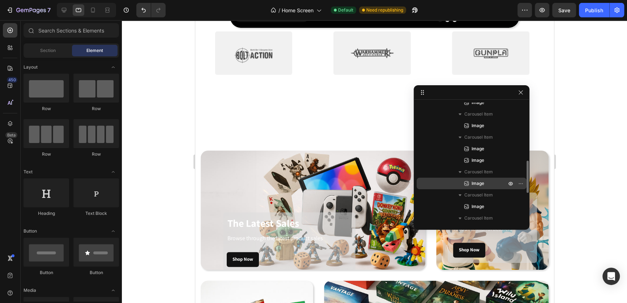
click at [478, 186] on span "Image" at bounding box center [478, 183] width 13 height 7
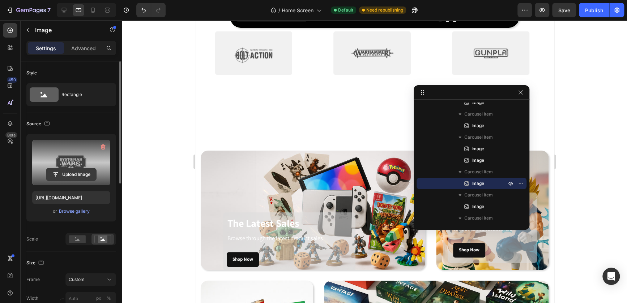
click at [75, 175] on input "file" at bounding box center [71, 175] width 50 height 12
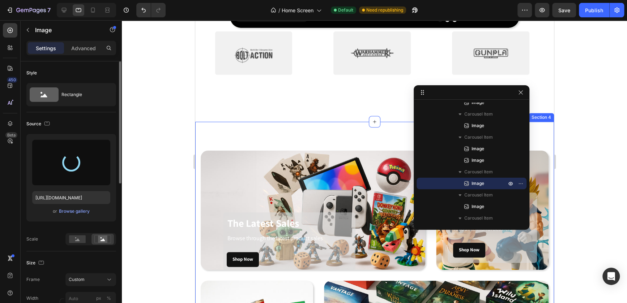
type input "https://cdn.shopify.com/s/files/1/0947/2140/9411/files/gempages_581327406824948…"
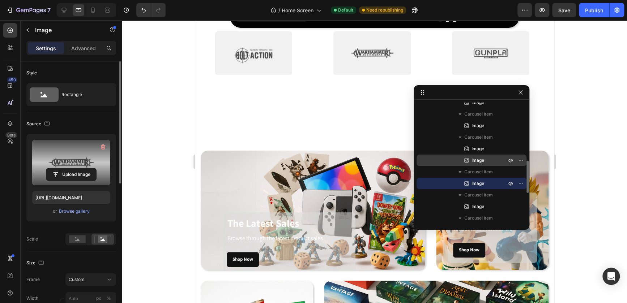
click at [487, 159] on p "Image" at bounding box center [481, 160] width 36 height 7
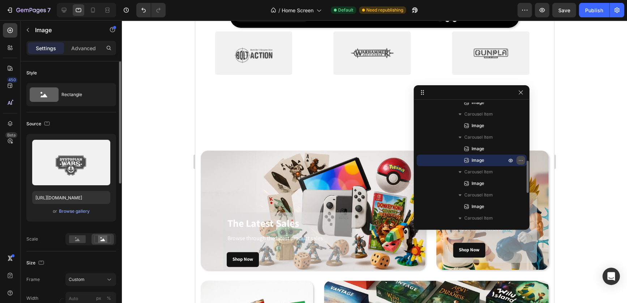
click at [522, 160] on icon "button" at bounding box center [522, 160] width 1 height 1
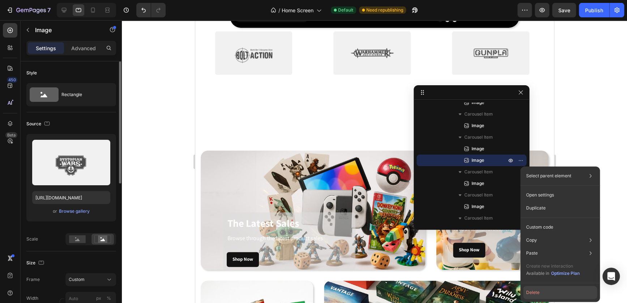
click at [532, 291] on button "Delete" at bounding box center [560, 292] width 74 height 13
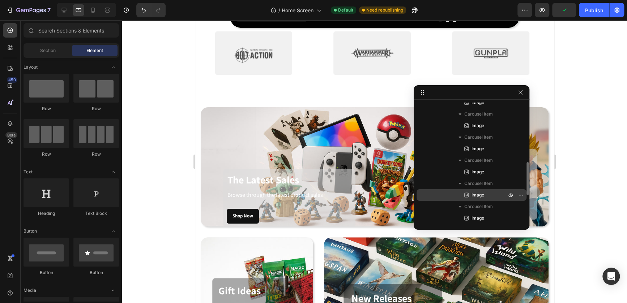
click at [479, 196] on span "Image" at bounding box center [478, 195] width 13 height 7
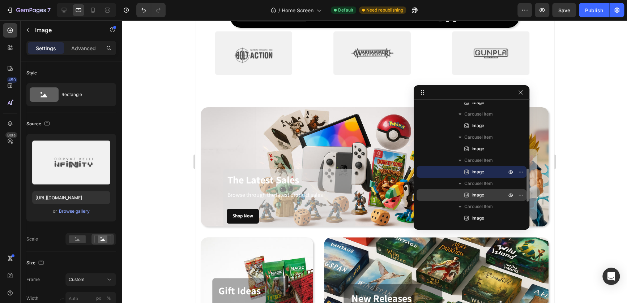
click at [478, 196] on span "Image" at bounding box center [478, 195] width 13 height 7
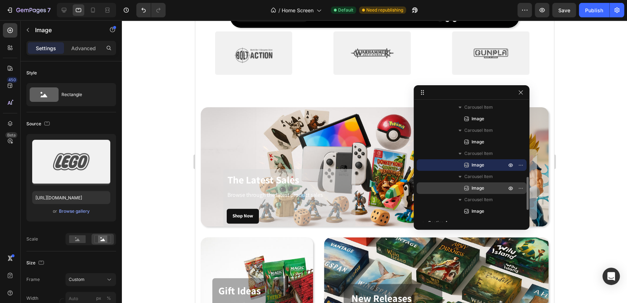
click at [477, 191] on span "Image" at bounding box center [478, 188] width 13 height 7
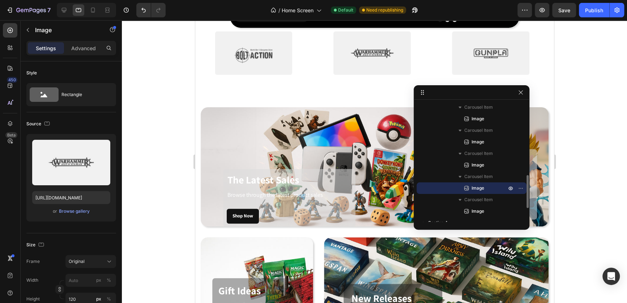
scroll to position [265, 0]
click at [519, 189] on icon "button" at bounding box center [521, 190] width 6 height 6
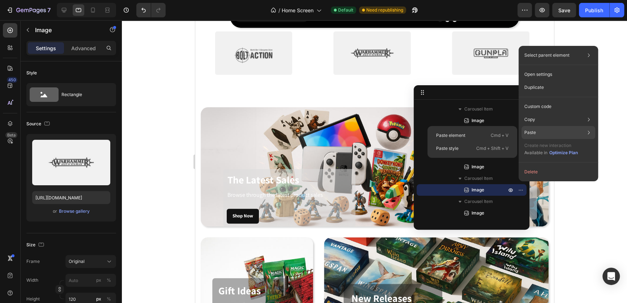
click at [536, 132] on div "Paste Paste element Cmd + V Paste style Cmd + Shift + V" at bounding box center [559, 132] width 74 height 13
click at [493, 136] on p "Cmd + V" at bounding box center [500, 135] width 18 height 7
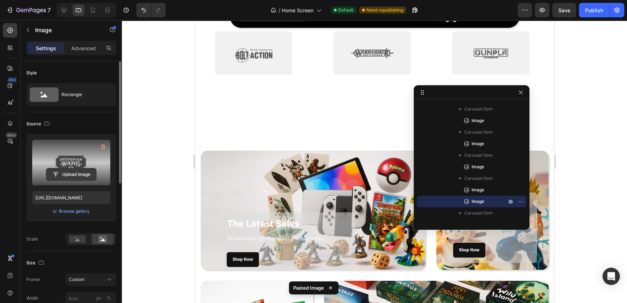
click at [78, 172] on input "file" at bounding box center [71, 175] width 50 height 12
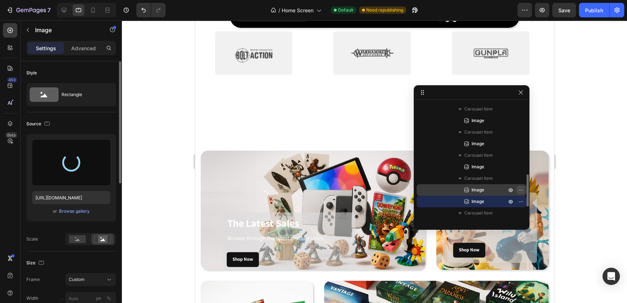
type input "https://cdn.shopify.com/s/files/1/0947/2140/9411/files/gempages_581327406824948…"
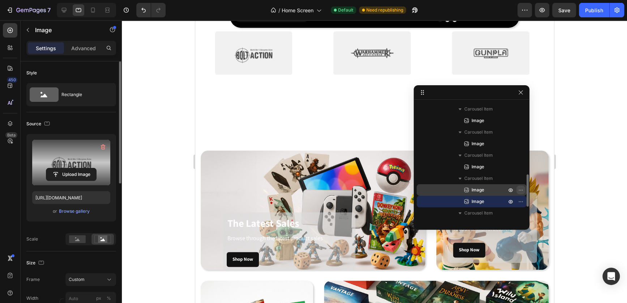
click at [520, 190] on icon "button" at bounding box center [521, 190] width 6 height 6
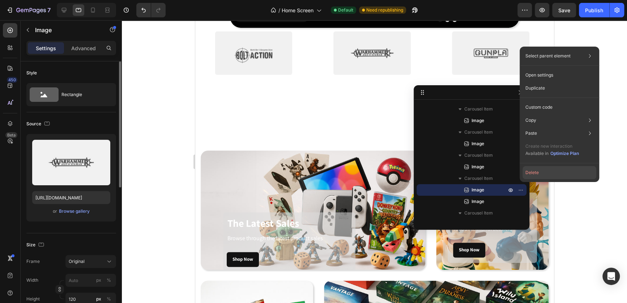
click at [533, 173] on button "Delete" at bounding box center [560, 172] width 74 height 13
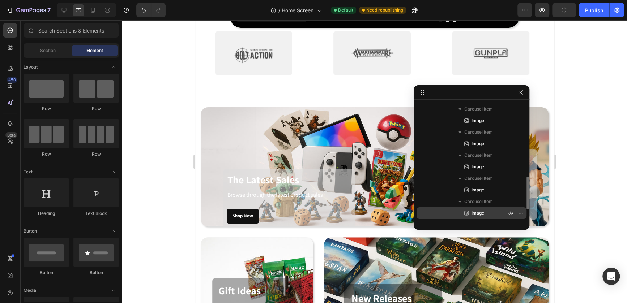
click at [478, 214] on span "Image" at bounding box center [478, 213] width 13 height 7
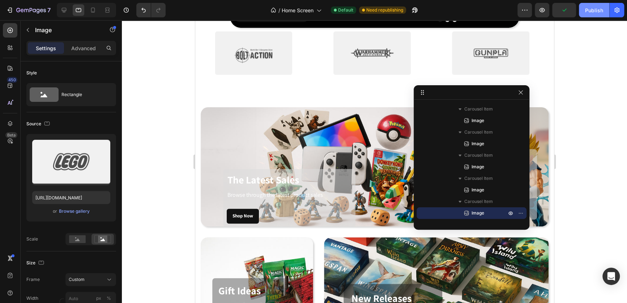
click at [589, 12] on div "Publish" at bounding box center [594, 11] width 18 height 8
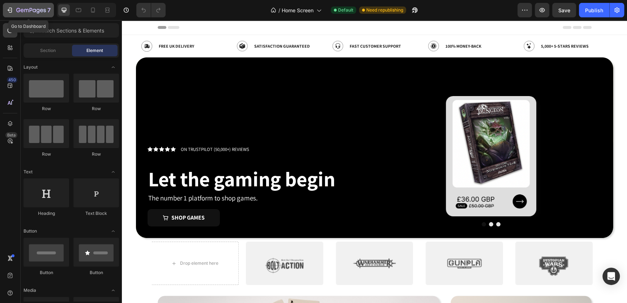
click at [11, 9] on icon "button" at bounding box center [9, 10] width 7 height 7
